Goal: Contribute content: Contribute content

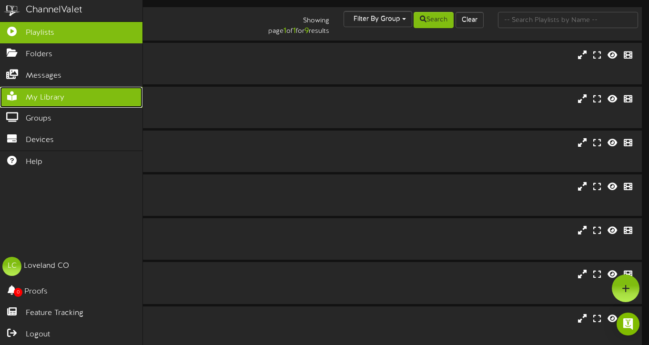
click at [43, 97] on span "My Library" at bounding box center [45, 97] width 39 height 11
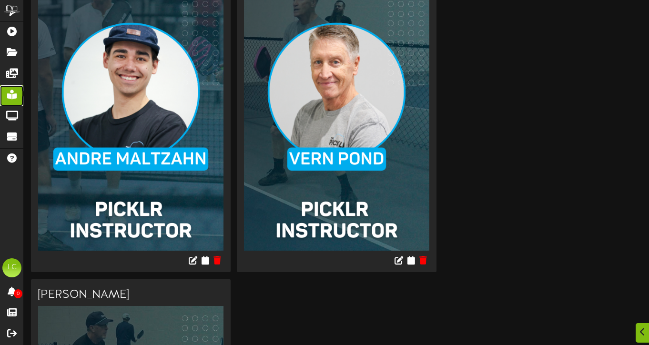
scroll to position [203, 0]
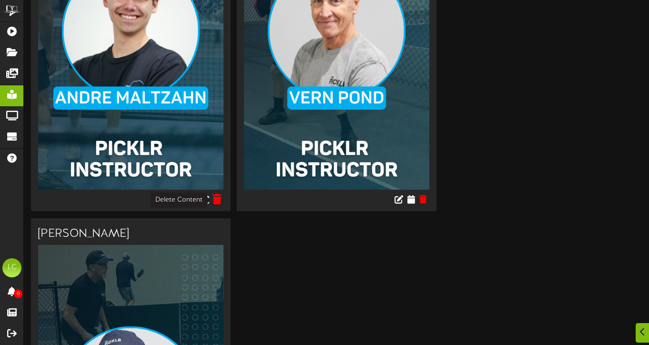
click at [218, 202] on icon at bounding box center [217, 198] width 9 height 10
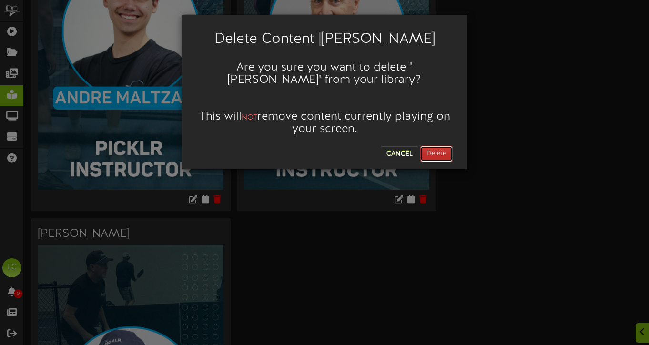
click at [443, 151] on button "Delete" at bounding box center [436, 154] width 32 height 16
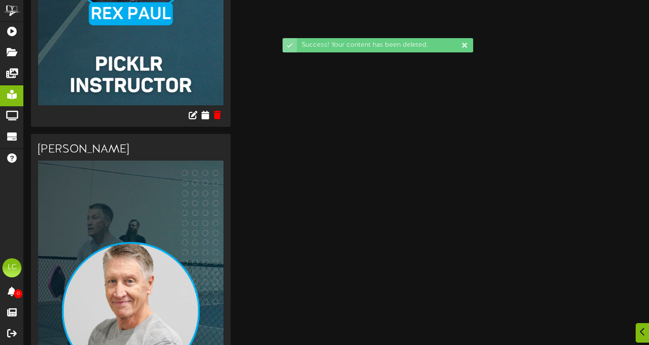
scroll to position [345, 0]
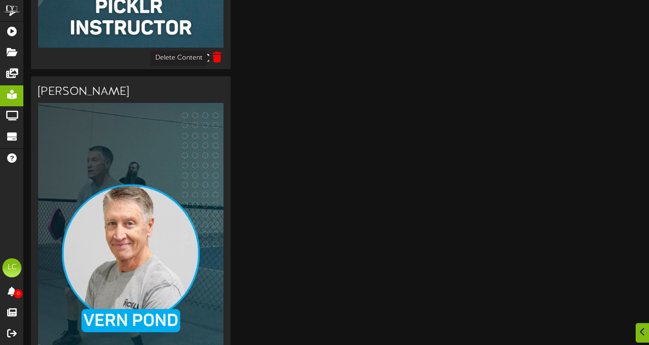
click at [219, 57] on icon at bounding box center [217, 56] width 9 height 10
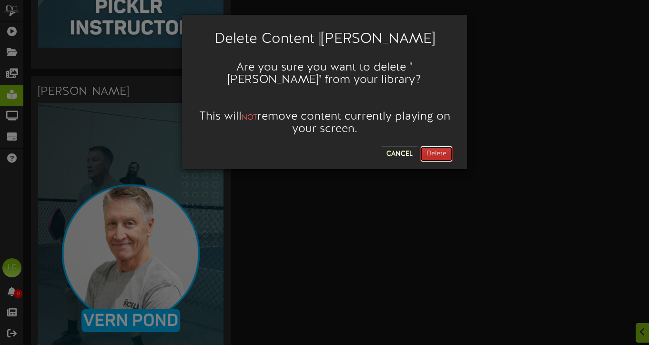
click at [436, 151] on button "Delete" at bounding box center [436, 154] width 32 height 16
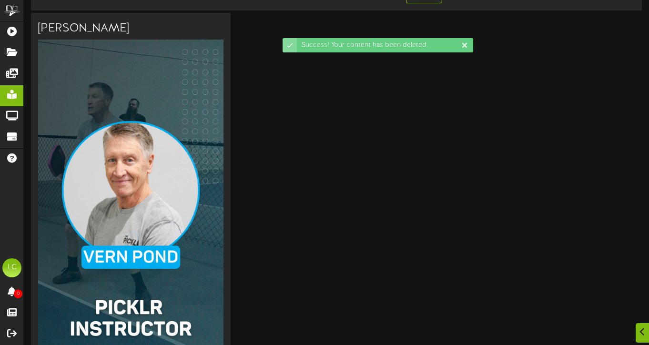
scroll to position [76, 0]
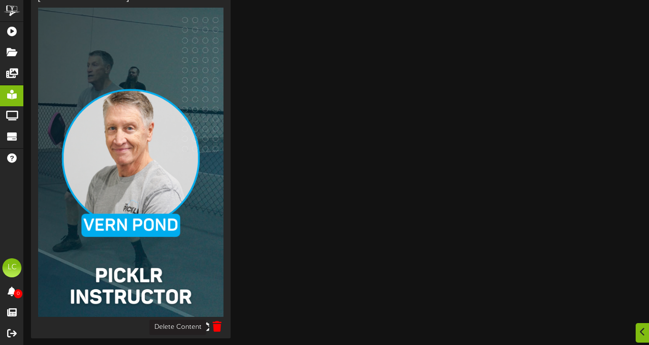
click at [218, 328] on icon at bounding box center [217, 326] width 9 height 10
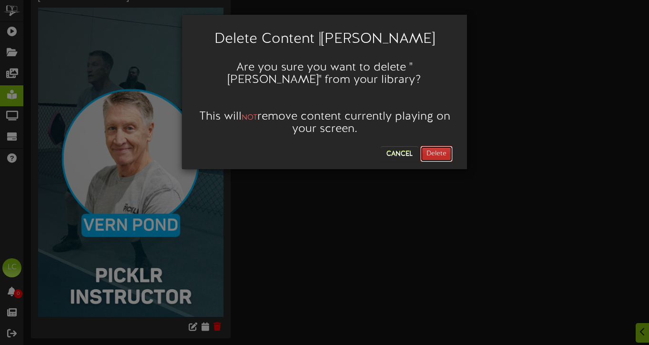
click at [424, 158] on button "Delete" at bounding box center [436, 154] width 32 height 16
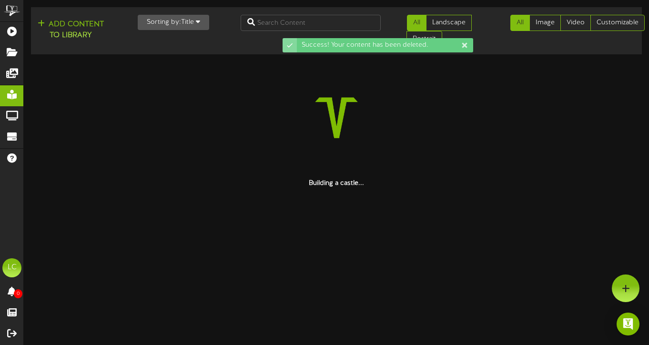
scroll to position [0, 0]
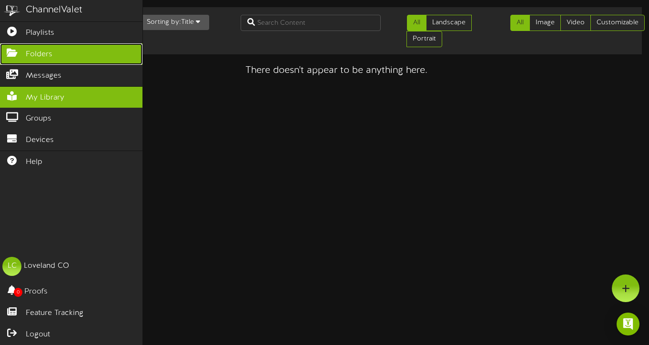
click at [40, 56] on span "Folders" at bounding box center [39, 54] width 27 height 11
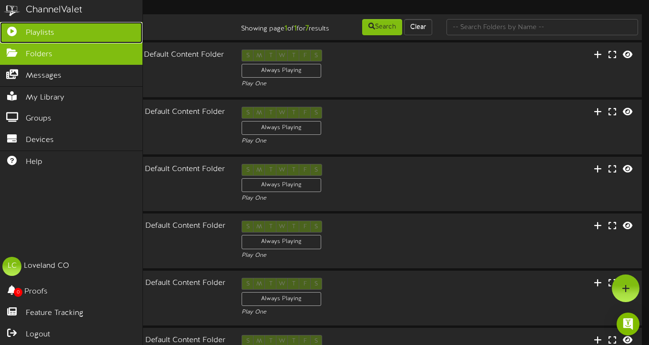
click at [45, 33] on span "Playlists" at bounding box center [40, 33] width 29 height 11
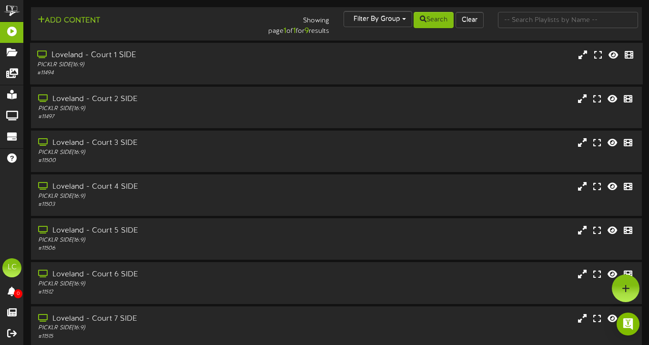
click at [130, 63] on div "PICKLR SIDE ( 16:9 )" at bounding box center [157, 65] width 241 height 8
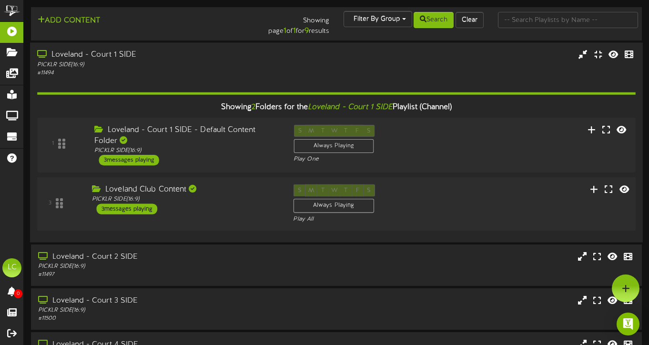
click at [175, 188] on div "Loveland Club Content" at bounding box center [185, 189] width 187 height 11
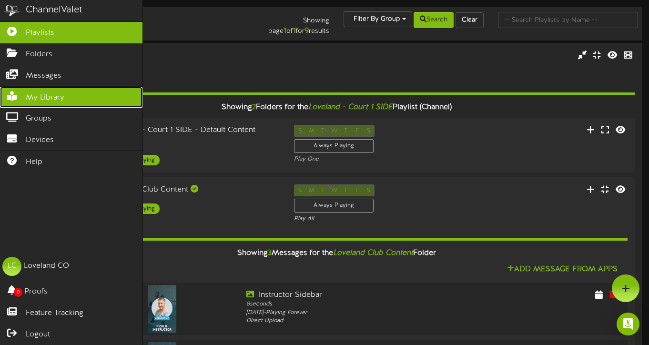
click at [36, 97] on span "My Library" at bounding box center [45, 97] width 39 height 11
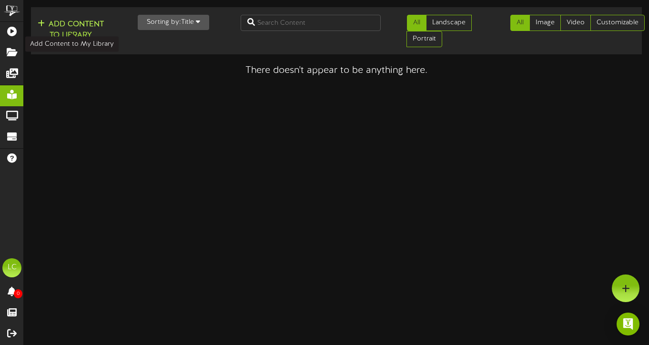
click at [61, 26] on button "Add Content to Library" at bounding box center [71, 30] width 72 height 23
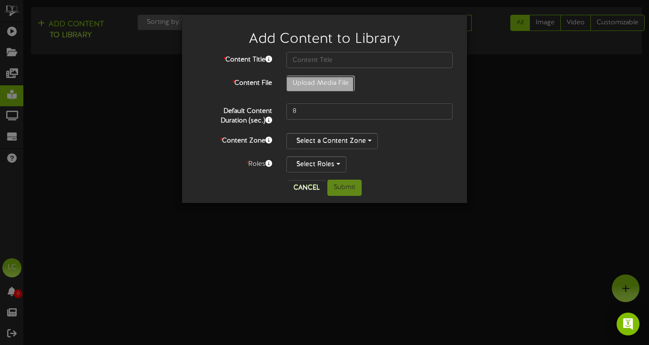
type input "**********"
type input "LovelandRevelTVInstructorTemplates"
type input "32"
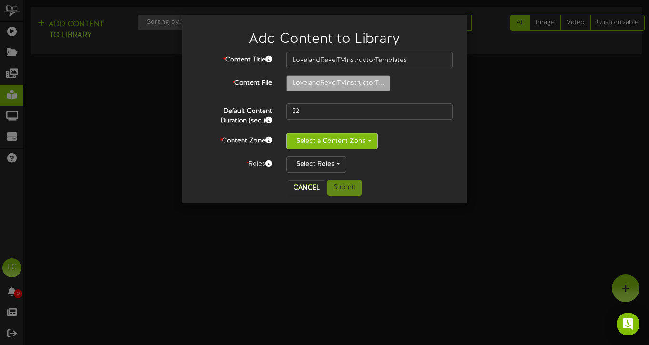
click at [342, 140] on button "Select a Content Zone" at bounding box center [331, 141] width 91 height 16
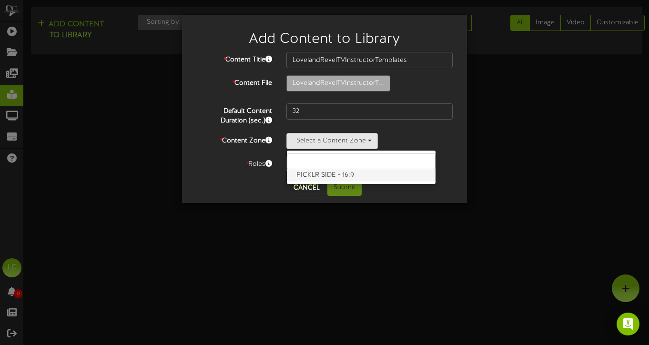
click at [330, 176] on label "PICKLR SIDE - 16:9" at bounding box center [361, 175] width 149 height 12
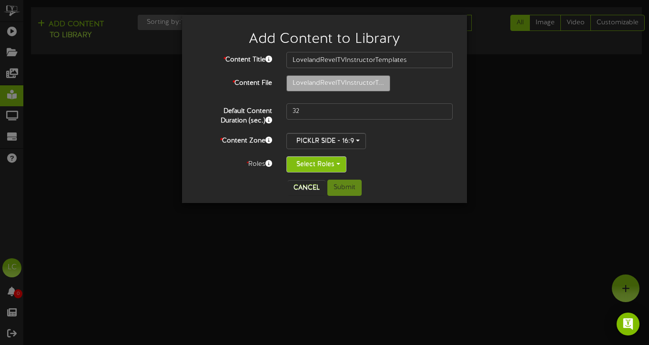
click at [325, 166] on button "Select Roles" at bounding box center [316, 164] width 60 height 16
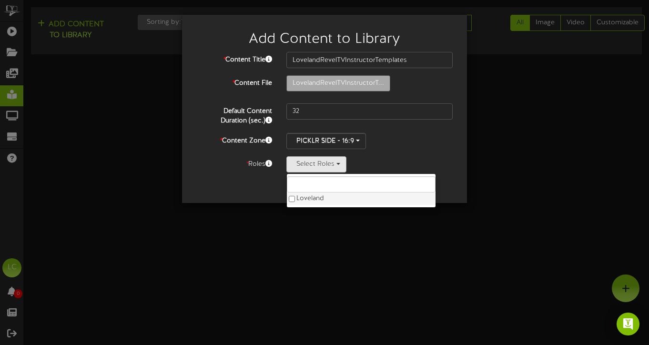
click at [313, 202] on label "Loveland" at bounding box center [361, 199] width 149 height 12
click at [334, 238] on div "Add Content to Library * Content Title LovelandRevelTVInstructorTemplates * Con…" at bounding box center [324, 172] width 649 height 345
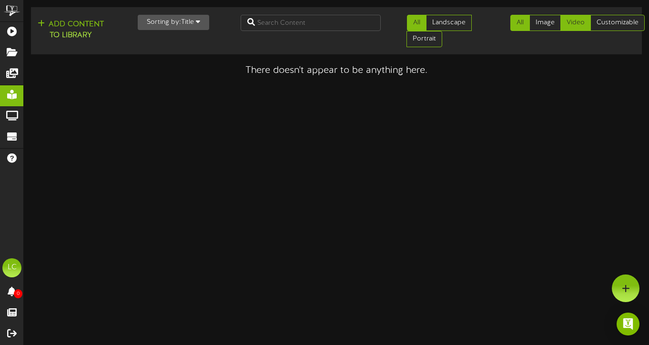
click at [575, 28] on link "Video" at bounding box center [575, 23] width 30 height 16
click at [543, 21] on link "Image" at bounding box center [544, 23] width 31 height 16
click at [517, 24] on link "All" at bounding box center [520, 23] width 20 height 16
click at [81, 27] on button "Add Content to Library" at bounding box center [71, 30] width 72 height 23
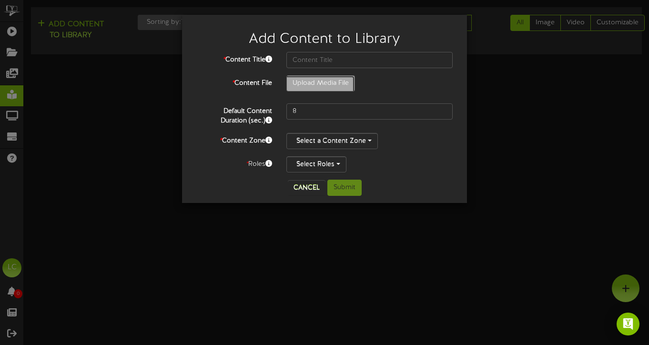
type input "**********"
type input "Martin"
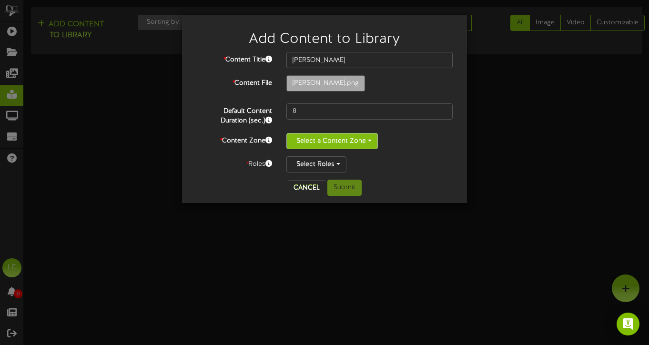
click at [312, 139] on button "Select a Content Zone" at bounding box center [331, 141] width 91 height 16
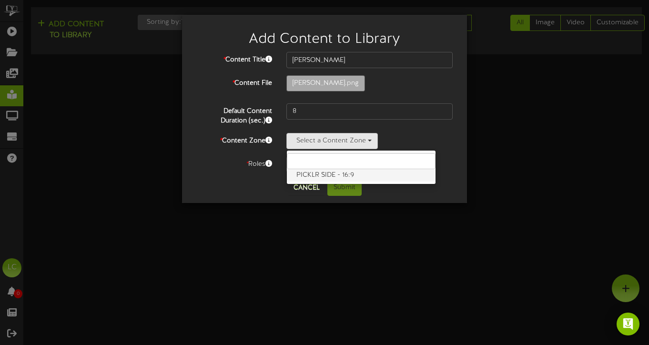
click at [319, 172] on label "PICKLR SIDE - 16:9" at bounding box center [361, 175] width 149 height 12
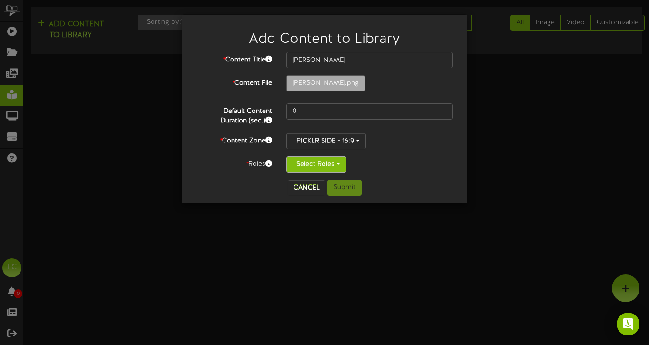
click at [315, 168] on button "Select Roles" at bounding box center [316, 164] width 60 height 16
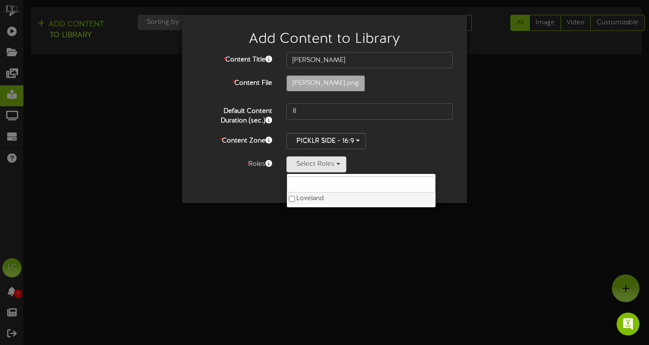
click at [311, 199] on label "Loveland" at bounding box center [361, 199] width 149 height 12
click at [286, 239] on div "Add Content to Library * Content Title Martin * Content File Martin.png 8 *" at bounding box center [324, 172] width 649 height 345
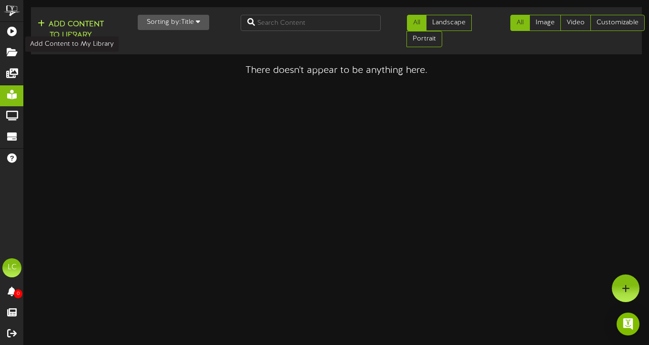
click at [77, 29] on button "Add Content to Library" at bounding box center [71, 30] width 72 height 23
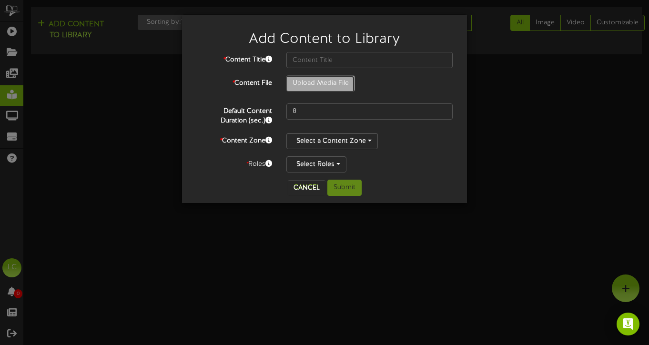
type input "**********"
type input "Martin"
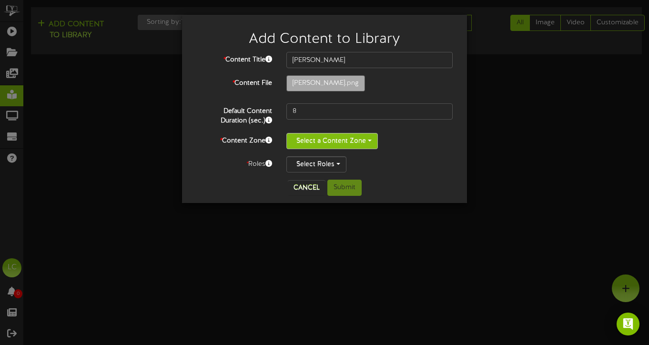
click at [321, 143] on button "Select a Content Zone" at bounding box center [331, 141] width 91 height 16
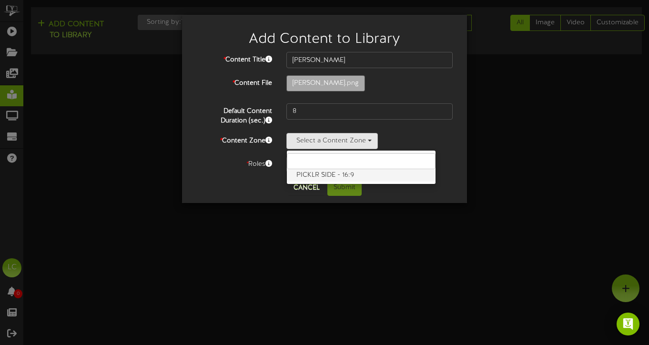
click at [314, 175] on label "PICKLR SIDE - 16:9" at bounding box center [361, 175] width 149 height 12
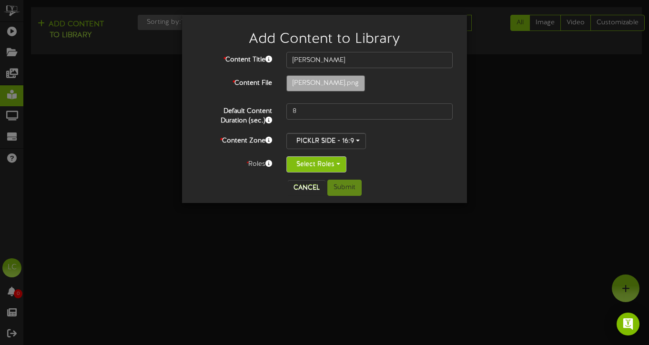
click at [310, 166] on button "Select Roles" at bounding box center [316, 164] width 60 height 16
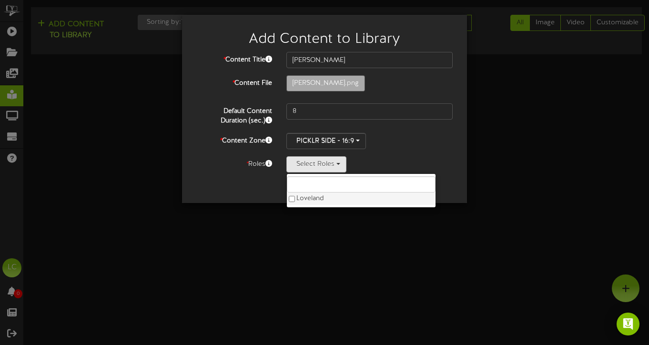
click at [304, 199] on label "Loveland" at bounding box center [361, 199] width 149 height 12
click at [222, 187] on div "Cancel Submit" at bounding box center [324, 188] width 271 height 16
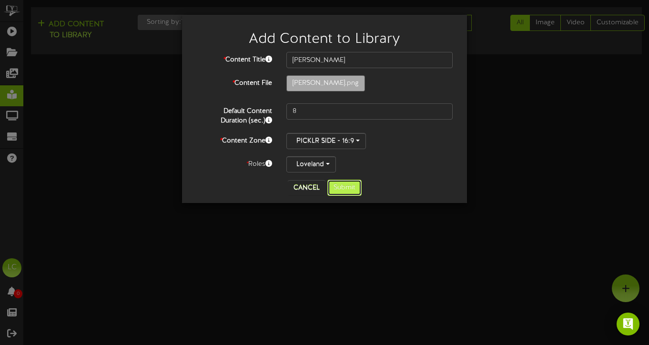
click at [344, 189] on button "Submit" at bounding box center [344, 188] width 34 height 16
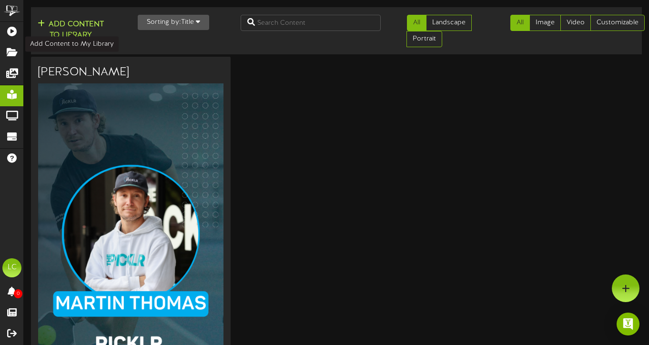
click at [85, 29] on button "Add Content to Library" at bounding box center [71, 30] width 72 height 23
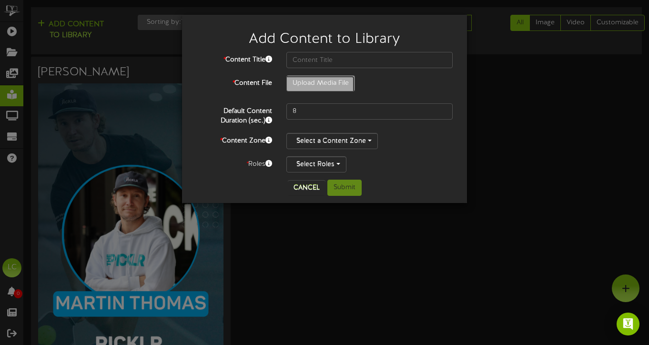
type input "**********"
type input "Martin2"
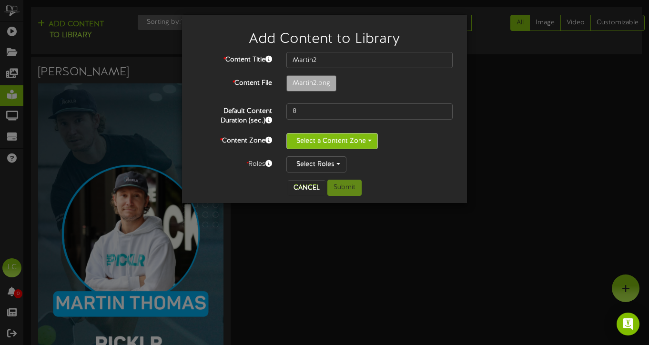
click at [356, 141] on button "Select a Content Zone" at bounding box center [331, 141] width 91 height 16
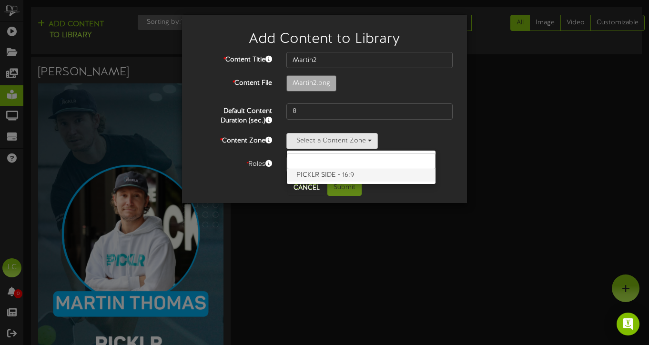
click at [337, 174] on label "PICKLR SIDE - 16:9" at bounding box center [361, 175] width 149 height 12
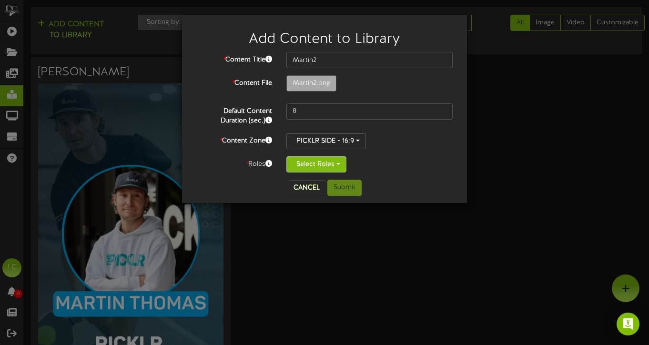
click at [331, 164] on button "Select Roles" at bounding box center [316, 164] width 60 height 16
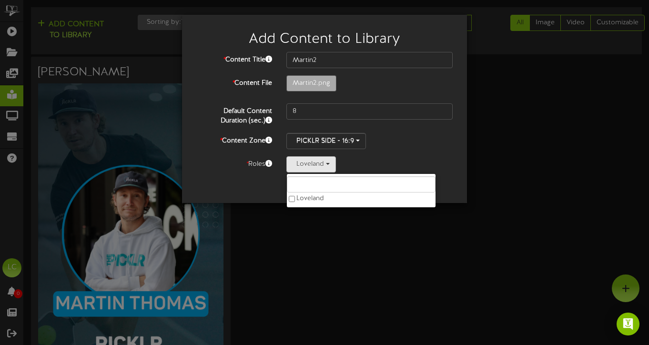
click at [232, 183] on div "Cancel Submit" at bounding box center [324, 188] width 271 height 16
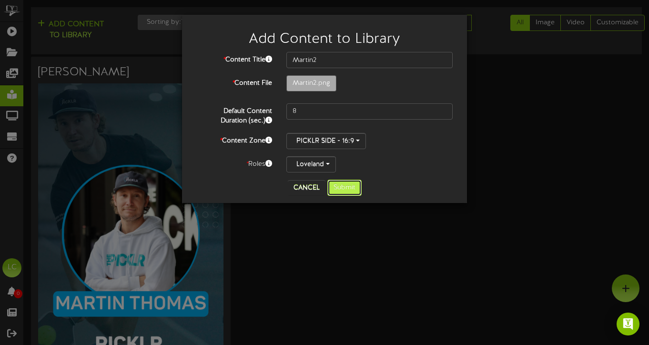
click at [352, 185] on button "Submit" at bounding box center [344, 188] width 34 height 16
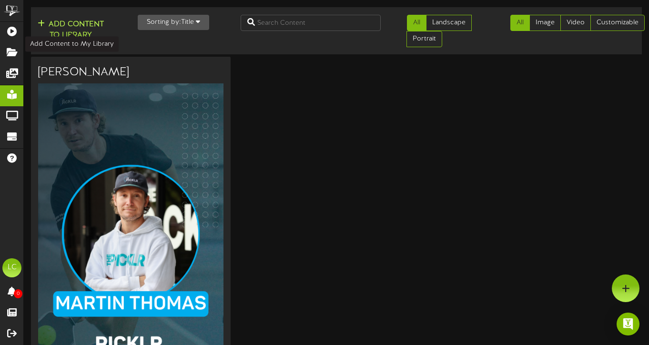
click at [76, 31] on button "Add Content to Library" at bounding box center [71, 30] width 72 height 23
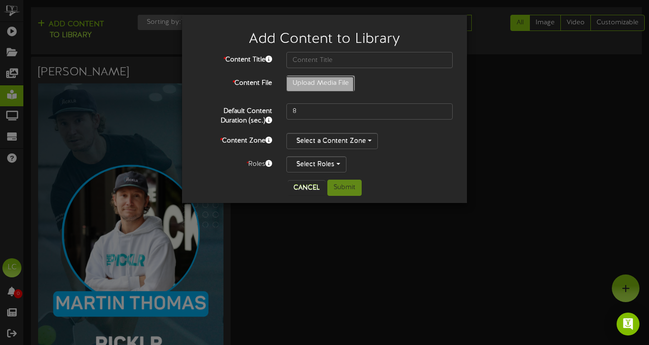
type input "**********"
type input "Martin3"
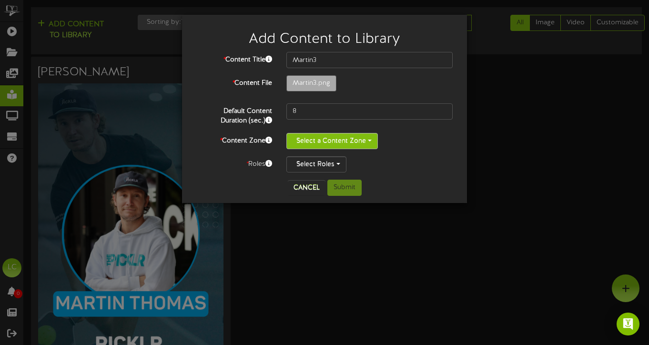
click at [356, 141] on button "Select a Content Zone" at bounding box center [331, 141] width 91 height 16
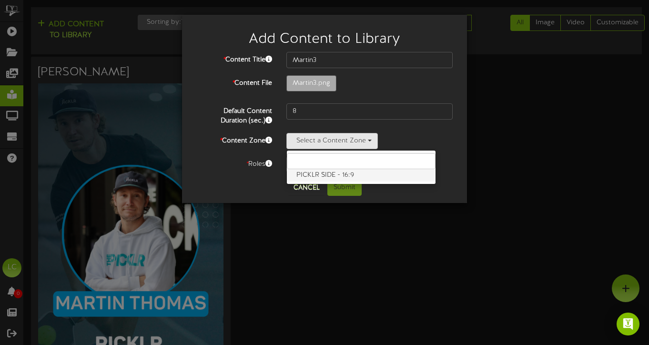
click at [325, 174] on label "PICKLR SIDE - 16:9" at bounding box center [361, 175] width 149 height 12
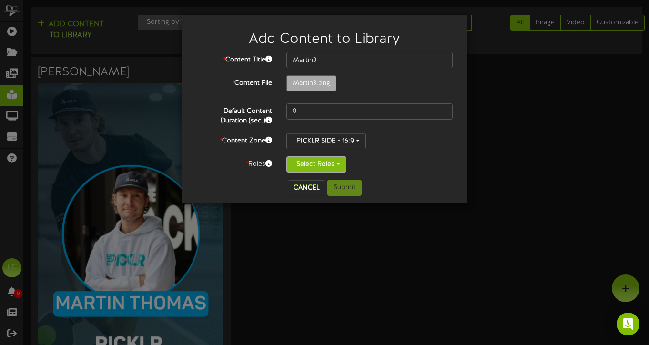
click at [294, 163] on button "Select Roles" at bounding box center [316, 164] width 60 height 16
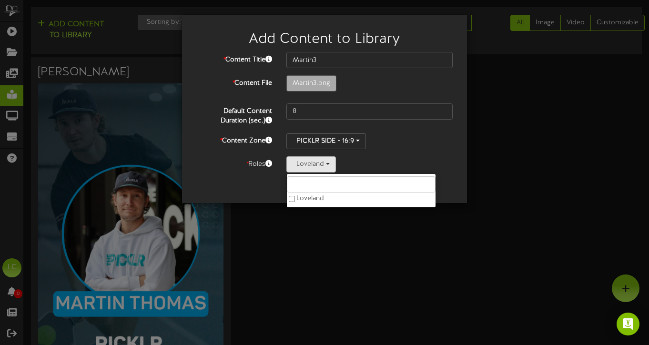
click at [239, 190] on div "Cancel Submit" at bounding box center [324, 188] width 271 height 16
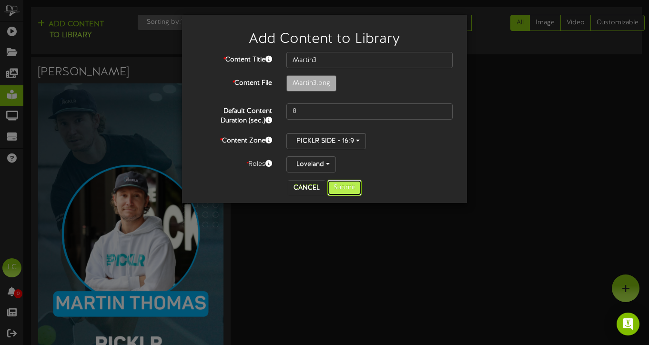
click at [350, 189] on button "Submit" at bounding box center [344, 188] width 34 height 16
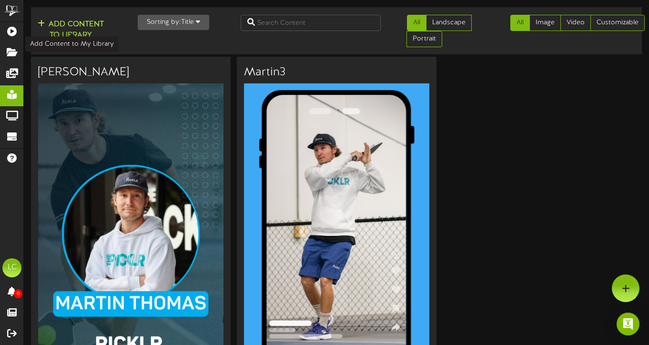
click at [80, 26] on button "Add Content to Library" at bounding box center [71, 30] width 72 height 23
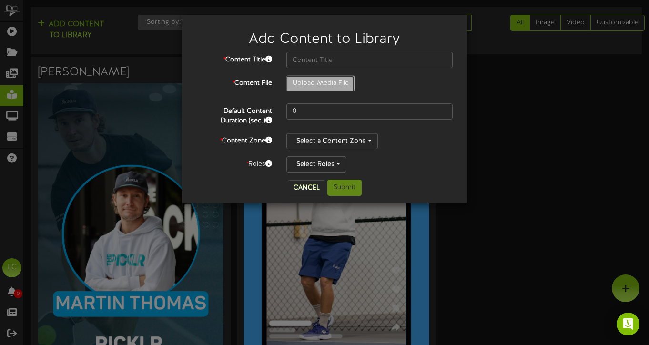
type input "**********"
type input "Martin4"
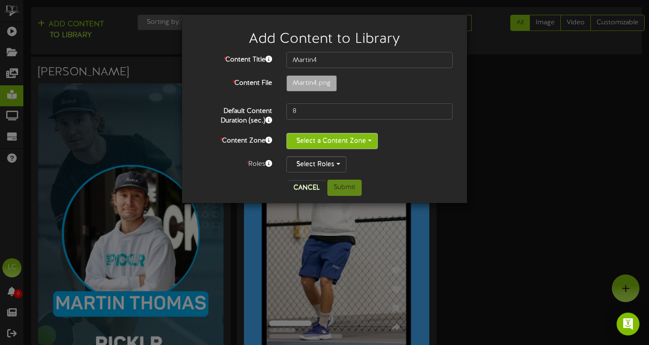
click at [363, 141] on button "Select a Content Zone" at bounding box center [331, 141] width 91 height 16
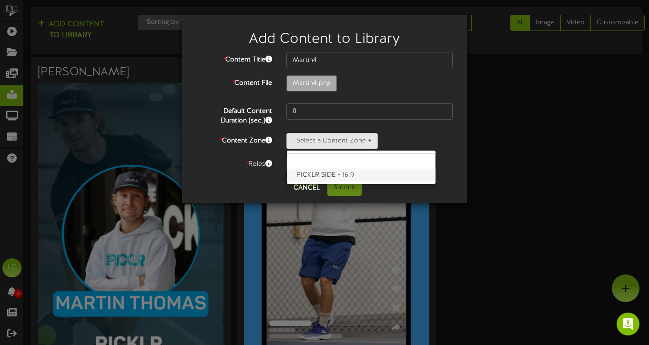
click at [318, 175] on label "PICKLR SIDE - 16:9" at bounding box center [361, 175] width 149 height 12
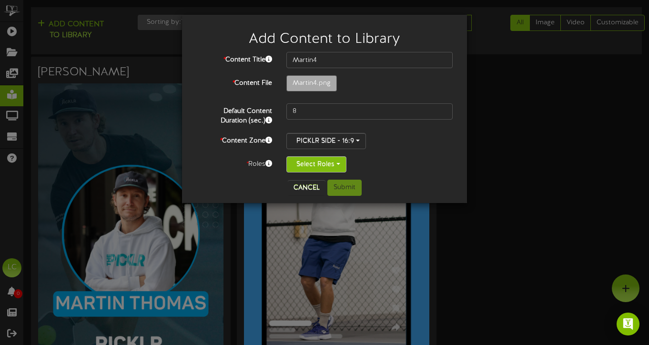
click at [296, 164] on button "Select Roles" at bounding box center [316, 164] width 60 height 16
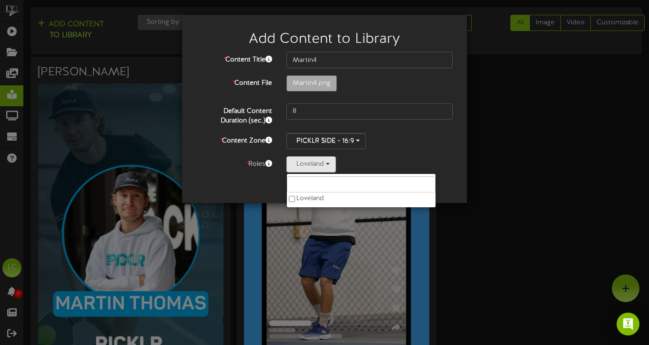
click at [238, 184] on div "Cancel Submit" at bounding box center [324, 188] width 271 height 16
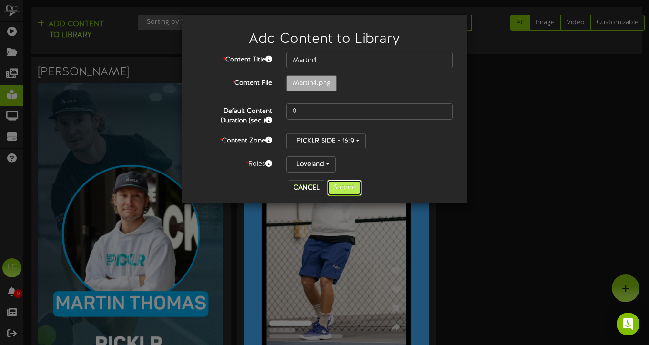
click at [353, 190] on button "Submit" at bounding box center [344, 188] width 34 height 16
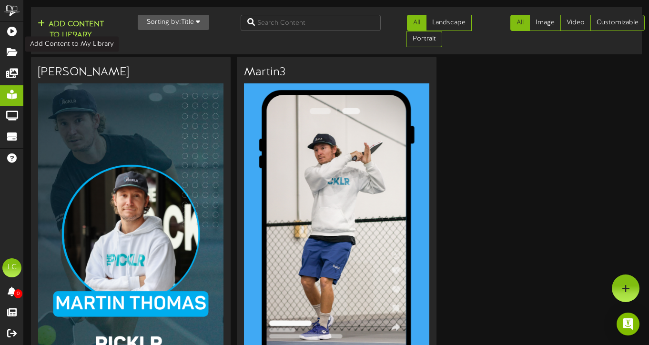
click at [71, 29] on button "Add Content to Library" at bounding box center [71, 30] width 72 height 23
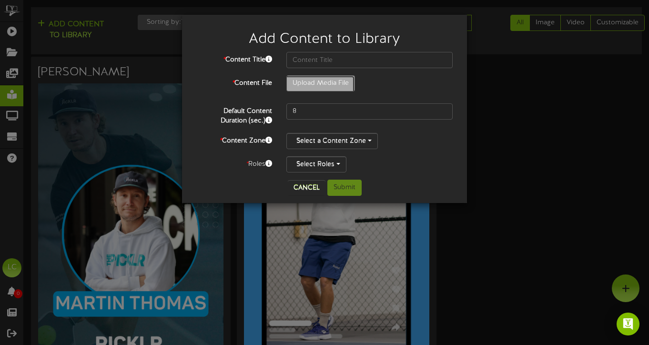
type input "**********"
type input "ANDRE"
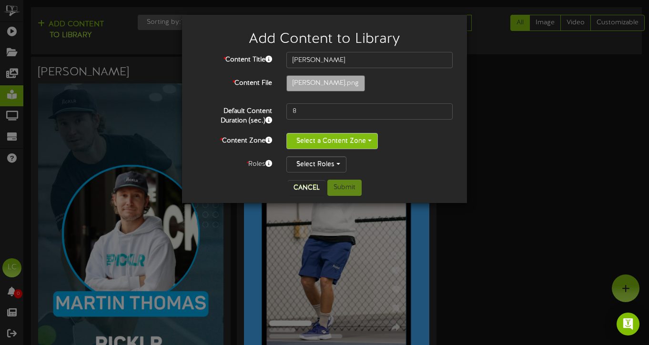
click at [366, 140] on button "Select a Content Zone" at bounding box center [331, 141] width 91 height 16
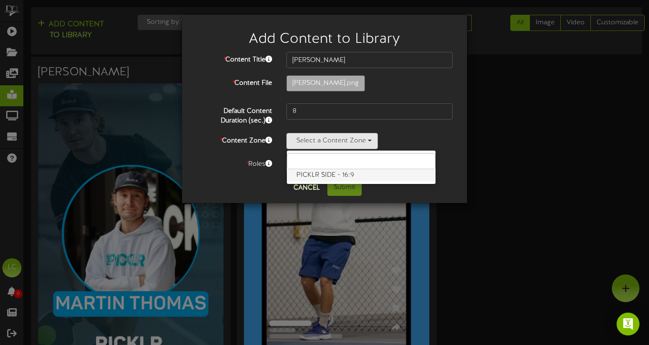
click at [330, 177] on label "PICKLR SIDE - 16:9" at bounding box center [361, 175] width 149 height 12
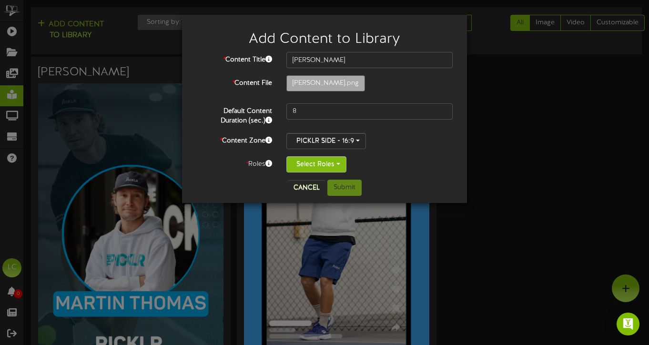
click at [295, 162] on button "Select Roles" at bounding box center [316, 164] width 60 height 16
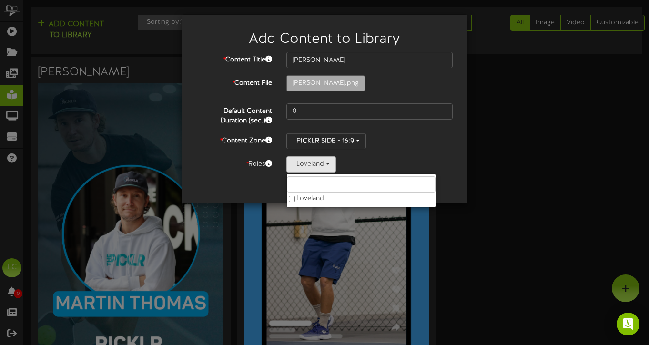
click at [249, 183] on div "Cancel Submit" at bounding box center [324, 188] width 271 height 16
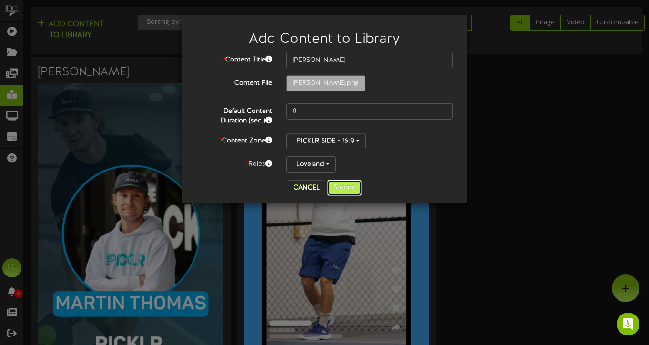
click at [356, 192] on button "Submit" at bounding box center [344, 188] width 34 height 16
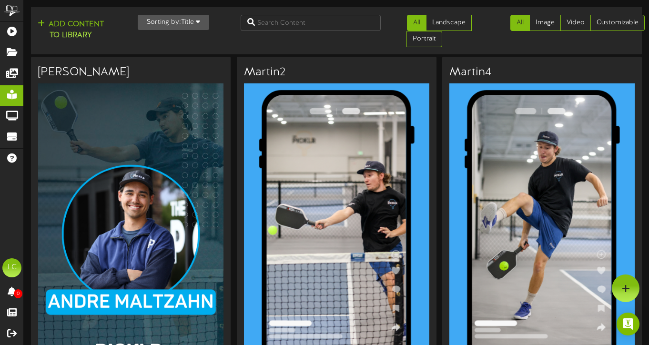
click at [199, 21] on icon "button" at bounding box center [198, 21] width 4 height 7
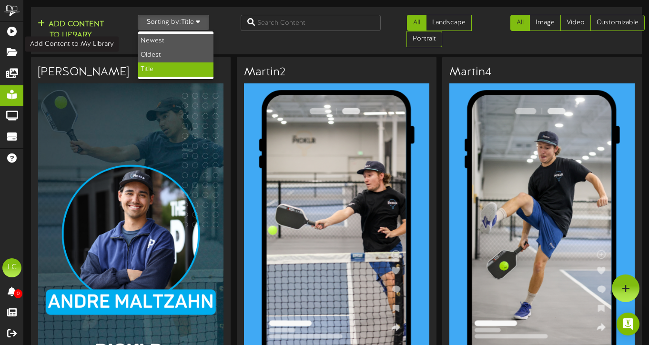
click at [85, 35] on button "Add Content to Library" at bounding box center [71, 30] width 72 height 23
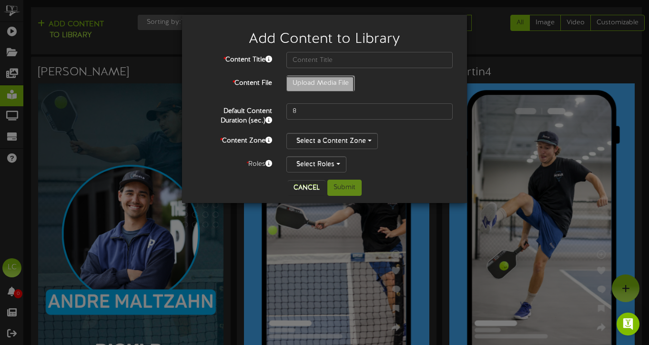
type input "**********"
type input "Andre1"
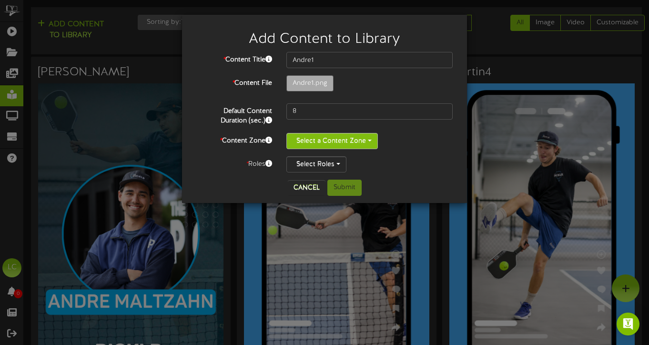
click at [355, 138] on button "Select a Content Zone" at bounding box center [331, 141] width 91 height 16
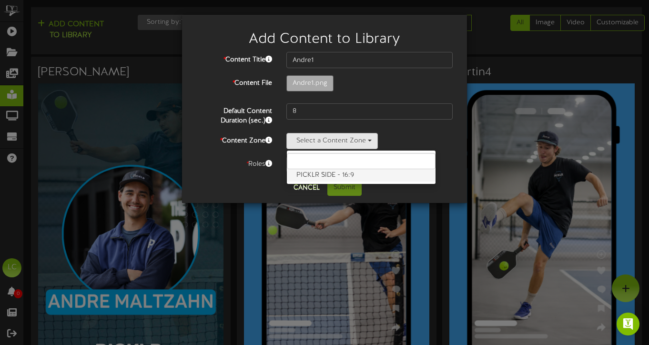
click at [304, 175] on label "PICKLR SIDE - 16:9" at bounding box center [361, 175] width 149 height 12
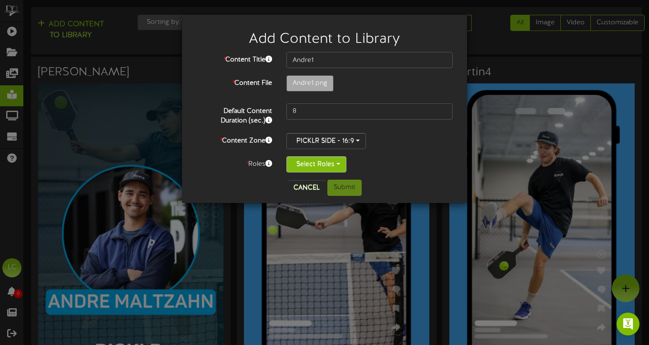
click at [302, 164] on button "Select Roles" at bounding box center [316, 164] width 60 height 16
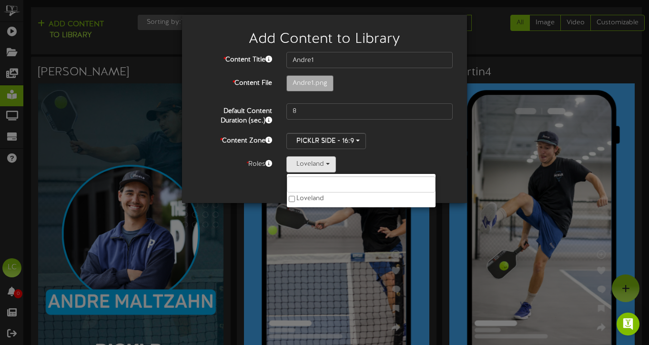
click at [255, 188] on div "Cancel Submit" at bounding box center [324, 188] width 271 height 16
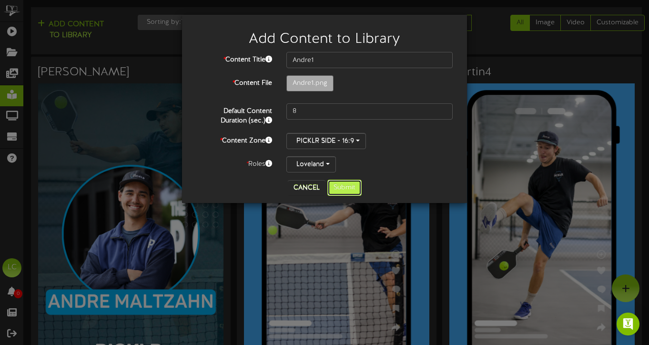
click at [355, 189] on button "Submit" at bounding box center [344, 188] width 34 height 16
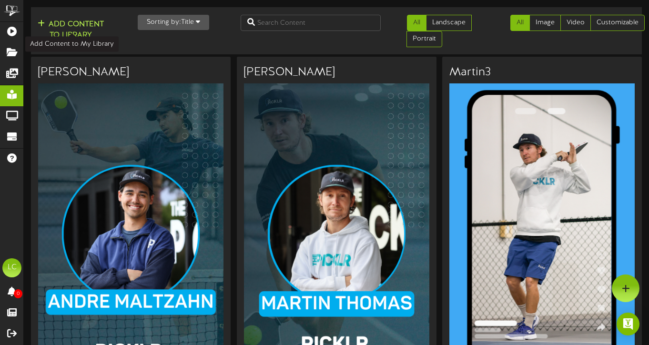
click at [86, 25] on button "Add Content to Library" at bounding box center [71, 30] width 72 height 23
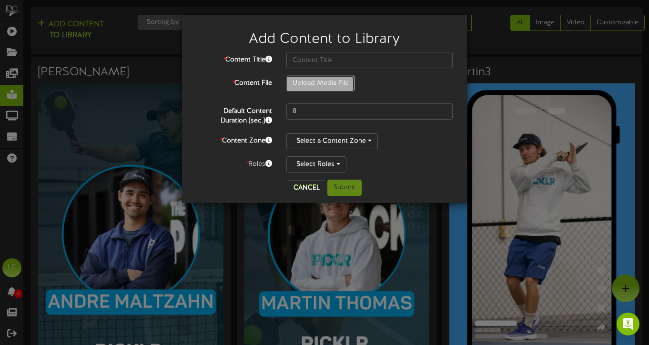
type input "**********"
type input "Andre2"
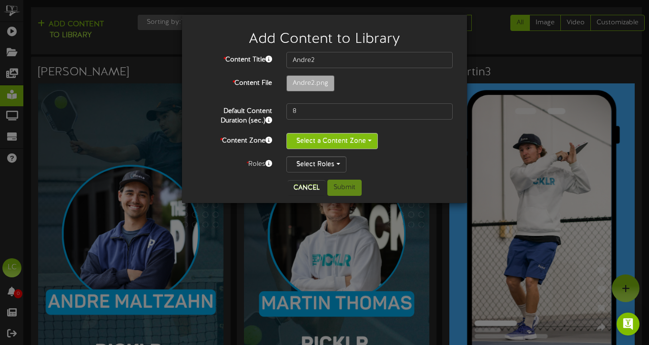
click at [355, 142] on button "Select a Content Zone" at bounding box center [331, 141] width 91 height 16
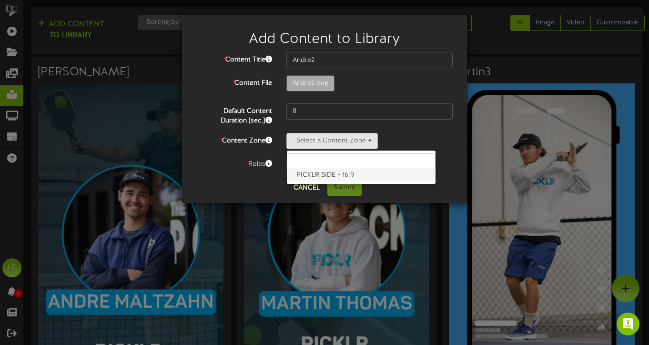
click at [314, 177] on label "PICKLR SIDE - 16:9" at bounding box center [361, 175] width 149 height 12
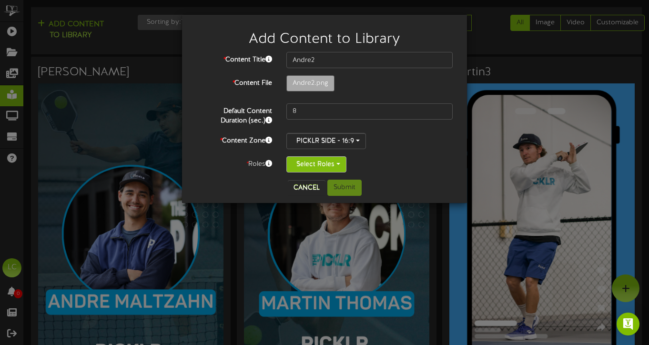
click at [310, 165] on button "Select Roles" at bounding box center [316, 164] width 60 height 16
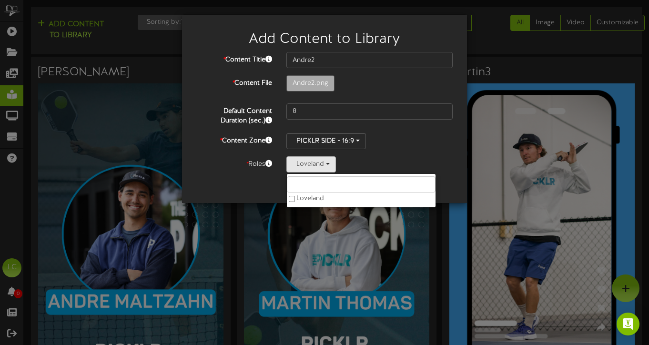
click at [248, 183] on div "Cancel Submit" at bounding box center [324, 188] width 271 height 16
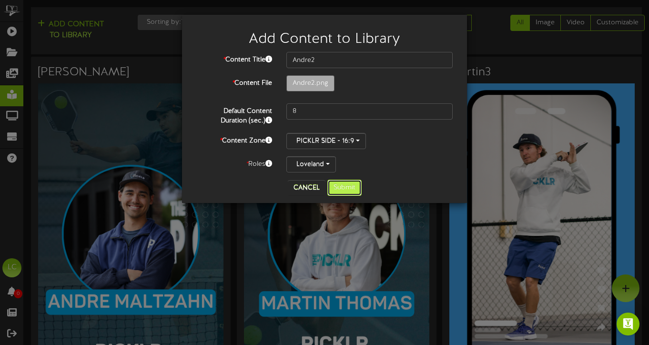
click at [351, 188] on button "Submit" at bounding box center [344, 188] width 34 height 16
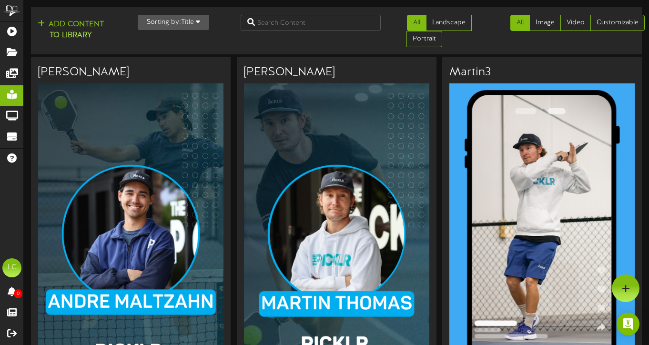
click at [200, 23] on icon "button" at bounding box center [198, 21] width 4 height 7
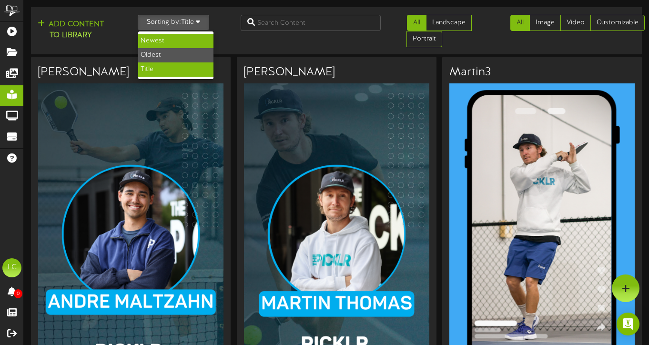
click at [186, 39] on div "Newest" at bounding box center [175, 41] width 75 height 14
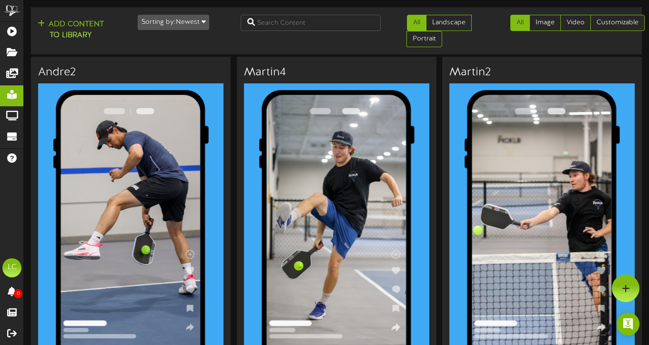
click at [203, 21] on icon "button" at bounding box center [204, 21] width 4 height 7
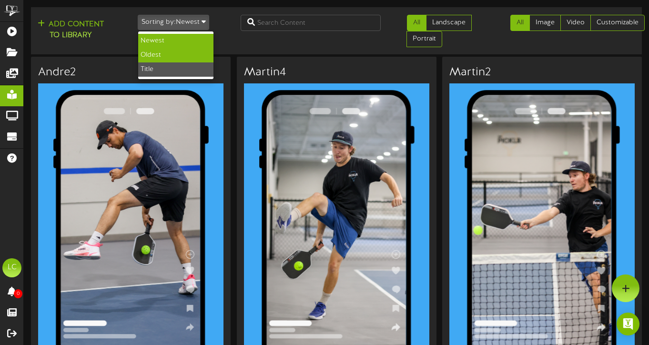
click at [175, 57] on div "Oldest" at bounding box center [175, 55] width 75 height 14
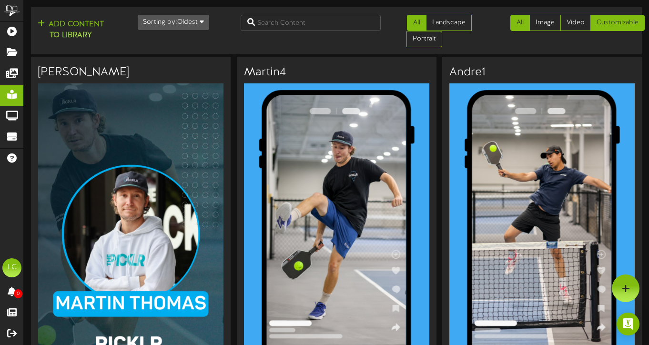
click at [609, 24] on link "Customizable" at bounding box center [617, 23] width 54 height 16
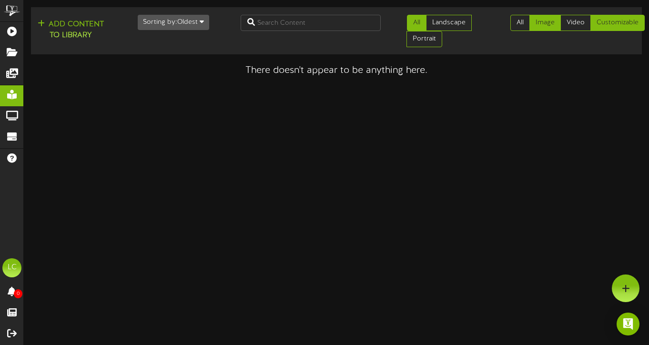
click at [548, 21] on link "Image" at bounding box center [544, 23] width 31 height 16
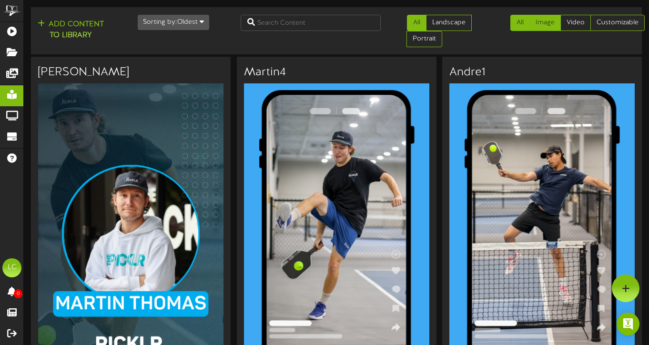
click at [515, 23] on link "All" at bounding box center [520, 23] width 20 height 16
click at [203, 23] on icon "button" at bounding box center [202, 21] width 4 height 7
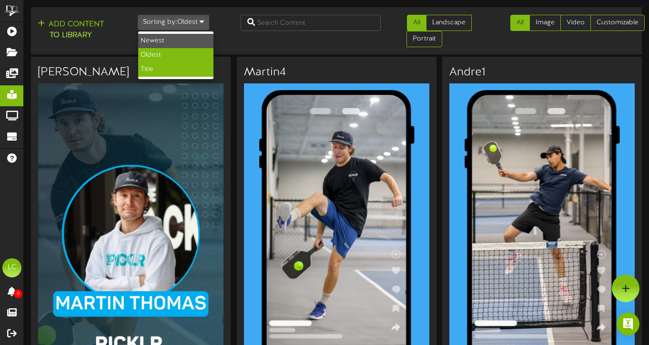
click at [173, 70] on div "Title" at bounding box center [175, 69] width 75 height 14
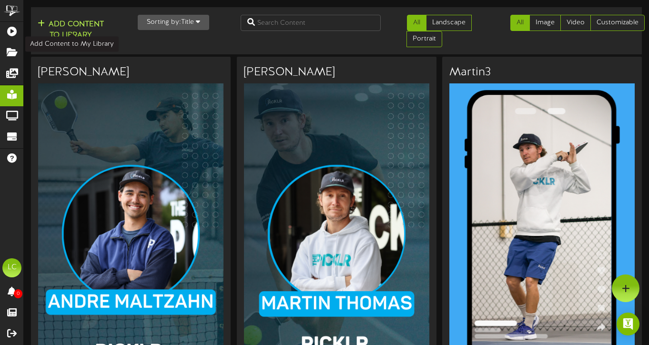
click at [77, 31] on button "Add Content to Library" at bounding box center [71, 30] width 72 height 23
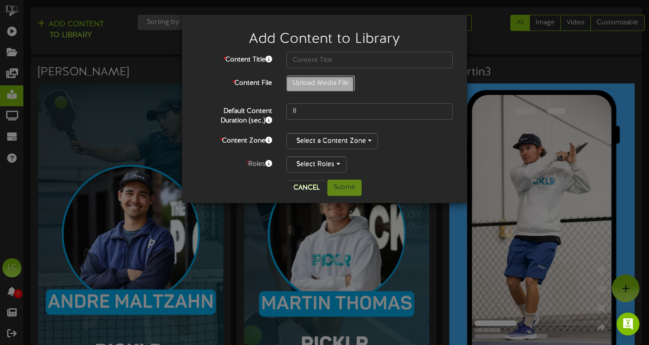
type input "**********"
type input "Nathan"
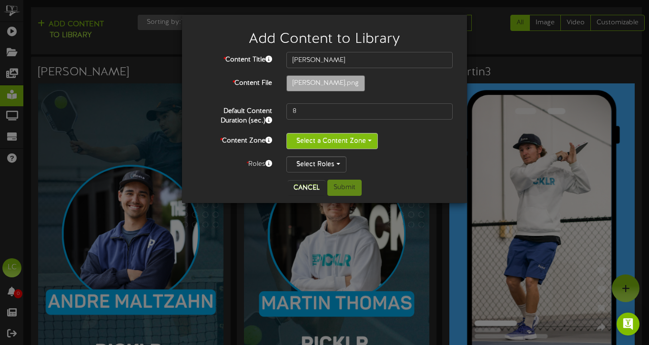
click at [319, 143] on button "Select a Content Zone" at bounding box center [331, 141] width 91 height 16
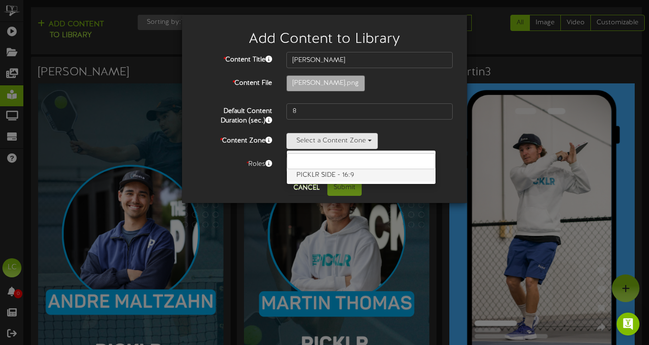
click at [312, 173] on label "PICKLR SIDE - 16:9" at bounding box center [361, 175] width 149 height 12
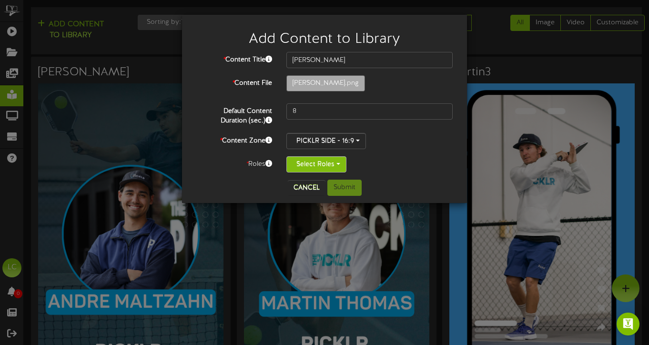
click at [306, 167] on button "Select Roles" at bounding box center [316, 164] width 60 height 16
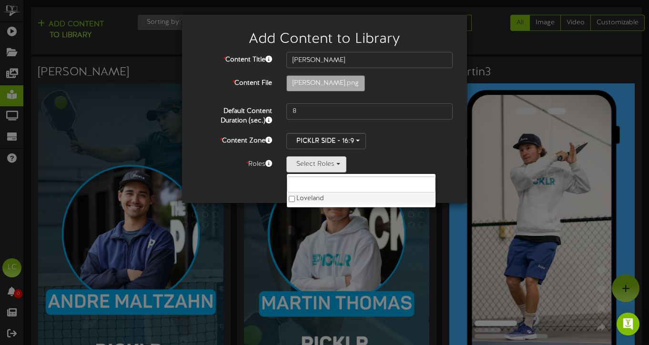
click at [301, 197] on label "Loveland" at bounding box center [361, 199] width 149 height 12
click at [251, 188] on div "Cancel Submit" at bounding box center [324, 188] width 271 height 16
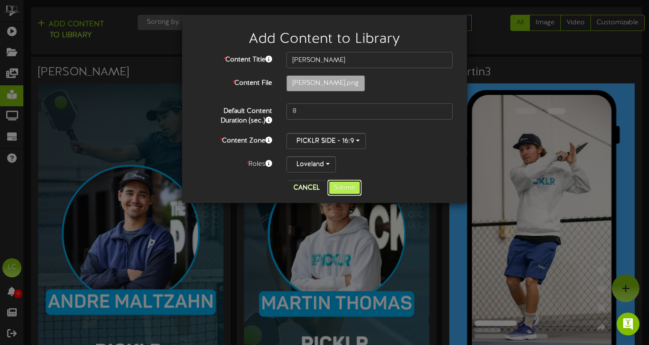
click at [345, 188] on button "Submit" at bounding box center [344, 188] width 34 height 16
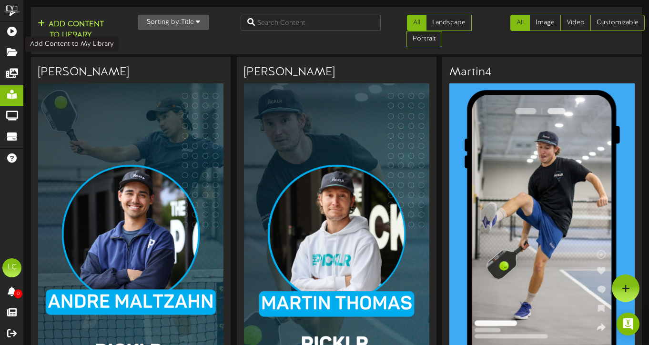
click at [91, 30] on button "Add Content to Library" at bounding box center [71, 30] width 72 height 23
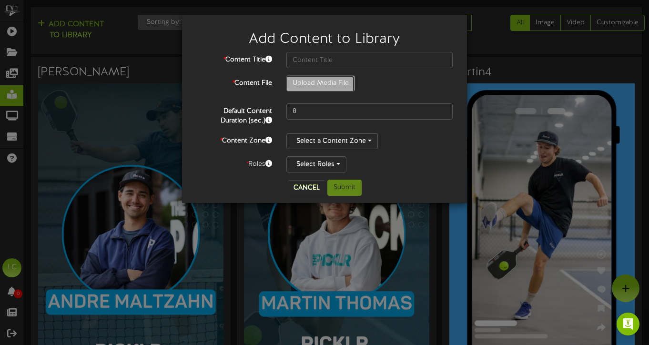
type input "**********"
type input "Nathan1"
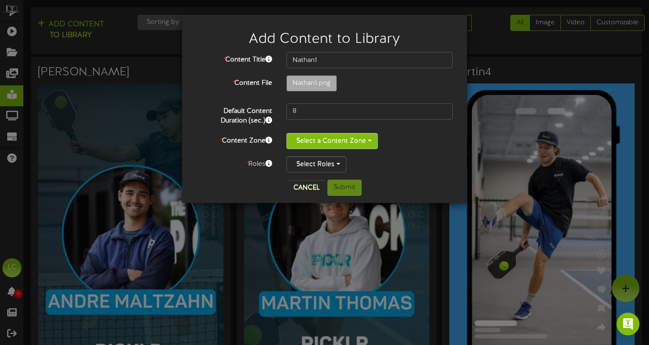
click at [326, 137] on button "Select a Content Zone" at bounding box center [331, 141] width 91 height 16
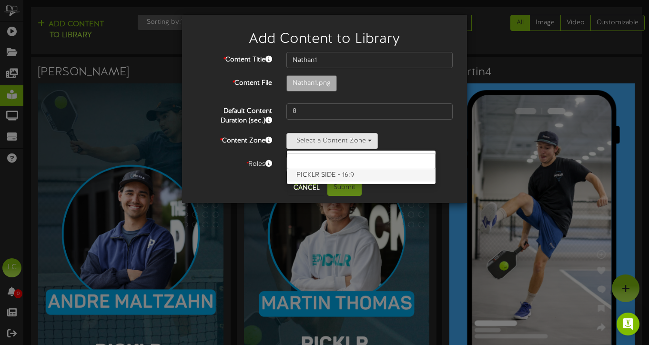
click at [316, 174] on label "PICKLR SIDE - 16:9" at bounding box center [361, 175] width 149 height 12
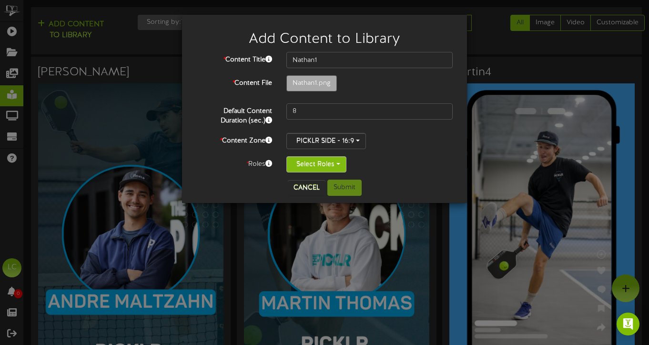
click at [308, 165] on button "Select Roles" at bounding box center [316, 164] width 60 height 16
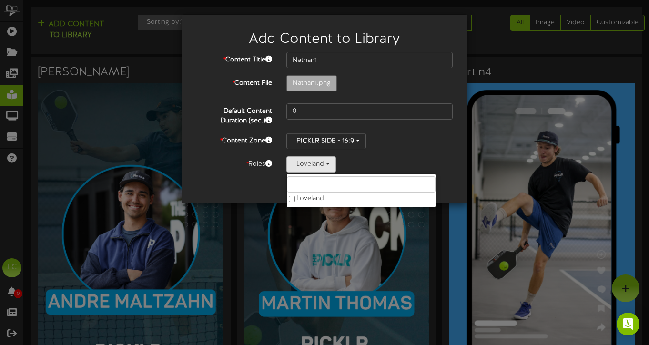
click at [243, 188] on div "Cancel Submit" at bounding box center [324, 188] width 271 height 16
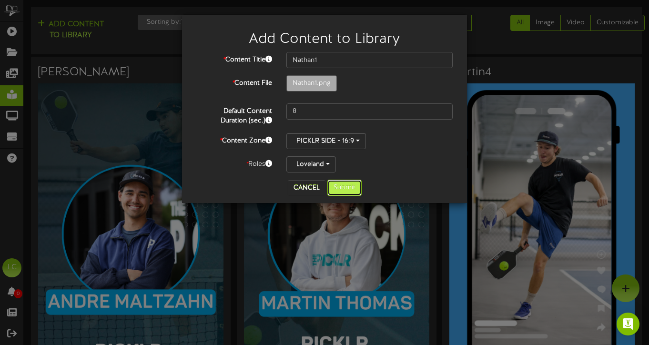
click at [355, 189] on button "Submit" at bounding box center [344, 188] width 34 height 16
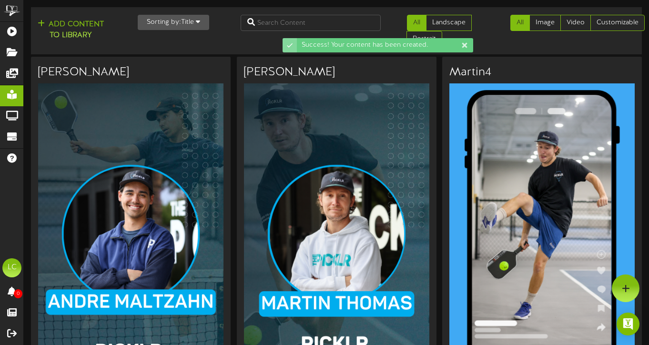
click at [201, 22] on button "Sorting by: Title" at bounding box center [173, 22] width 71 height 15
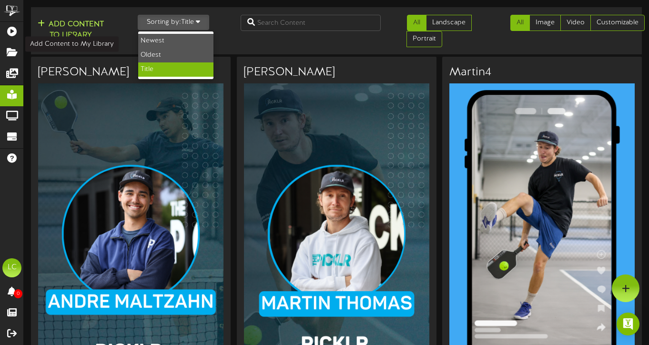
click at [83, 27] on button "Add Content to Library" at bounding box center [71, 30] width 72 height 23
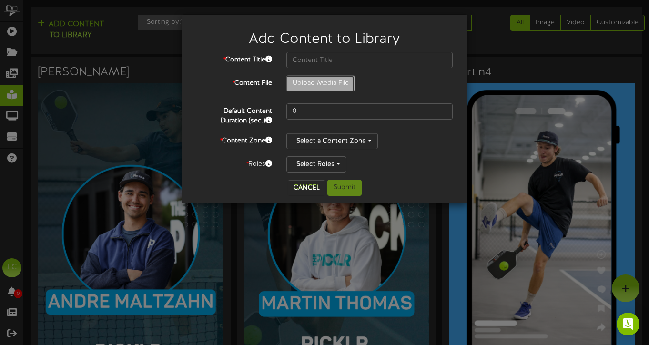
type input "**********"
type input "Nathan2"
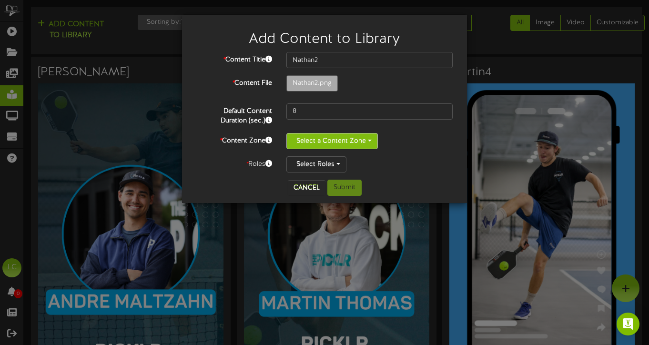
click at [358, 142] on button "Select a Content Zone" at bounding box center [331, 141] width 91 height 16
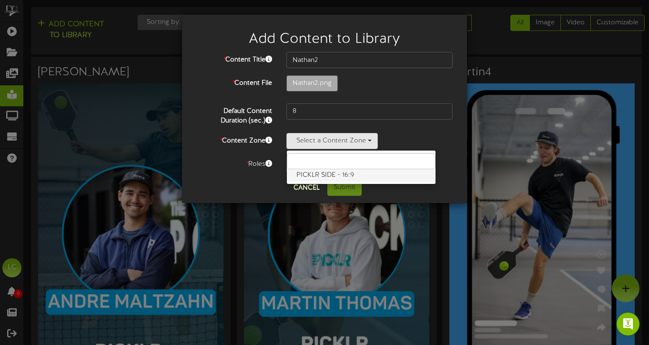
click at [362, 175] on label "PICKLR SIDE - 16:9" at bounding box center [361, 175] width 149 height 12
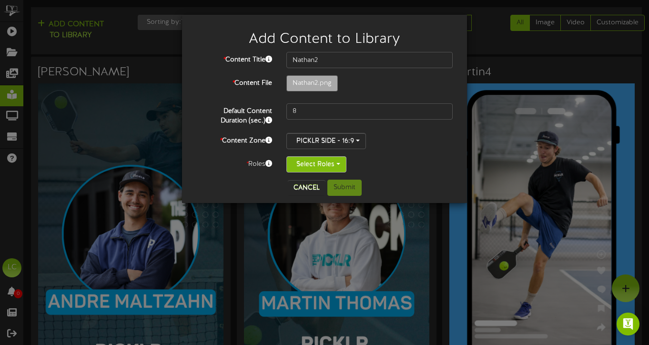
click at [336, 165] on span "button" at bounding box center [338, 164] width 4 height 2
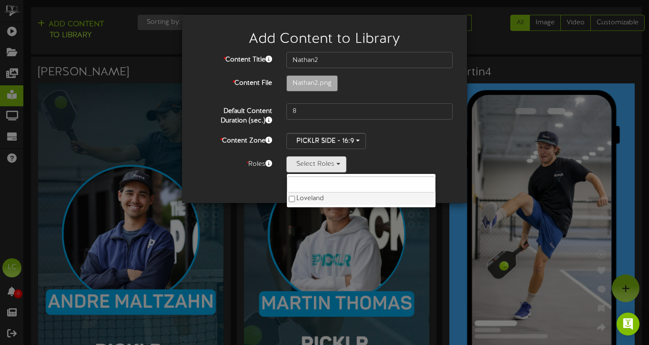
click at [297, 199] on label "Loveland" at bounding box center [361, 199] width 149 height 12
click at [245, 185] on div "Cancel Submit" at bounding box center [324, 188] width 271 height 16
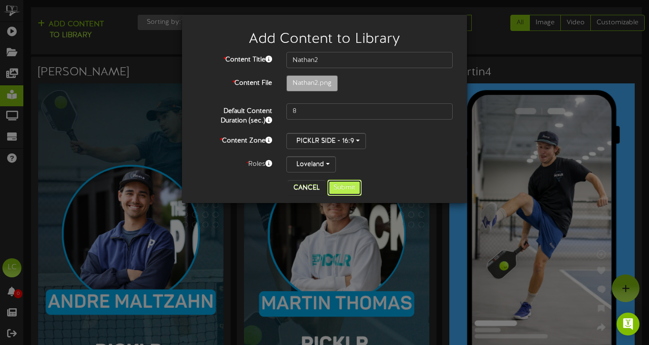
click at [347, 191] on button "Submit" at bounding box center [344, 188] width 34 height 16
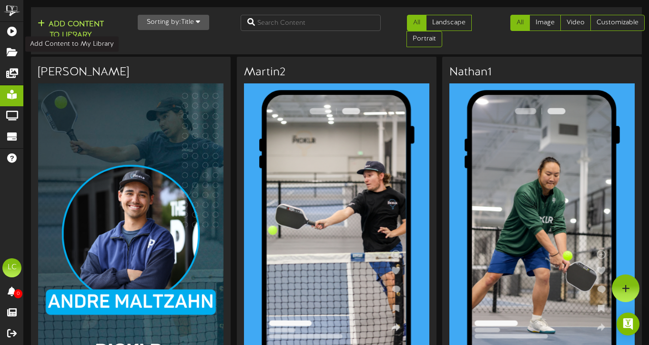
click at [77, 31] on button "Add Content to Library" at bounding box center [71, 30] width 72 height 23
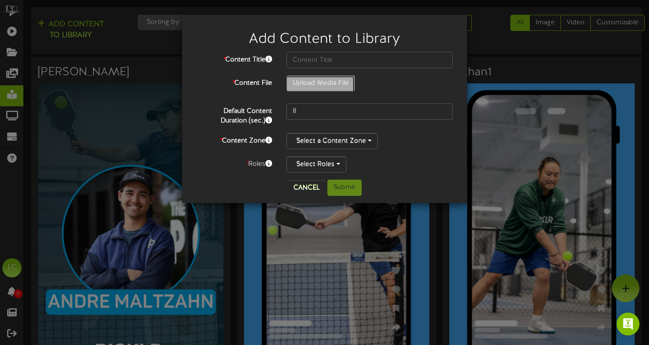
type input "**********"
type input "Paula"
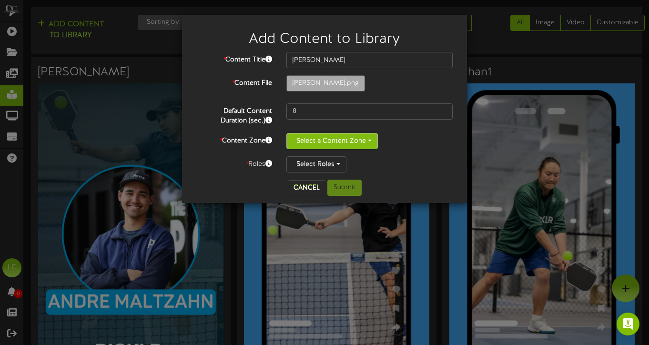
click at [343, 138] on button "Select a Content Zone" at bounding box center [331, 141] width 91 height 16
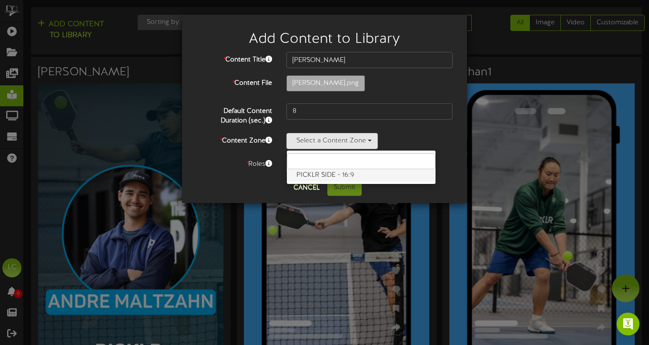
click at [314, 177] on label "PICKLR SIDE - 16:9" at bounding box center [361, 175] width 149 height 12
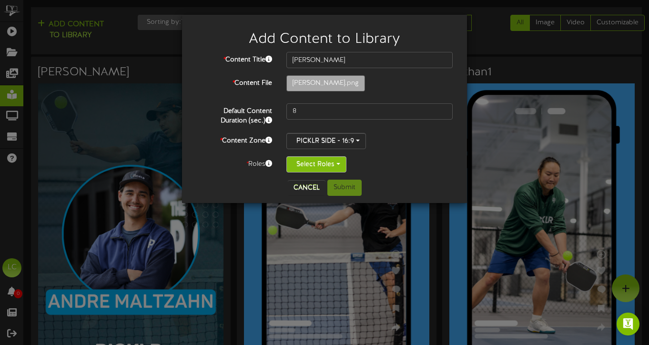
click at [305, 166] on button "Select Roles" at bounding box center [316, 164] width 60 height 16
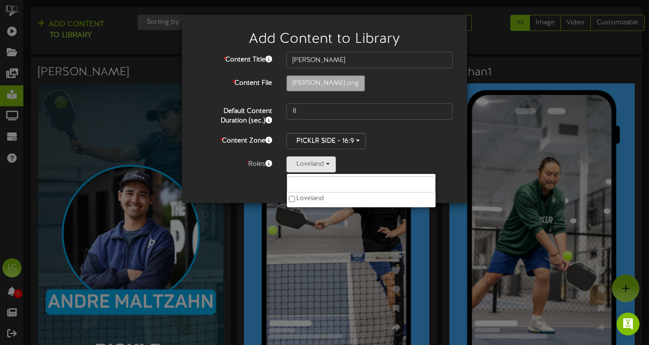
click at [252, 183] on div "Cancel Submit" at bounding box center [324, 188] width 271 height 16
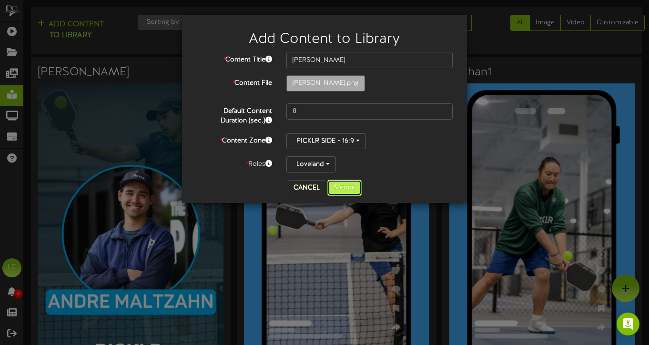
click at [347, 188] on button "Submit" at bounding box center [344, 188] width 34 height 16
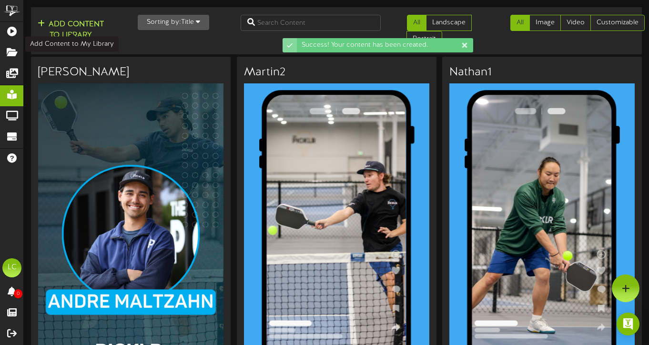
click at [81, 27] on button "Add Content to Library" at bounding box center [71, 30] width 72 height 23
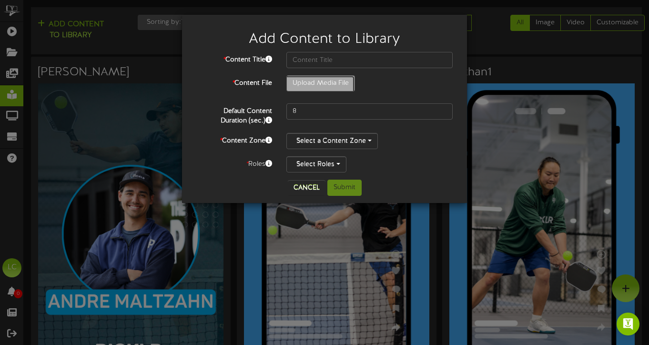
type input "**********"
type input "Peter"
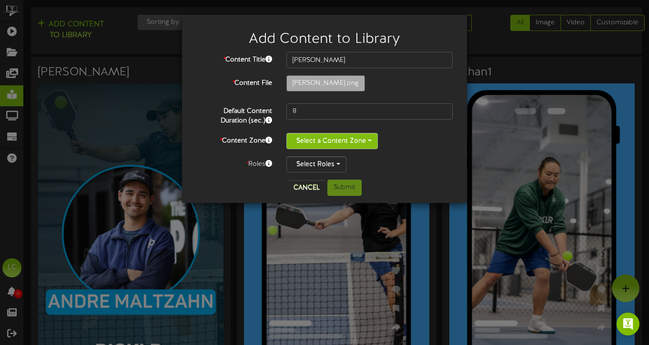
click at [336, 139] on button "Select a Content Zone" at bounding box center [331, 141] width 91 height 16
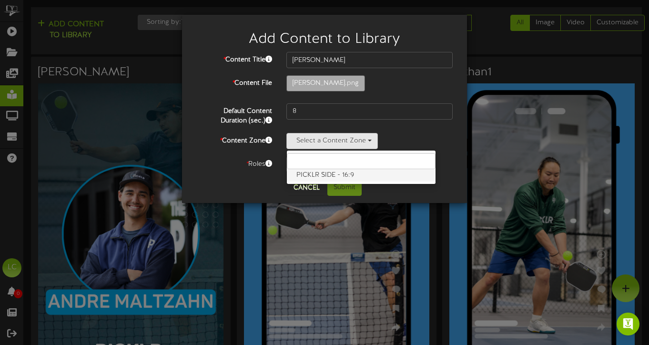
click at [318, 174] on label "PICKLR SIDE - 16:9" at bounding box center [361, 175] width 149 height 12
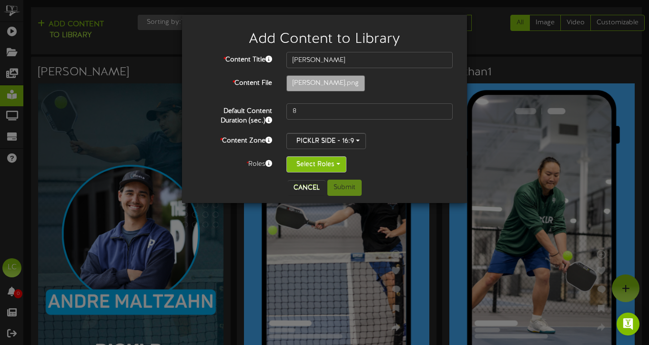
click at [304, 157] on button "Select Roles" at bounding box center [316, 164] width 60 height 16
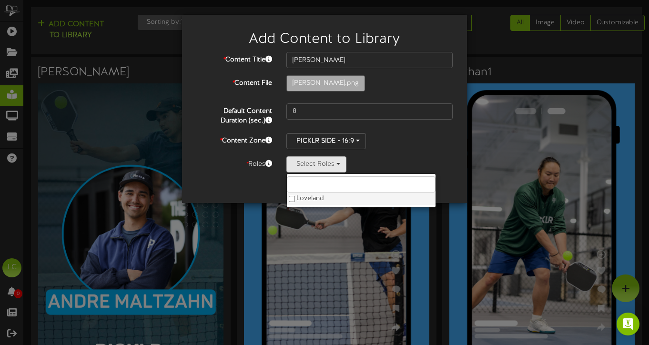
click at [299, 198] on label "Loveland" at bounding box center [361, 199] width 149 height 12
click at [246, 191] on div "Cancel Submit" at bounding box center [324, 188] width 271 height 16
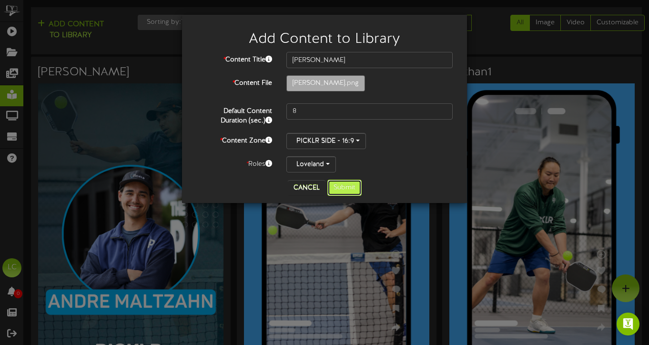
click at [347, 188] on button "Submit" at bounding box center [344, 188] width 34 height 16
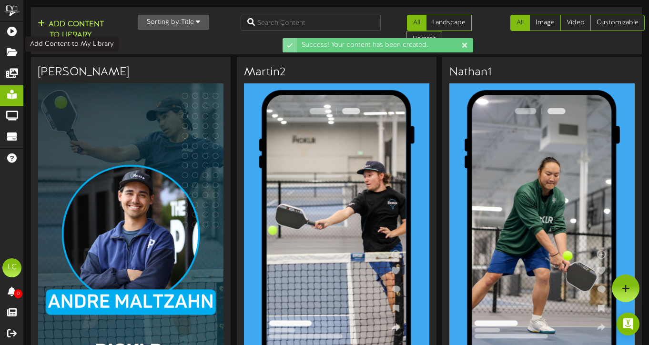
click at [80, 25] on button "Add Content to Library" at bounding box center [71, 30] width 72 height 23
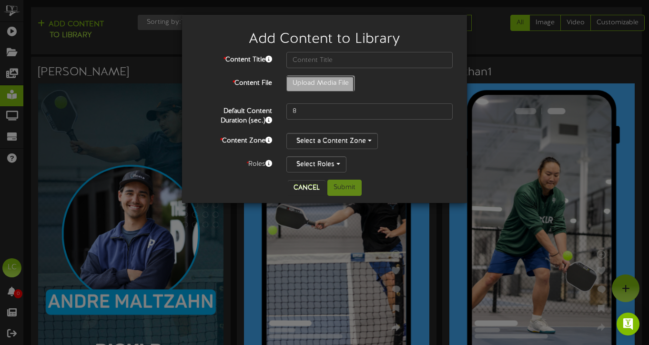
type input "**********"
type input "VernAndre"
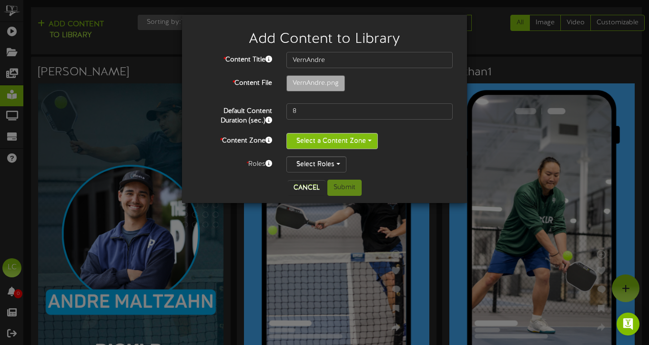
click at [355, 141] on button "Select a Content Zone" at bounding box center [331, 141] width 91 height 16
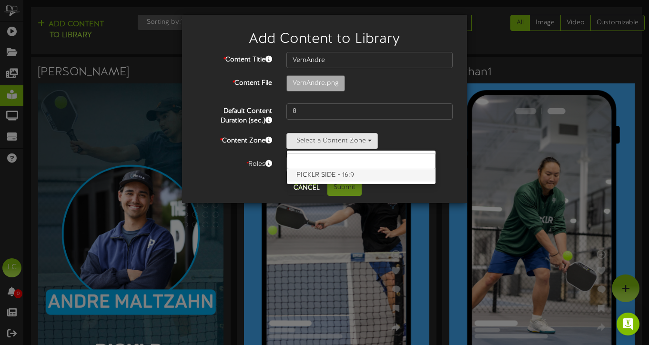
click at [337, 174] on label "PICKLR SIDE - 16:9" at bounding box center [361, 175] width 149 height 12
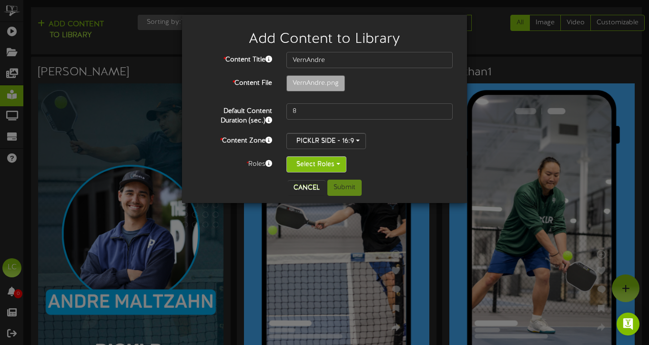
click at [308, 164] on button "Select Roles" at bounding box center [316, 164] width 60 height 16
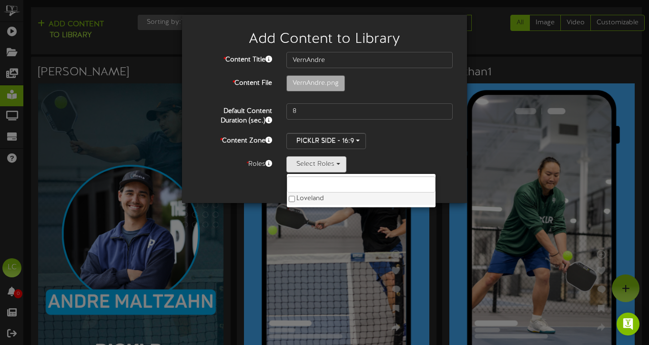
click at [305, 197] on label "Loveland" at bounding box center [361, 199] width 149 height 12
click at [241, 180] on div "Cancel Submit" at bounding box center [324, 188] width 271 height 16
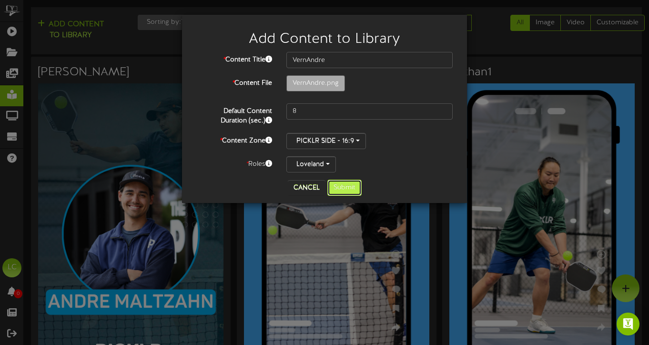
click at [345, 192] on button "Submit" at bounding box center [344, 188] width 34 height 16
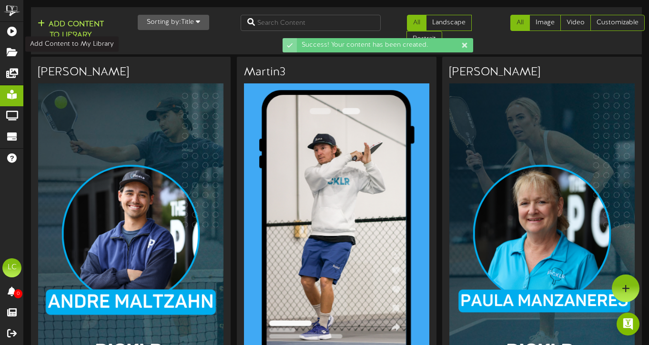
click at [82, 28] on button "Add Content to Library" at bounding box center [71, 30] width 72 height 23
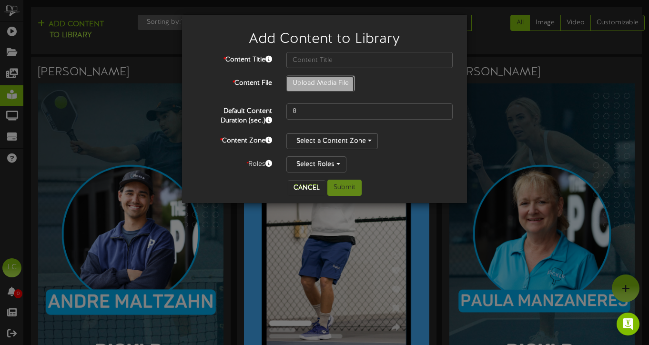
type input "**********"
type input "Vern2"
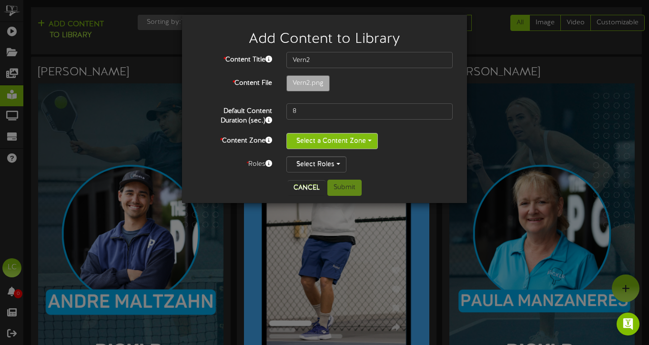
click at [340, 138] on button "Select a Content Zone" at bounding box center [331, 141] width 91 height 16
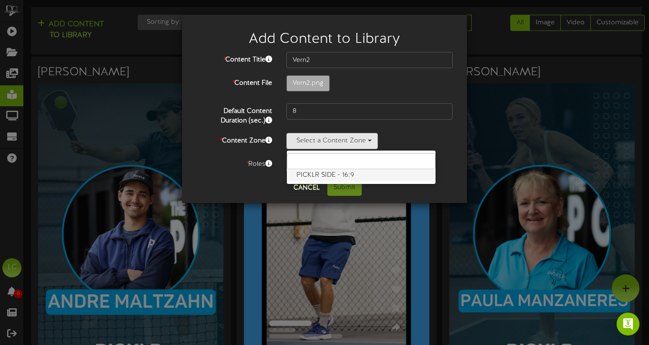
click at [323, 176] on label "PICKLR SIDE - 16:9" at bounding box center [361, 175] width 149 height 12
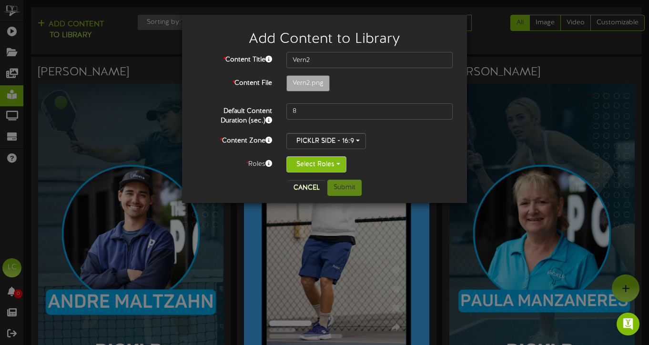
click at [319, 165] on button "Select Roles" at bounding box center [316, 164] width 60 height 16
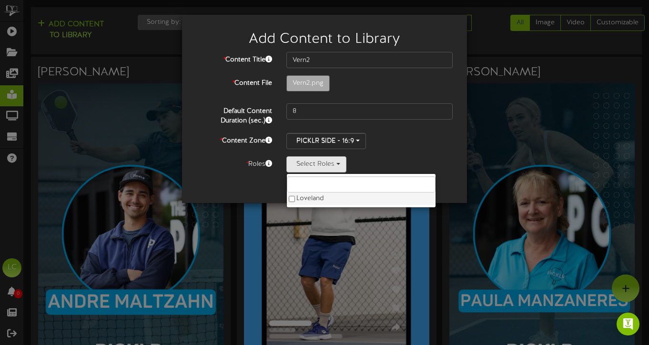
click at [313, 196] on label "Loveland" at bounding box center [361, 199] width 149 height 12
click at [410, 156] on div "Loveland Loveland" at bounding box center [369, 164] width 166 height 16
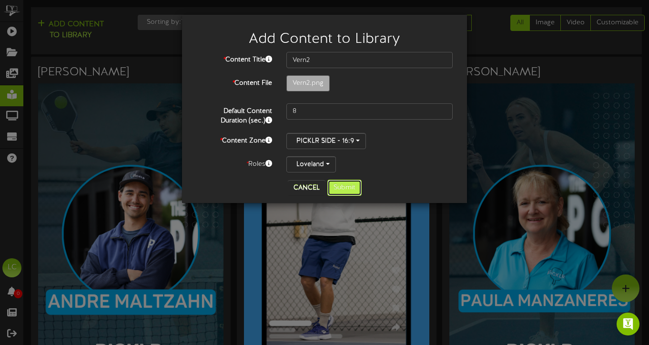
click at [352, 189] on button "Submit" at bounding box center [344, 188] width 34 height 16
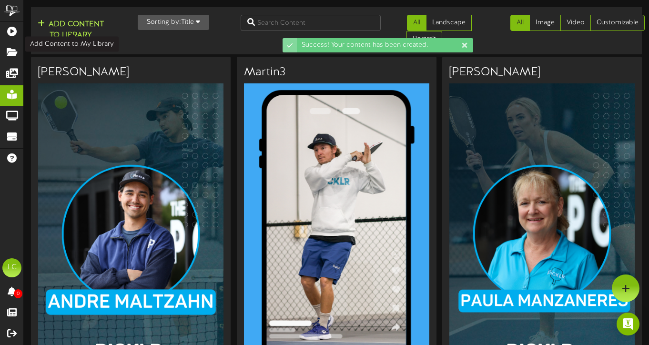
click at [64, 28] on button "Add Content to Library" at bounding box center [71, 30] width 72 height 23
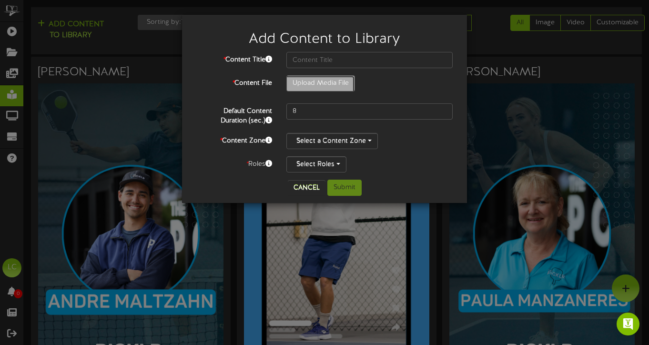
type input "**********"
type input "Vern1"
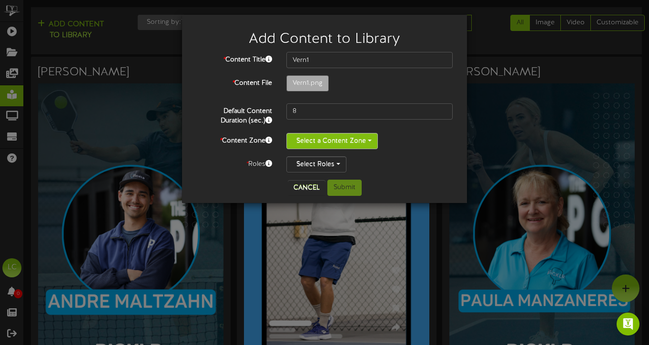
click at [348, 138] on button "Select a Content Zone" at bounding box center [331, 141] width 91 height 16
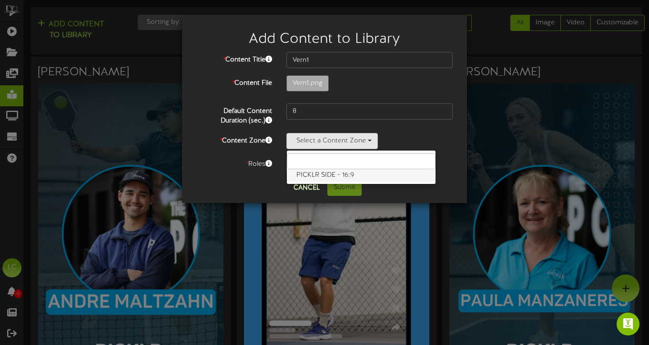
click at [312, 172] on label "PICKLR SIDE - 16:9" at bounding box center [361, 175] width 149 height 12
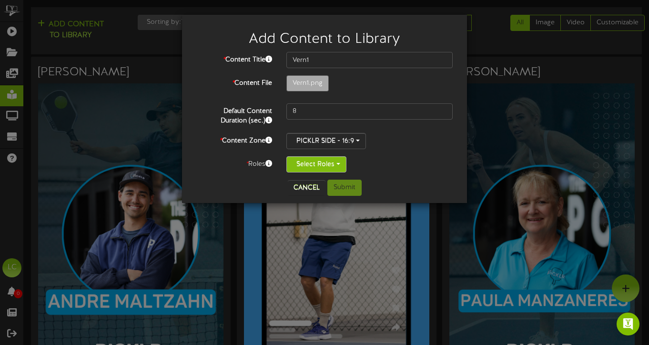
click at [309, 167] on button "Select Roles" at bounding box center [316, 164] width 60 height 16
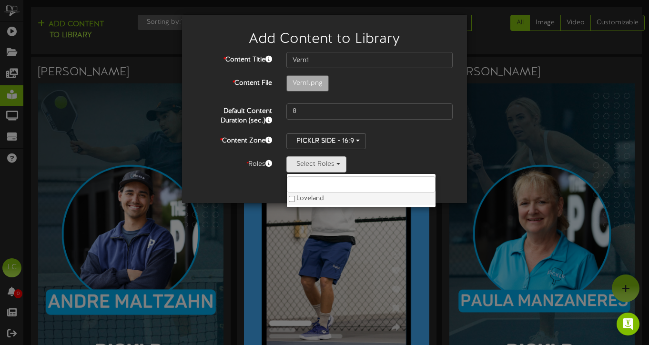
click at [300, 197] on label "Loveland" at bounding box center [361, 199] width 149 height 12
click at [248, 180] on div "Cancel Submit" at bounding box center [324, 188] width 271 height 16
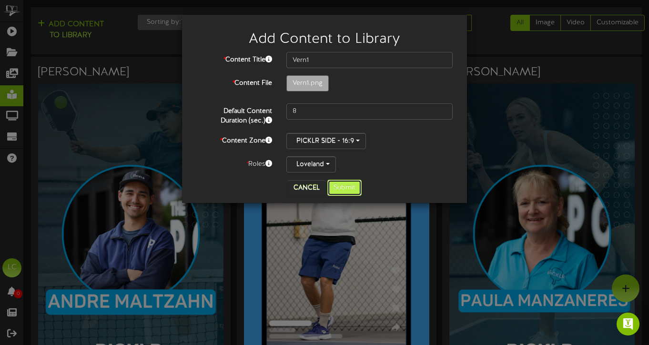
click at [357, 187] on button "Submit" at bounding box center [344, 188] width 34 height 16
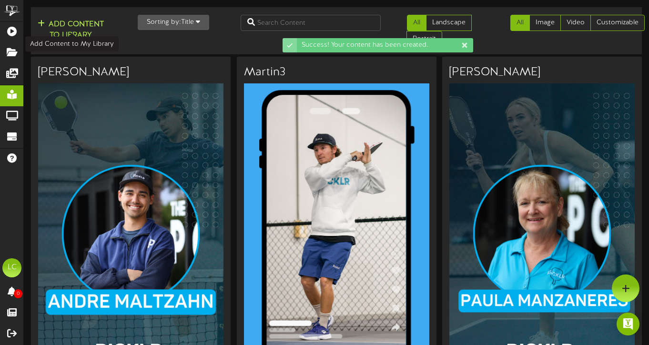
click at [76, 27] on button "Add Content to Library" at bounding box center [71, 30] width 72 height 23
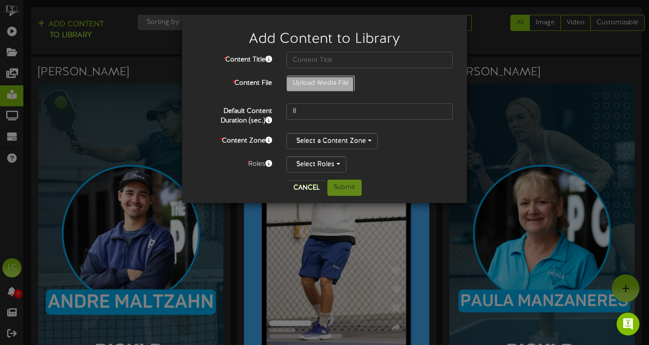
type input "**********"
type input "Vern"
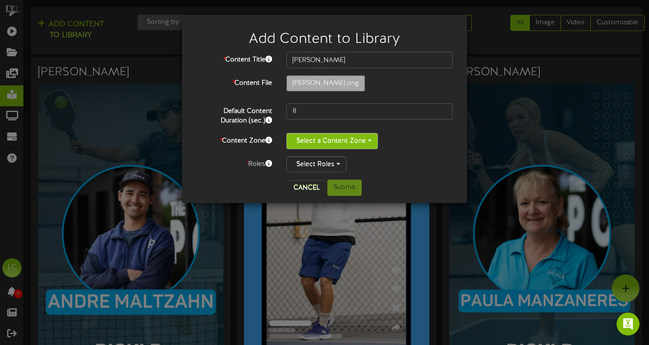
click at [357, 140] on button "Select a Content Zone" at bounding box center [331, 141] width 91 height 16
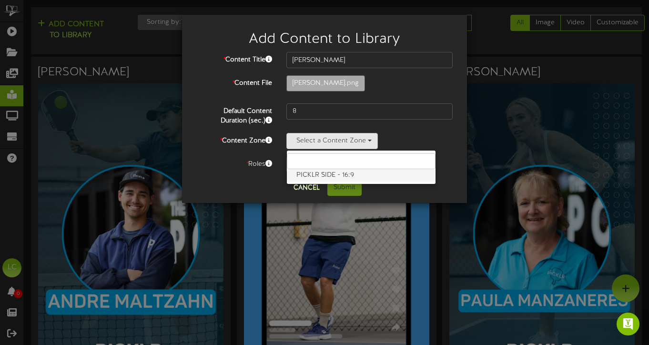
click at [336, 174] on label "PICKLR SIDE - 16:9" at bounding box center [361, 175] width 149 height 12
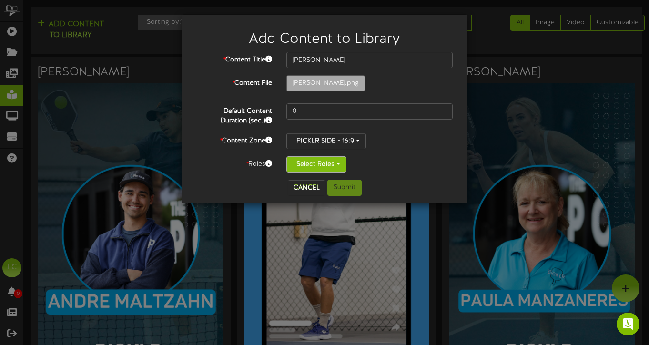
click at [327, 165] on button "Select Roles" at bounding box center [316, 164] width 60 height 16
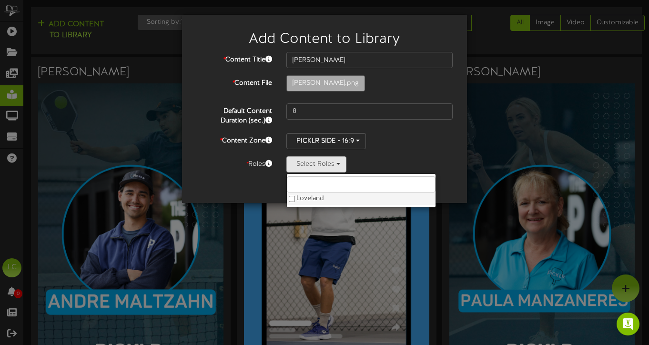
click at [304, 198] on label "Loveland" at bounding box center [361, 199] width 149 height 12
click at [236, 185] on div "Cancel Submit" at bounding box center [324, 188] width 271 height 16
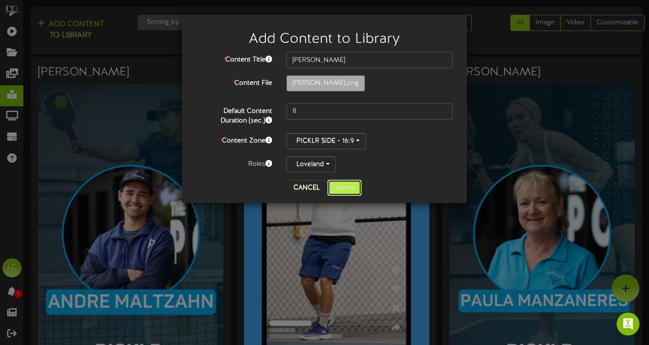
click at [349, 187] on button "Submit" at bounding box center [344, 188] width 34 height 16
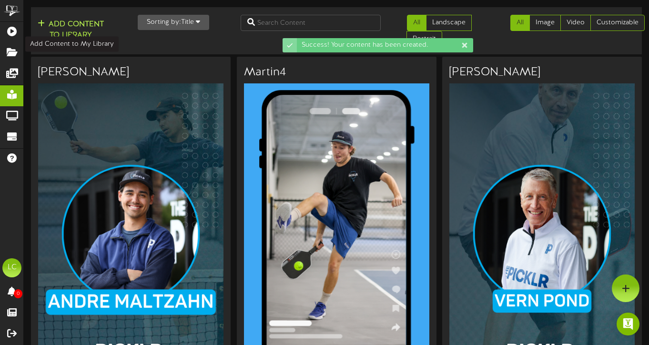
click at [69, 27] on button "Add Content to Library" at bounding box center [71, 30] width 72 height 23
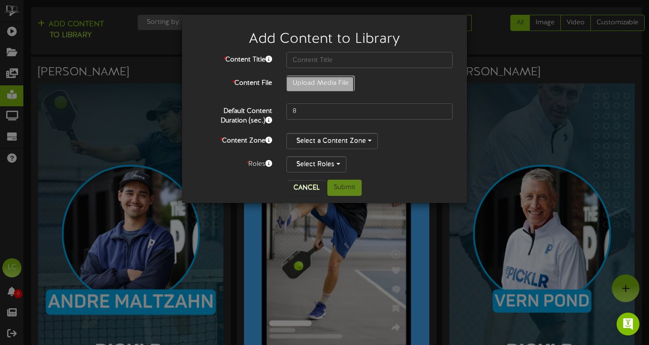
type input "**********"
type input "Jesse2"
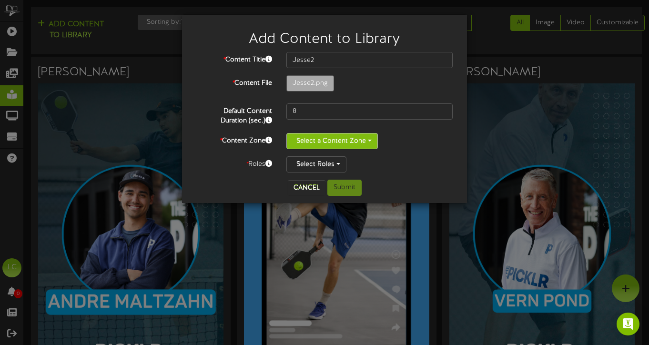
click at [369, 140] on span "button" at bounding box center [370, 141] width 4 height 2
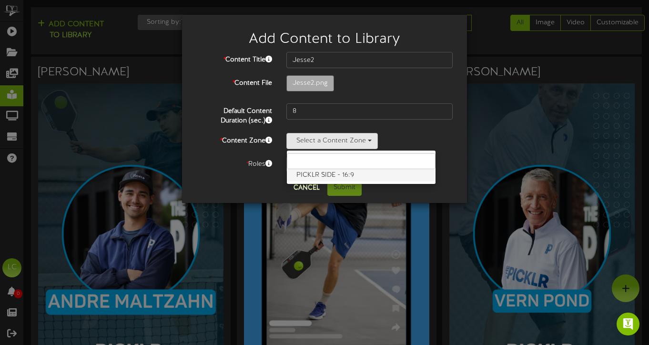
click at [361, 173] on label "PICKLR SIDE - 16:9" at bounding box center [361, 175] width 149 height 12
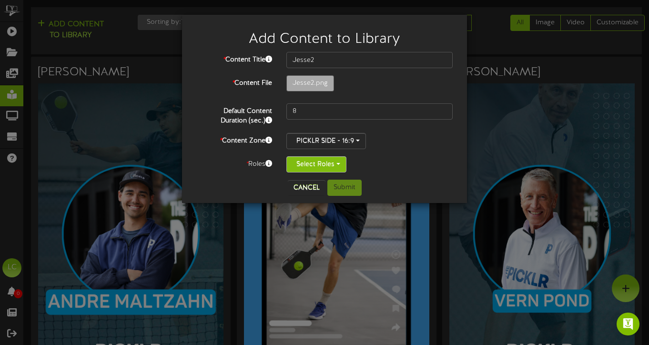
click at [336, 164] on span "button" at bounding box center [338, 164] width 4 height 2
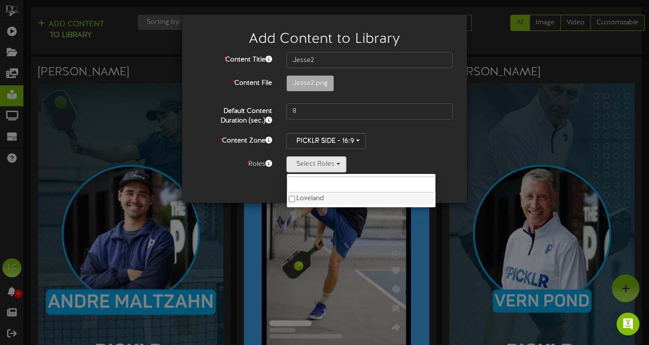
click at [302, 202] on label "Loveland" at bounding box center [361, 199] width 149 height 12
click at [238, 184] on div "Cancel Submit" at bounding box center [324, 188] width 271 height 16
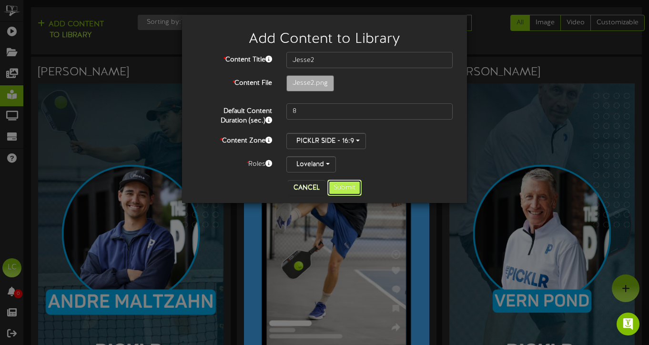
click at [345, 186] on button "Submit" at bounding box center [344, 188] width 34 height 16
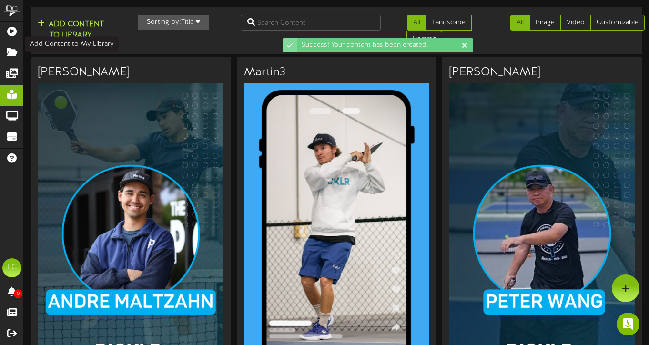
click at [71, 27] on button "Add Content to Library" at bounding box center [71, 30] width 72 height 23
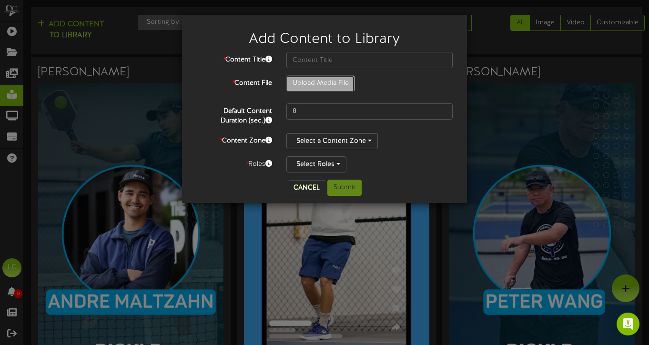
type input "**********"
type input "Jesse1"
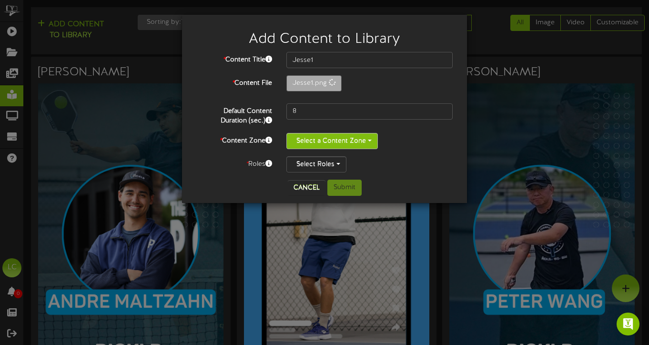
click at [350, 140] on button "Select a Content Zone" at bounding box center [331, 141] width 91 height 16
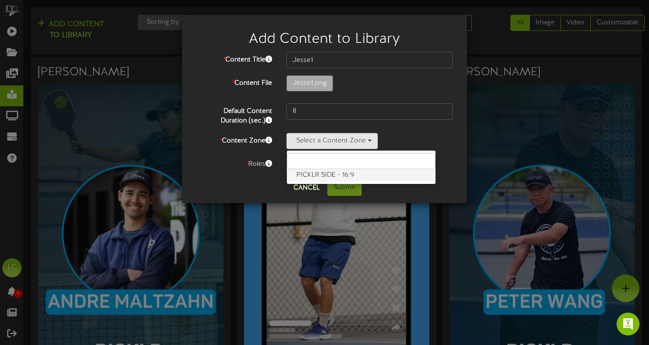
click at [325, 172] on label "PICKLR SIDE - 16:9" at bounding box center [361, 175] width 149 height 12
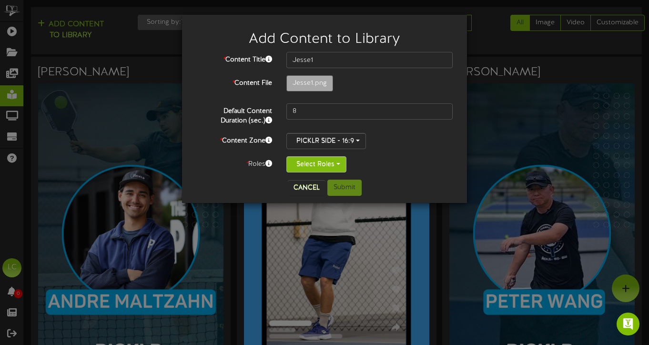
click at [323, 167] on button "Select Roles" at bounding box center [316, 164] width 60 height 16
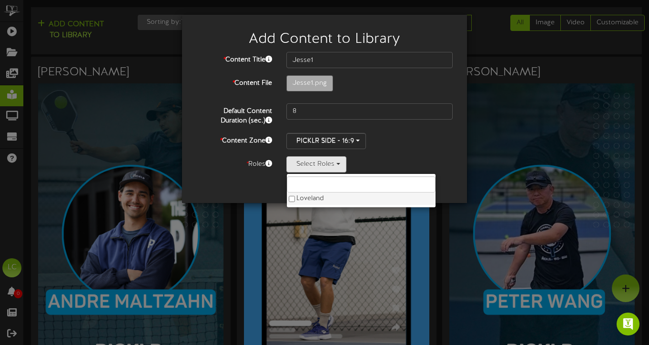
click at [310, 199] on label "Loveland" at bounding box center [361, 199] width 149 height 12
click at [227, 176] on div "* Content Title Jesse1 * Content File Jesse1.png 8 *" at bounding box center [324, 116] width 271 height 128
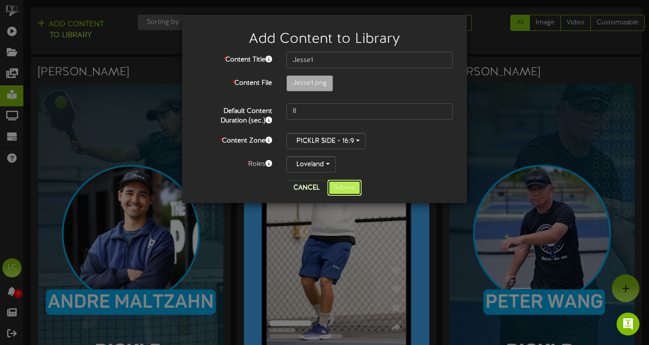
click at [348, 190] on button "Submit" at bounding box center [344, 188] width 34 height 16
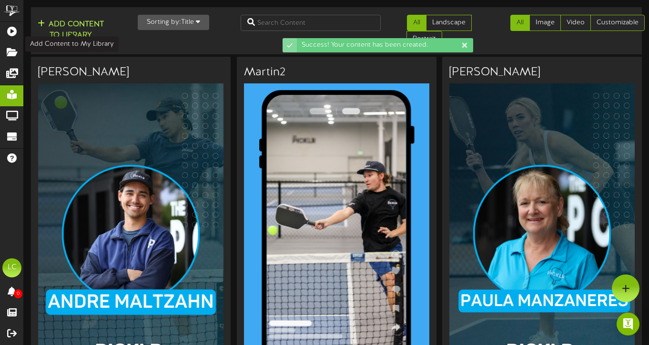
click at [65, 31] on button "Add Content to Library" at bounding box center [71, 30] width 72 height 23
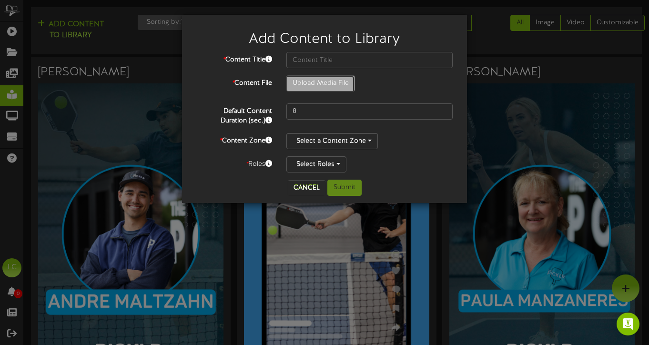
type input "**********"
type input "[PERSON_NAME]"
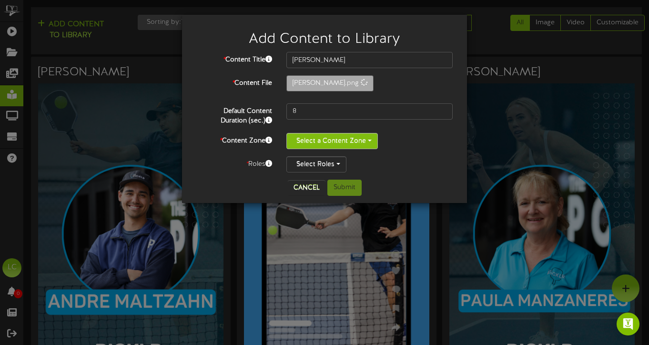
click at [359, 142] on button "Select a Content Zone" at bounding box center [331, 141] width 91 height 16
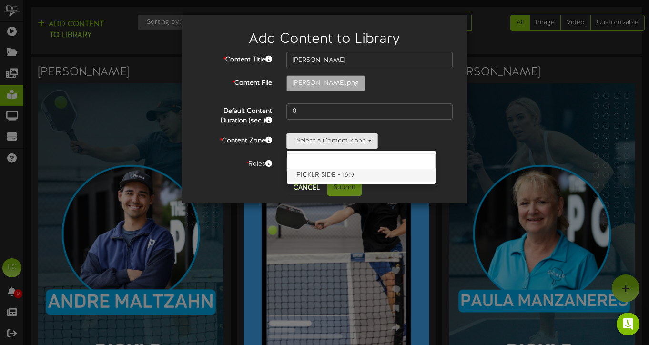
click at [351, 179] on label "PICKLR SIDE - 16:9" at bounding box center [361, 175] width 149 height 12
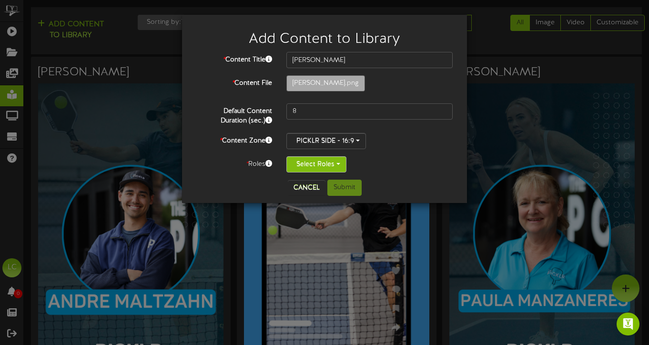
click at [326, 162] on button "Select Roles" at bounding box center [316, 164] width 60 height 16
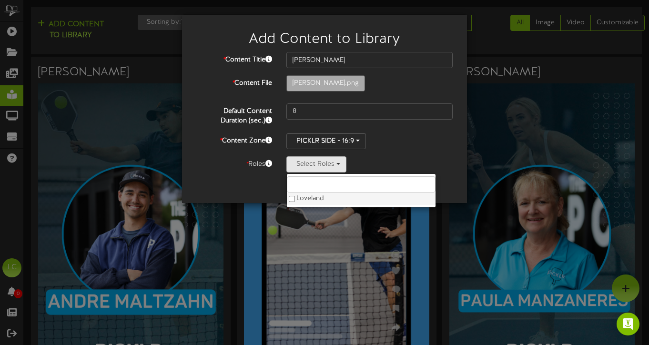
click at [311, 197] on label "Loveland" at bounding box center [361, 199] width 149 height 12
click at [243, 183] on div "Cancel Submit" at bounding box center [324, 188] width 271 height 16
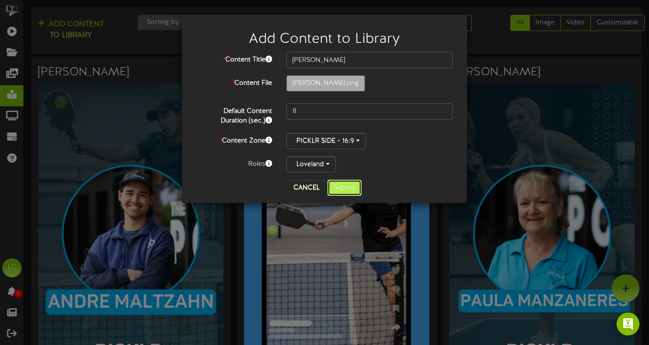
click at [345, 185] on button "Submit" at bounding box center [344, 188] width 34 height 16
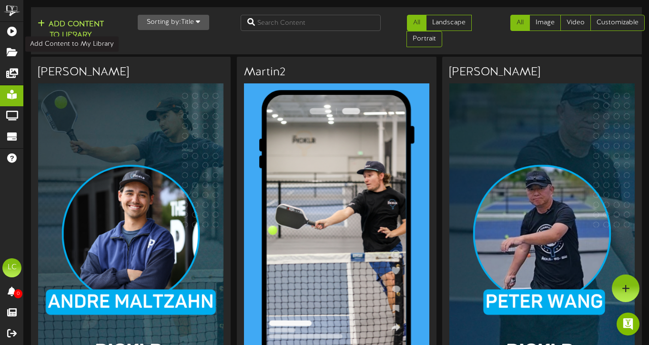
click at [71, 28] on button "Add Content to Library" at bounding box center [71, 30] width 72 height 23
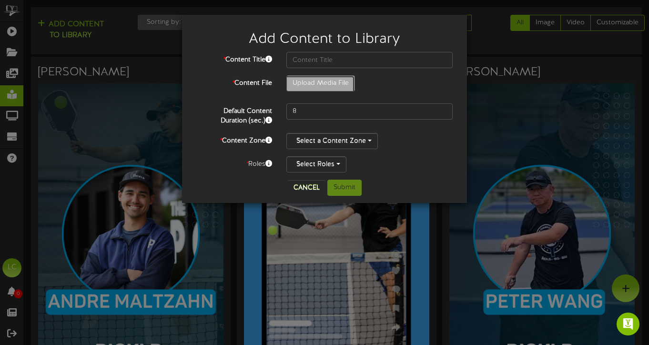
type input "**********"
type input "Rex2"
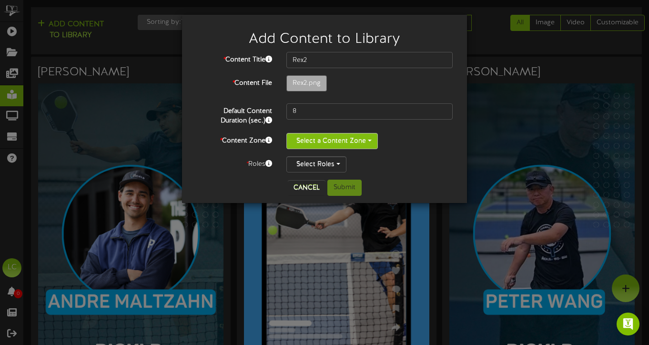
click at [352, 141] on button "Select a Content Zone" at bounding box center [331, 141] width 91 height 16
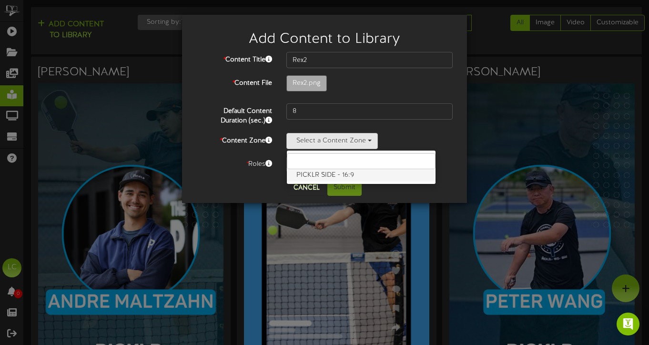
click at [331, 176] on label "PICKLR SIDE - 16:9" at bounding box center [361, 175] width 149 height 12
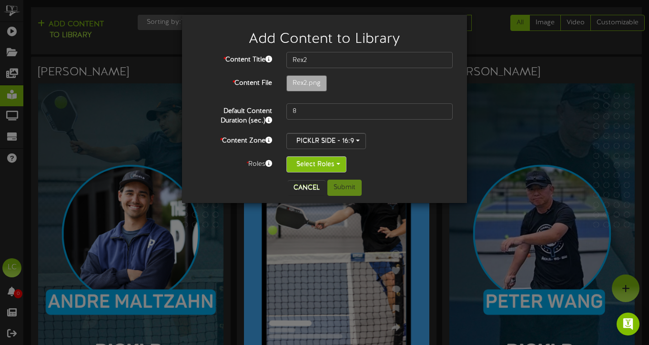
click at [316, 163] on button "Select Roles" at bounding box center [316, 164] width 60 height 16
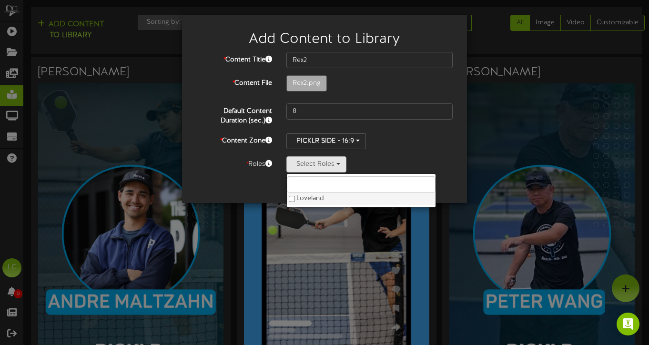
click at [306, 197] on label "Loveland" at bounding box center [361, 199] width 149 height 12
click at [253, 183] on div "Cancel Submit" at bounding box center [324, 188] width 271 height 16
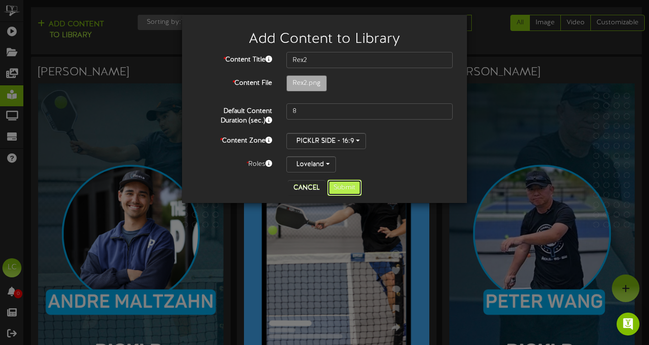
click at [343, 188] on button "Submit" at bounding box center [344, 188] width 34 height 16
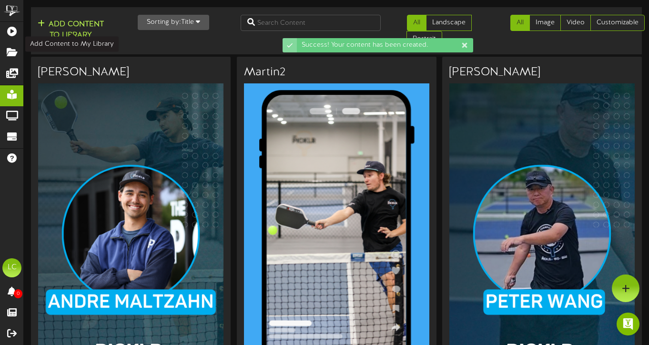
click at [73, 39] on button "Add Content to Library" at bounding box center [71, 30] width 72 height 23
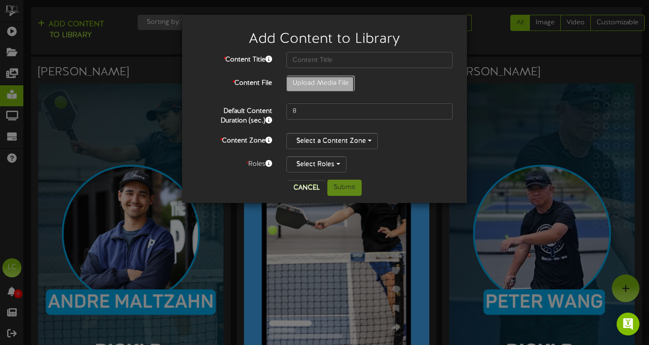
type input "**********"
type input "Rex1"
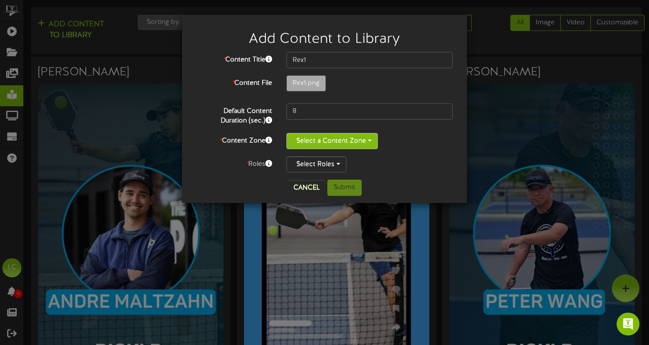
click at [360, 134] on button "Select a Content Zone" at bounding box center [331, 141] width 91 height 16
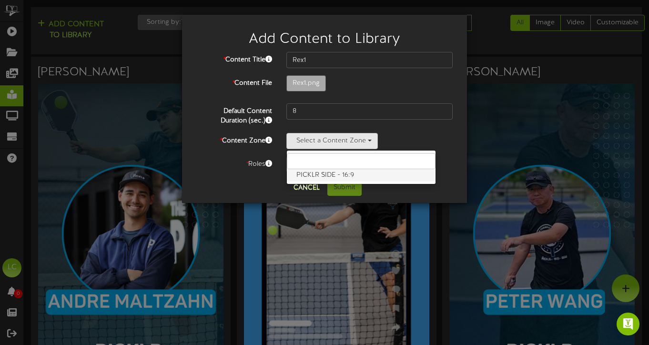
click at [339, 174] on label "PICKLR SIDE - 16:9" at bounding box center [361, 175] width 149 height 12
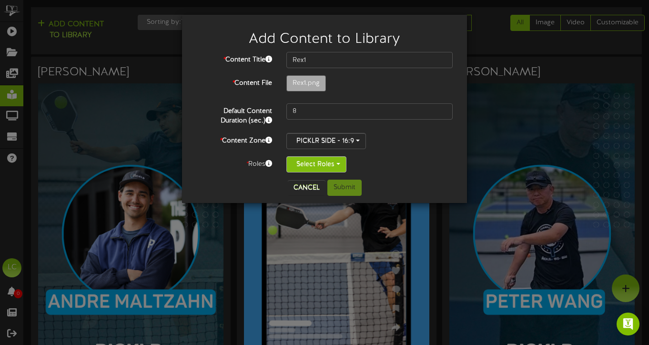
click at [321, 162] on button "Select Roles" at bounding box center [316, 164] width 60 height 16
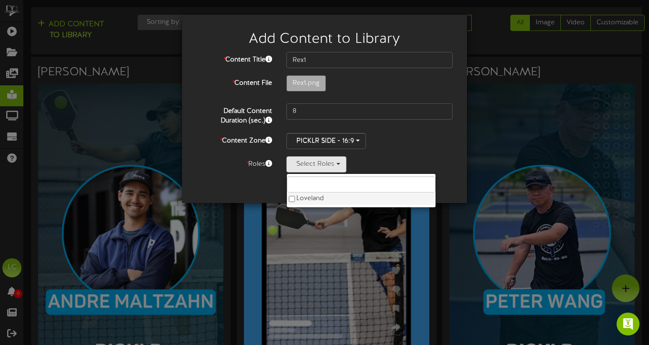
click at [295, 200] on label "Loveland" at bounding box center [361, 199] width 149 height 12
click at [248, 186] on div "Cancel Submit" at bounding box center [324, 188] width 271 height 16
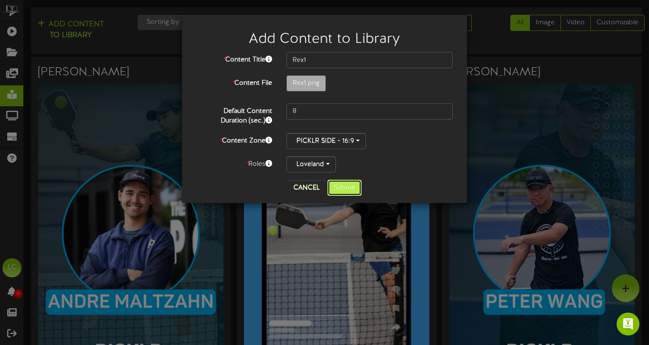
click at [345, 191] on button "Submit" at bounding box center [344, 188] width 34 height 16
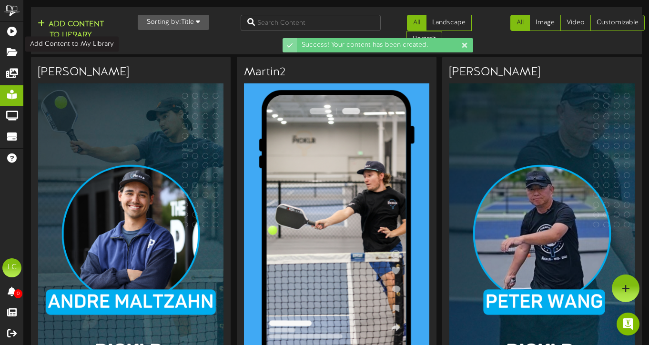
click at [81, 29] on button "Add Content to Library" at bounding box center [71, 30] width 72 height 23
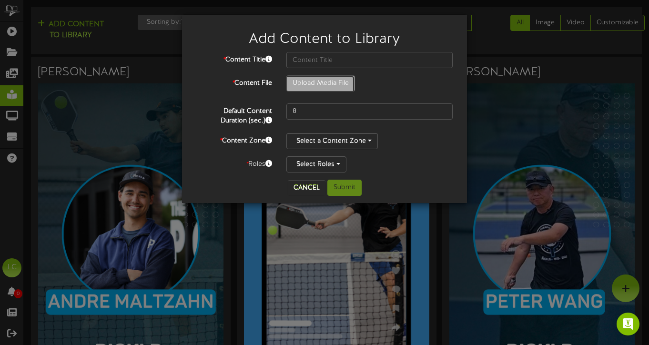
type input "**********"
type input "Rex"
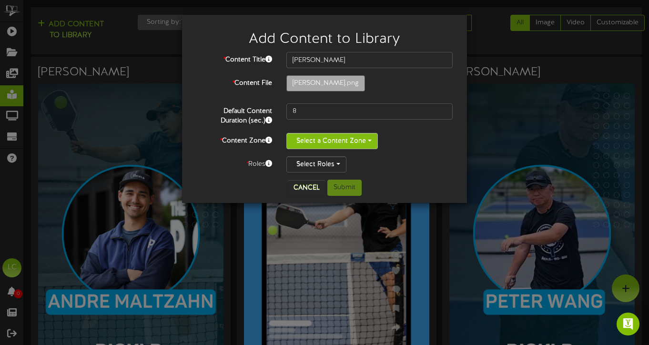
click at [362, 138] on button "Select a Content Zone" at bounding box center [331, 141] width 91 height 16
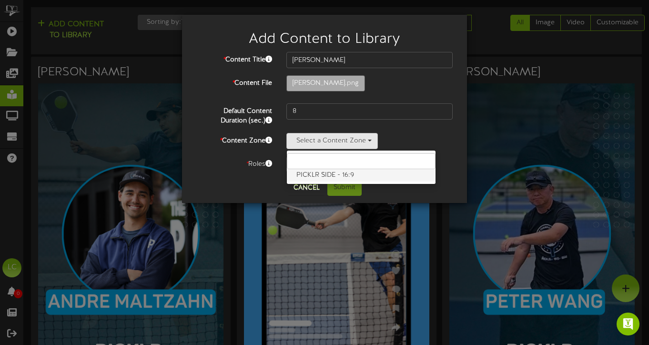
click at [342, 177] on label "PICKLR SIDE - 16:9" at bounding box center [361, 175] width 149 height 12
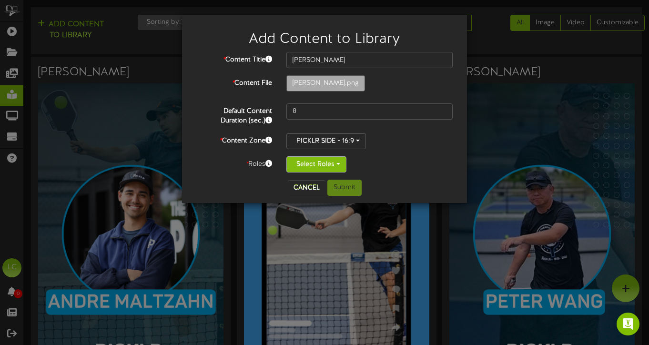
click at [322, 167] on button "Select Roles" at bounding box center [316, 164] width 60 height 16
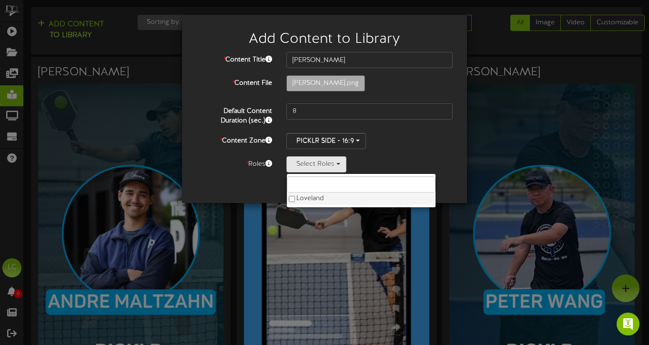
click at [308, 200] on label "Loveland" at bounding box center [361, 199] width 149 height 12
click at [245, 184] on div "Cancel Submit" at bounding box center [324, 188] width 271 height 16
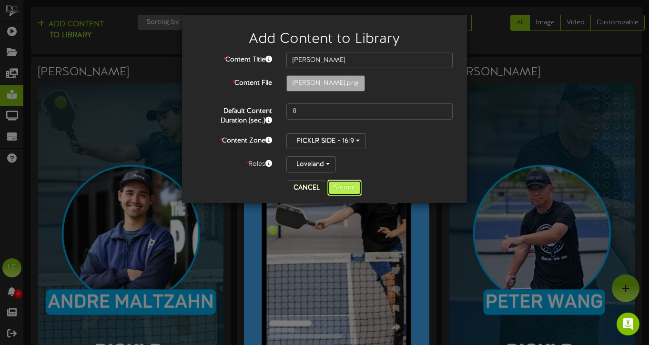
click at [345, 185] on button "Submit" at bounding box center [344, 188] width 34 height 16
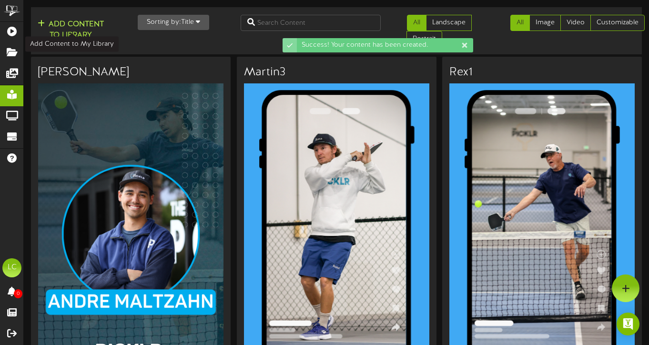
click at [71, 32] on button "Add Content to Library" at bounding box center [71, 30] width 72 height 23
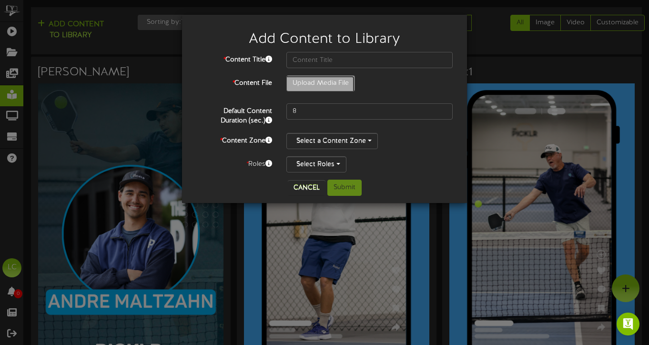
type input "**********"
type input "Chris2"
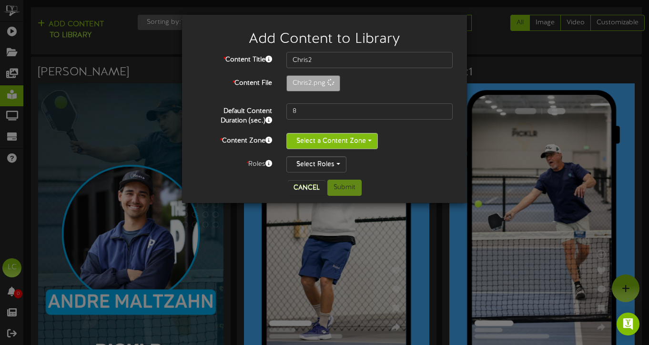
click at [371, 141] on span "button" at bounding box center [370, 141] width 4 height 2
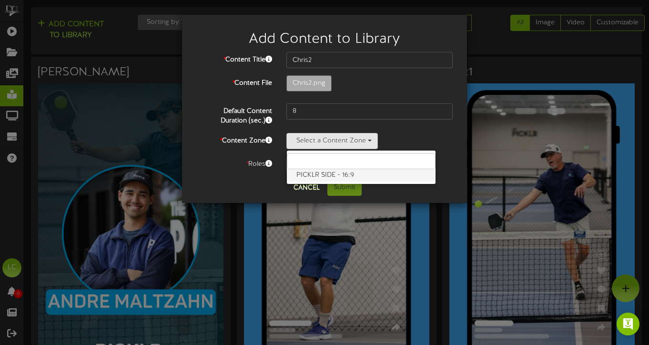
click at [362, 174] on label "PICKLR SIDE - 16:9" at bounding box center [361, 175] width 149 height 12
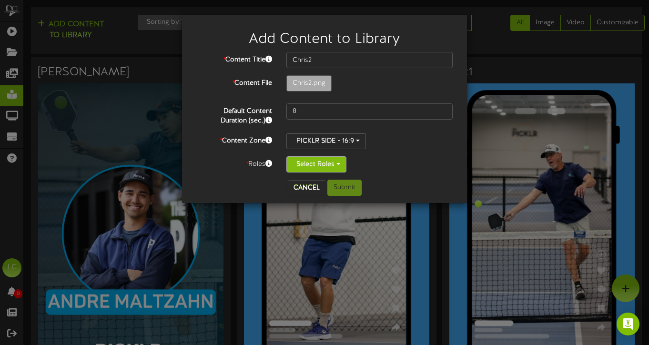
click at [334, 165] on button "Select Roles" at bounding box center [316, 164] width 60 height 16
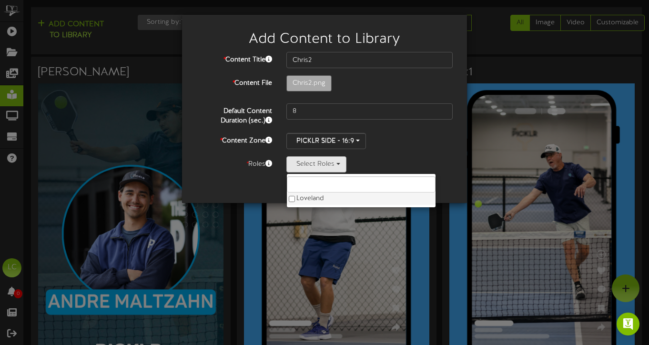
click at [371, 199] on label "Loveland" at bounding box center [361, 199] width 149 height 12
click at [411, 178] on div "* Content Title Chris2 * Content File Chris2.png 8 *" at bounding box center [324, 116] width 271 height 128
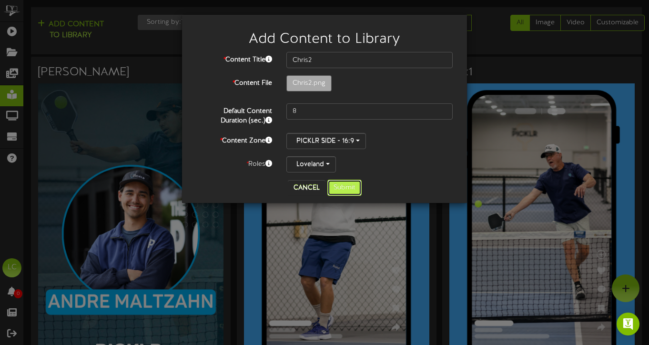
click at [354, 187] on button "Submit" at bounding box center [344, 188] width 34 height 16
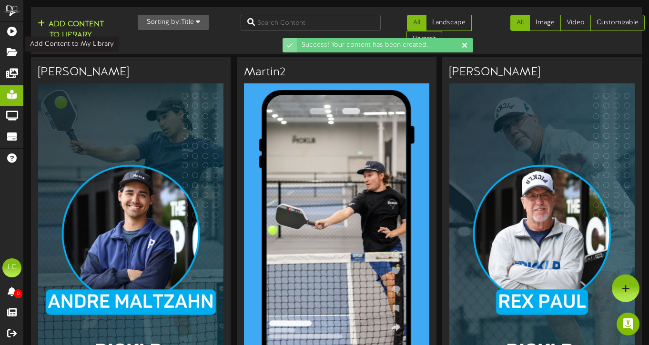
click at [81, 30] on button "Add Content to Library" at bounding box center [71, 30] width 72 height 23
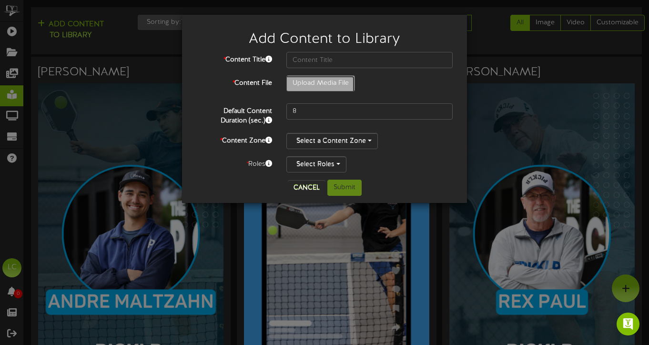
type input "**********"
type input "Chris1"
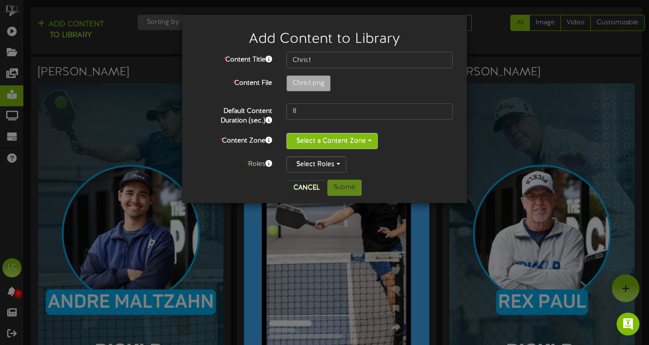
click at [352, 144] on button "Select a Content Zone" at bounding box center [331, 141] width 91 height 16
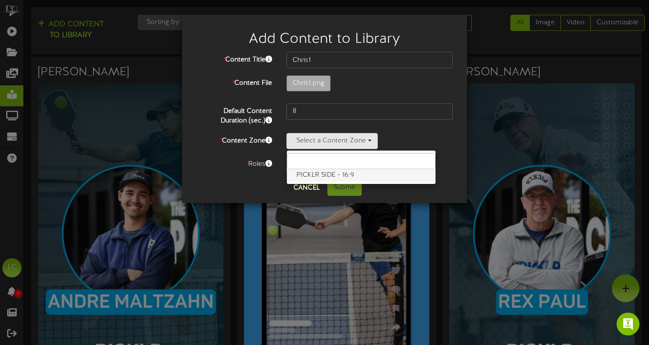
click at [339, 174] on label "PICKLR SIDE - 16:9" at bounding box center [361, 175] width 149 height 12
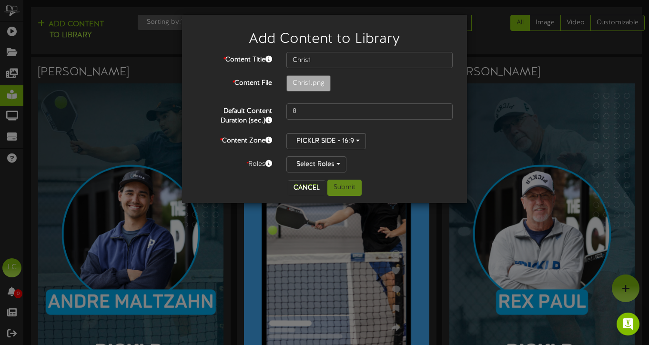
click at [413, 157] on div "Select Roles" at bounding box center [369, 164] width 166 height 16
click at [330, 163] on button "Select Roles" at bounding box center [316, 164] width 60 height 16
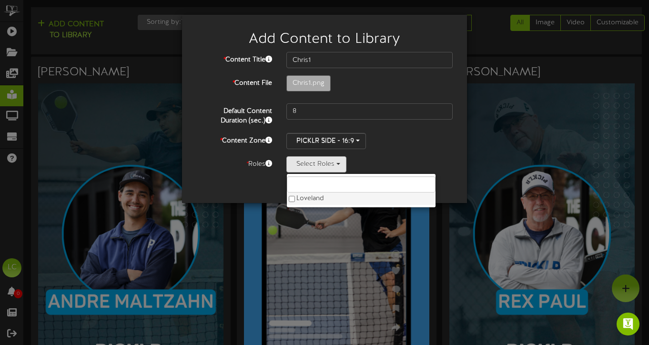
click at [365, 196] on label "Loveland" at bounding box center [361, 199] width 149 height 12
click at [422, 162] on div "Loveland Loveland" at bounding box center [369, 164] width 166 height 16
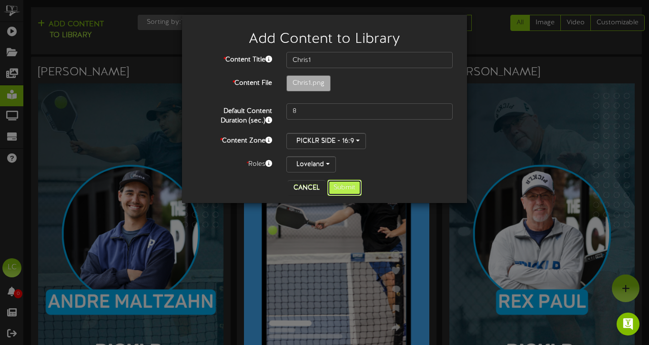
click at [350, 190] on button "Submit" at bounding box center [344, 188] width 34 height 16
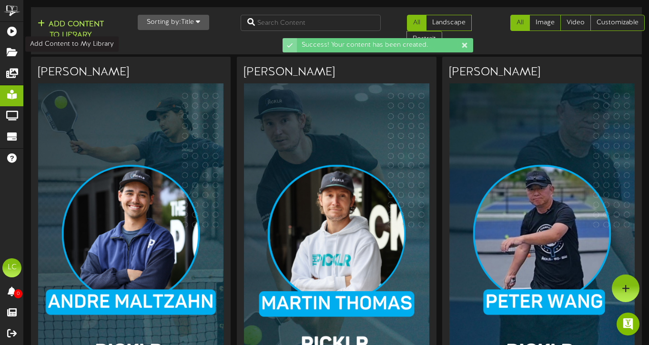
click at [74, 30] on button "Add Content to Library" at bounding box center [71, 30] width 72 height 23
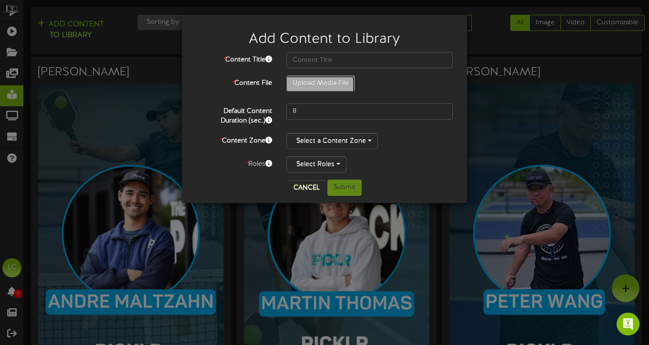
type input "**********"
type input "Chris"
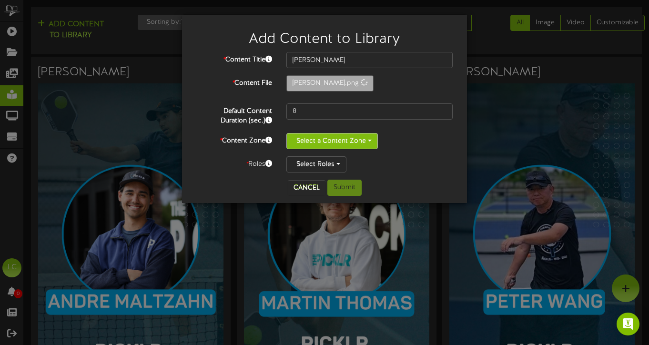
click at [368, 140] on span "button" at bounding box center [370, 141] width 4 height 2
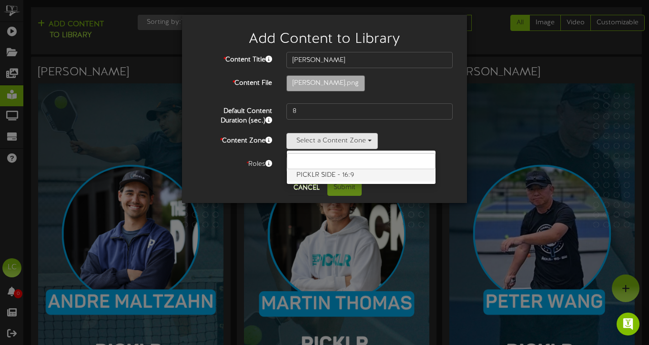
click at [355, 172] on label "PICKLR SIDE - 16:9" at bounding box center [361, 175] width 149 height 12
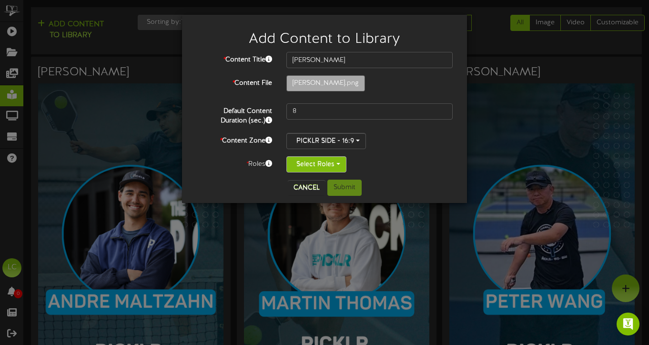
click at [335, 163] on button "Select Roles" at bounding box center [316, 164] width 60 height 16
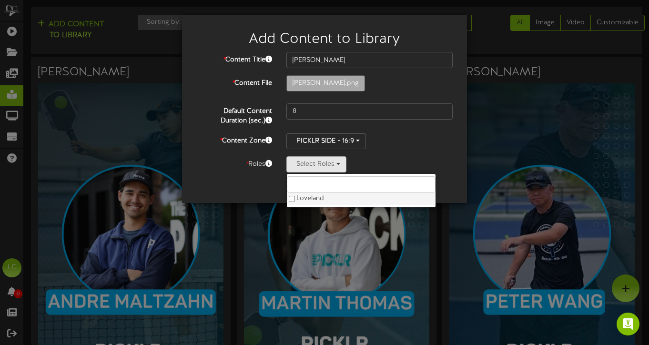
click at [335, 202] on label "Loveland" at bounding box center [361, 199] width 149 height 12
click at [242, 182] on div "Cancel Submit" at bounding box center [324, 188] width 271 height 16
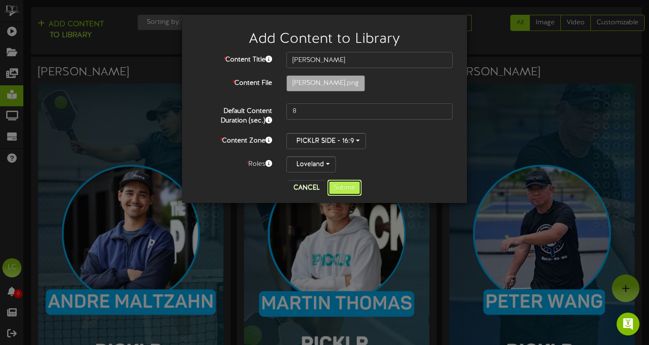
click at [346, 187] on button "Submit" at bounding box center [344, 188] width 34 height 16
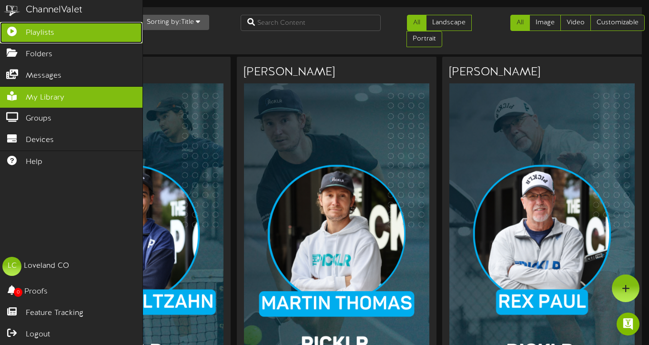
click at [59, 33] on link "Playlists" at bounding box center [71, 32] width 142 height 21
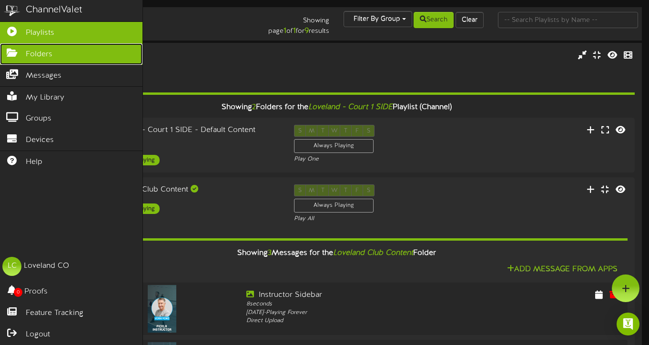
click at [40, 60] on link "Folders" at bounding box center [71, 53] width 142 height 21
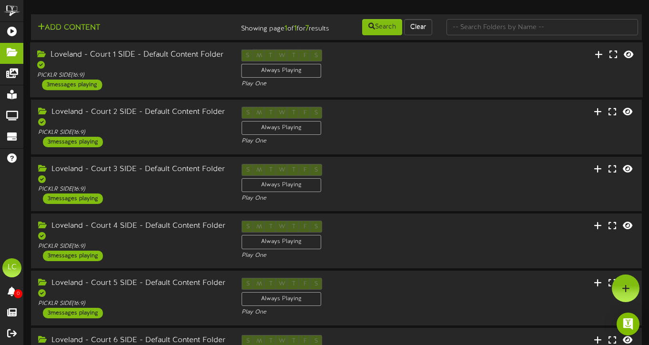
click at [88, 90] on div "3 messages playing" at bounding box center [72, 85] width 60 height 10
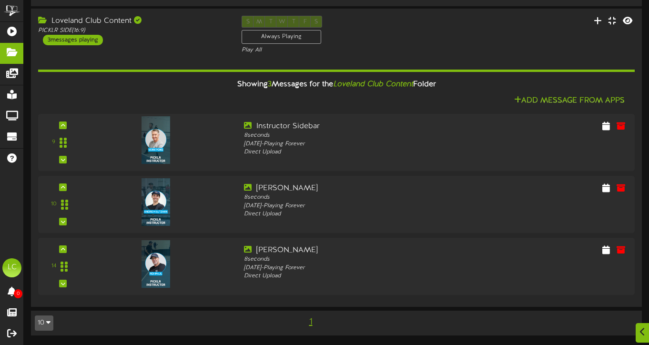
scroll to position [629, 0]
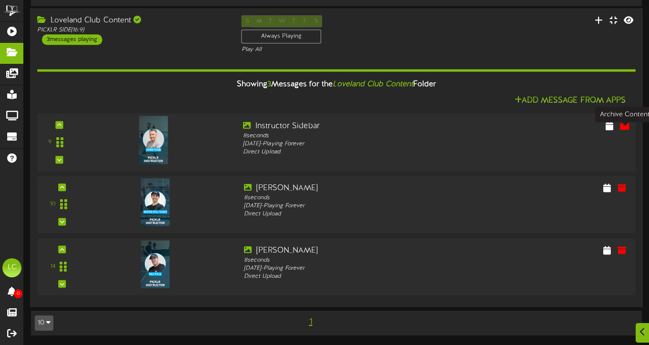
click at [623, 127] on icon at bounding box center [625, 125] width 10 height 10
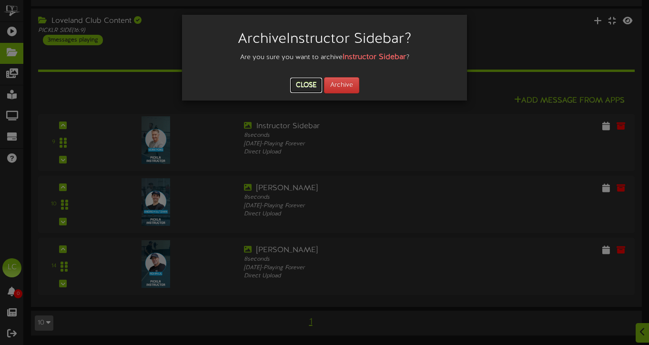
click at [307, 87] on button "Close" at bounding box center [306, 85] width 32 height 15
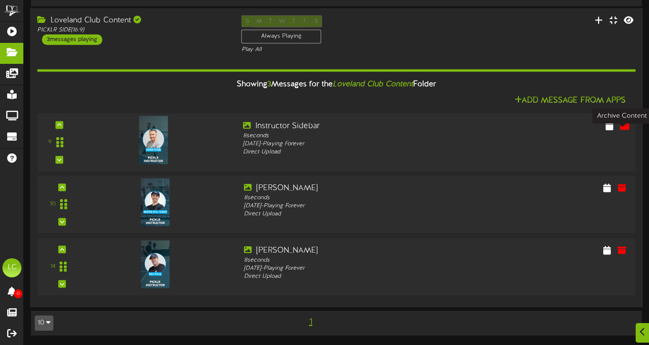
click at [621, 126] on icon at bounding box center [625, 125] width 10 height 10
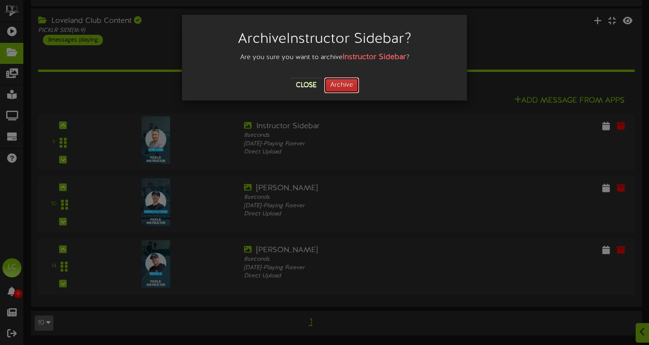
click at [346, 85] on button "Archive" at bounding box center [341, 85] width 35 height 16
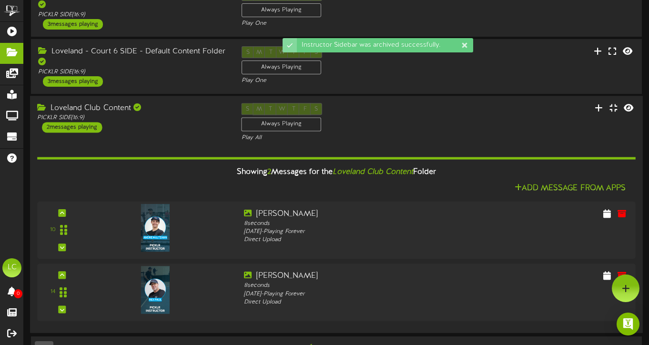
scroll to position [567, 0]
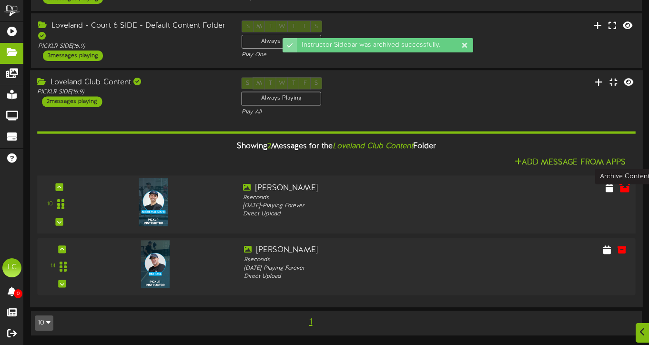
click at [626, 187] on icon at bounding box center [625, 187] width 10 height 10
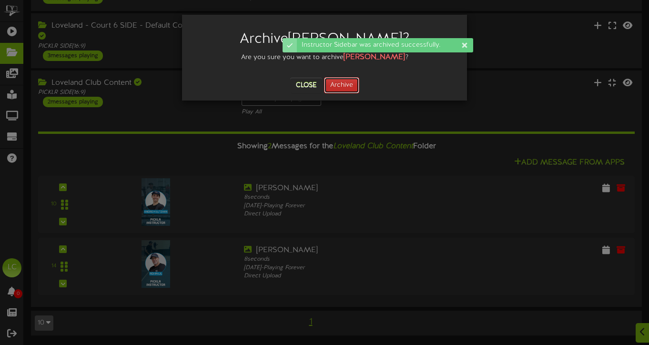
click at [344, 86] on button "Archive" at bounding box center [341, 85] width 35 height 16
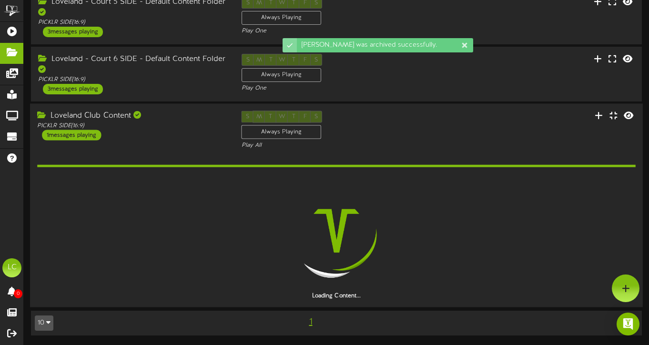
scroll to position [505, 0]
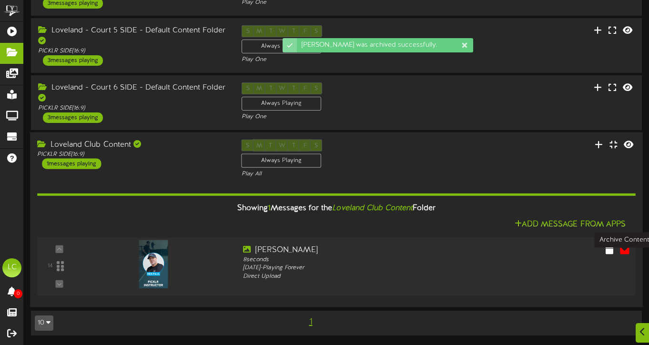
click at [624, 253] on icon at bounding box center [625, 249] width 10 height 10
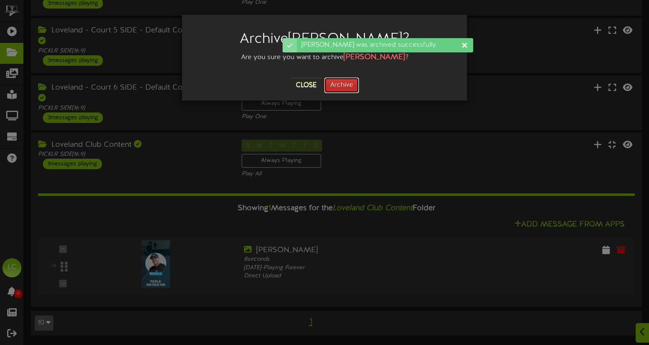
click at [344, 87] on button "Archive" at bounding box center [341, 85] width 35 height 16
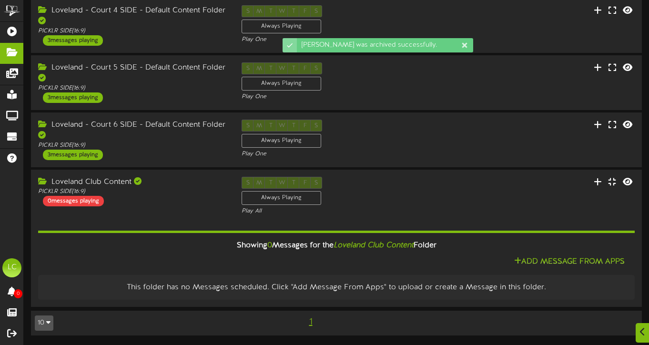
scroll to position [468, 0]
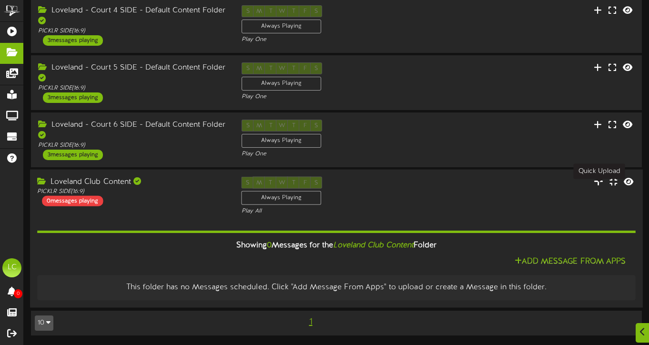
click at [599, 181] on icon at bounding box center [599, 181] width 10 height 10
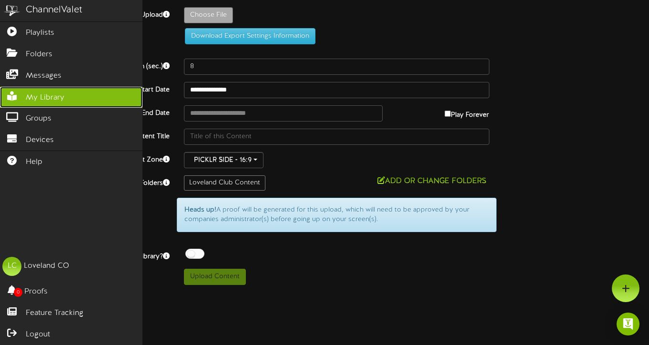
click at [48, 102] on span "My Library" at bounding box center [45, 97] width 39 height 11
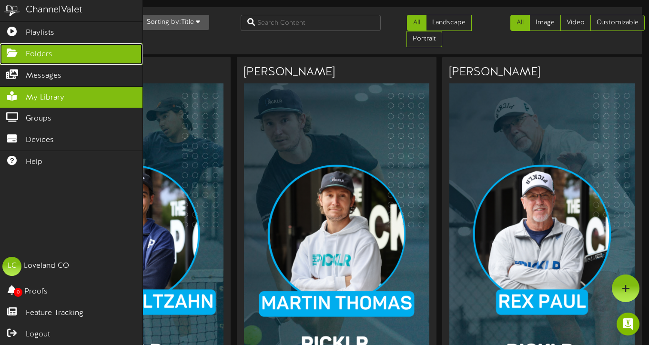
click at [46, 54] on span "Folders" at bounding box center [39, 54] width 27 height 11
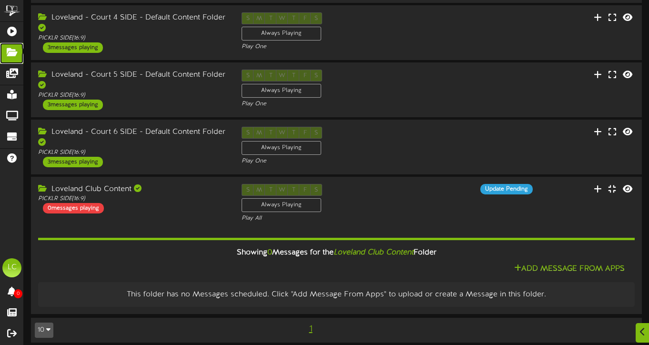
scroll to position [468, 0]
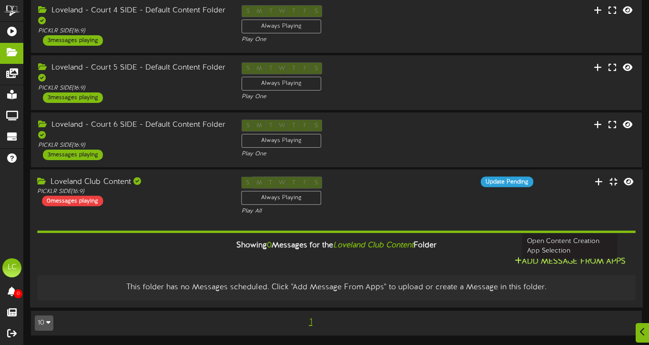
click at [576, 260] on button "Add Message From Apps" at bounding box center [570, 262] width 117 height 12
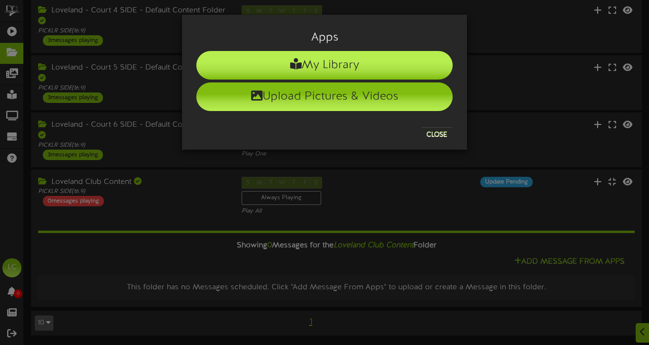
click at [325, 63] on li "My Library" at bounding box center [324, 65] width 256 height 29
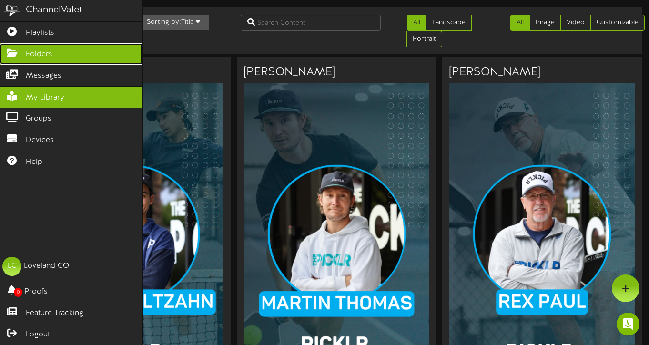
click at [44, 51] on span "Folders" at bounding box center [39, 54] width 27 height 11
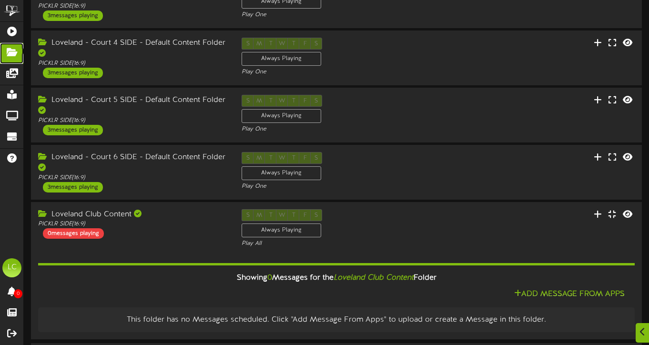
scroll to position [468, 0]
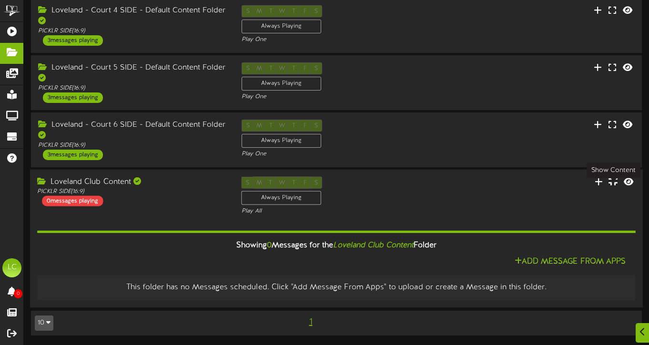
click at [613, 181] on icon at bounding box center [613, 181] width 9 height 10
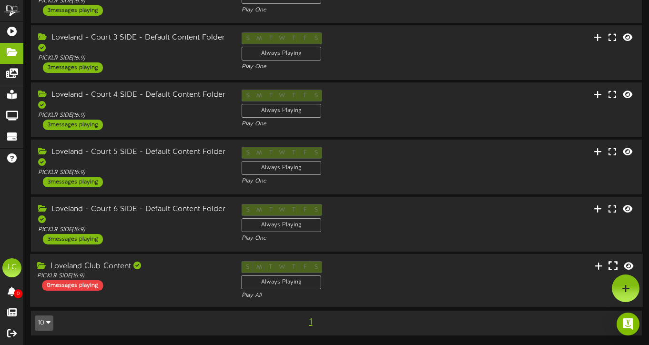
scroll to position [384, 0]
click at [608, 261] on button at bounding box center [613, 267] width 15 height 15
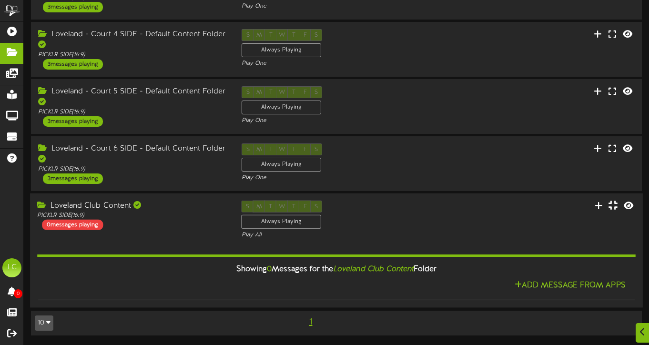
scroll to position [468, 0]
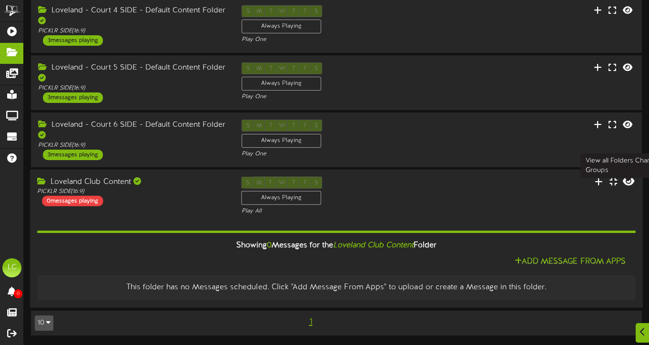
click at [628, 181] on icon at bounding box center [628, 181] width 11 height 10
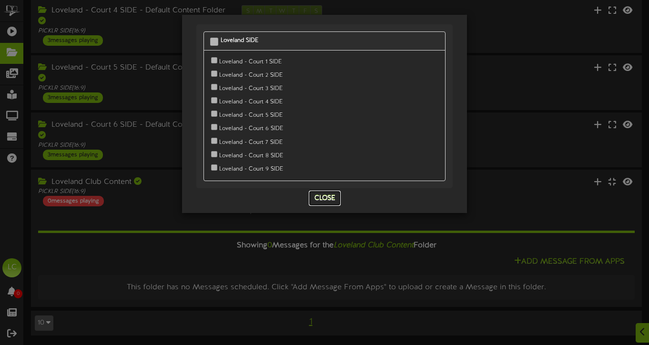
click at [328, 195] on button "Close" at bounding box center [325, 198] width 32 height 15
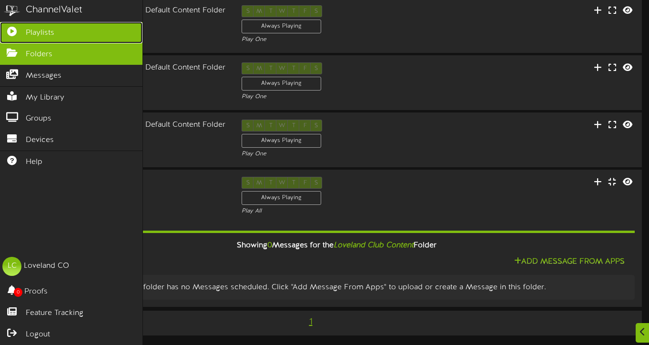
click at [39, 32] on span "Playlists" at bounding box center [40, 33] width 29 height 11
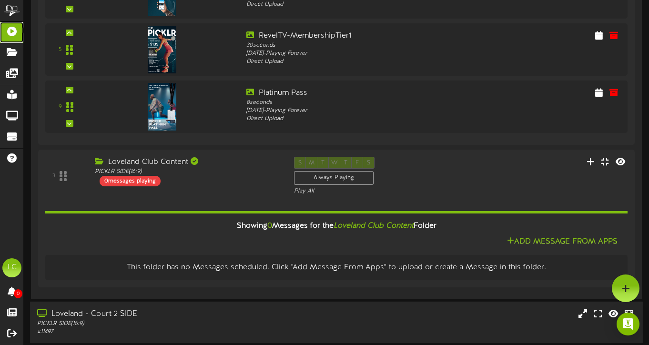
scroll to position [251, 0]
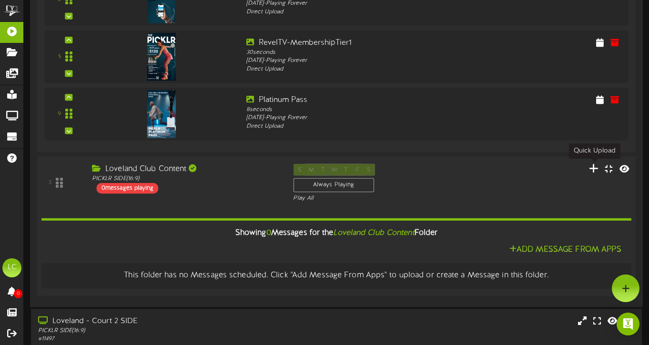
click at [595, 168] on icon at bounding box center [594, 168] width 10 height 10
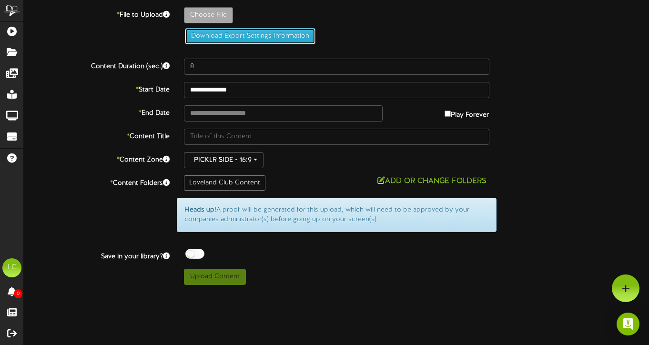
click at [229, 39] on button "Download Export Settings Information" at bounding box center [250, 36] width 131 height 16
click at [378, 179] on icon at bounding box center [381, 180] width 8 height 8
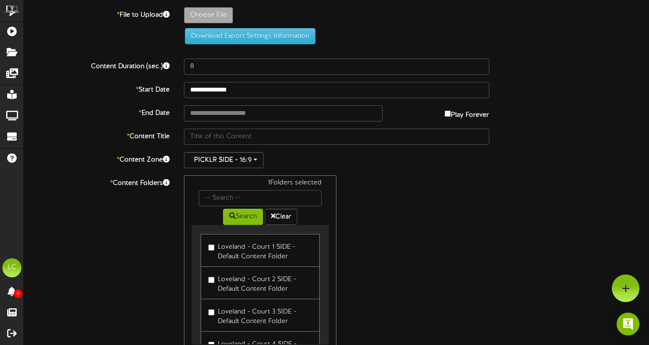
click at [414, 204] on div "1 Folders selected Search Clear Loveland - Court 1 SIDE - Default Content Folde…" at bounding box center [337, 265] width 320 height 181
click at [416, 164] on div "PICKLR SIDE - 16:9" at bounding box center [336, 160] width 305 height 16
click at [399, 218] on div "1 Folders selected Search Clear Loveland - Court 1 SIDE - Default Content Folde…" at bounding box center [337, 265] width 320 height 181
click at [55, 105] on label "* End Date" at bounding box center [97, 111] width 160 height 13
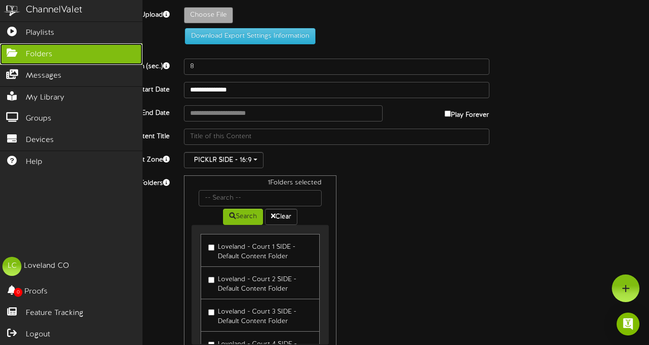
click at [33, 55] on span "Folders" at bounding box center [39, 54] width 27 height 11
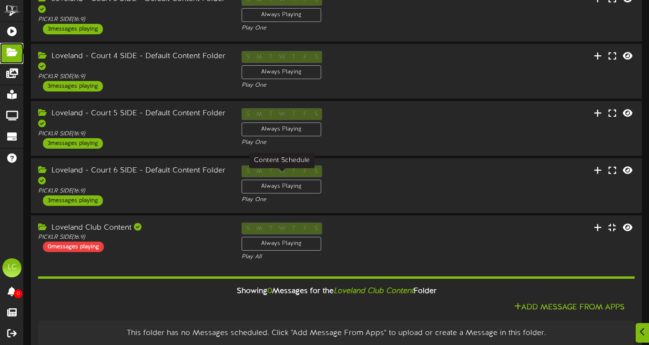
scroll to position [468, 0]
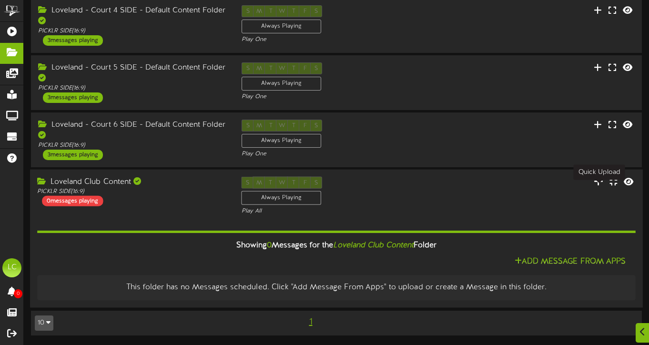
click at [598, 181] on icon at bounding box center [599, 181] width 10 height 10
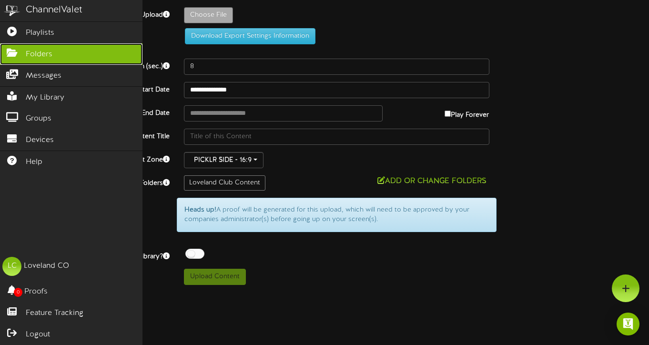
click at [65, 57] on link "Folders" at bounding box center [71, 53] width 142 height 21
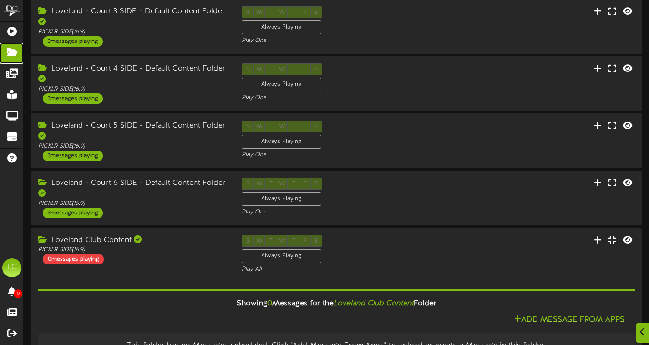
scroll to position [468, 0]
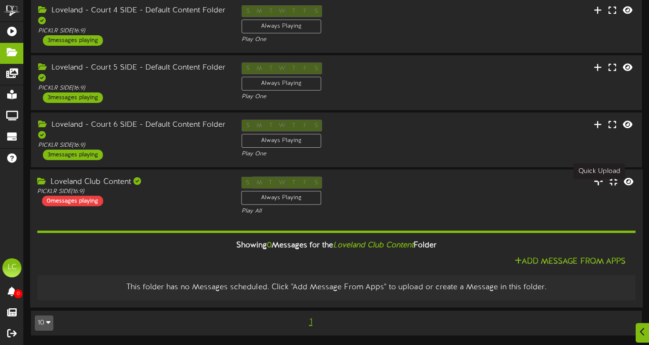
click at [598, 182] on icon at bounding box center [599, 181] width 10 height 10
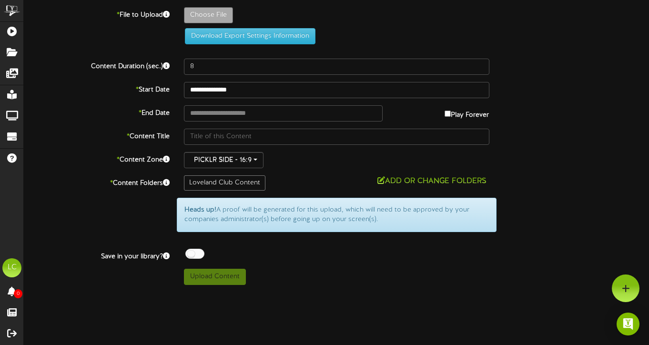
click at [239, 183] on div "Loveland Club Content" at bounding box center [224, 182] width 81 height 15
type input "**********"
type input "Martin"
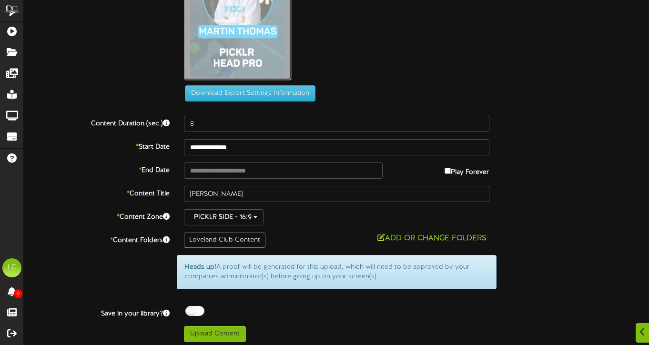
scroll to position [106, 0]
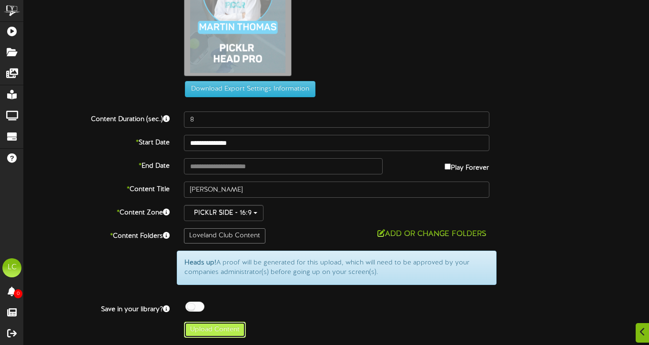
click at [232, 334] on button "Upload Content" at bounding box center [215, 330] width 62 height 16
type input "**********"
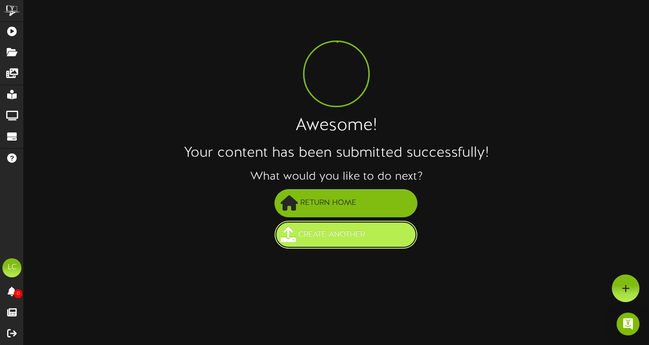
click at [328, 240] on span "Create Another" at bounding box center [331, 235] width 71 height 16
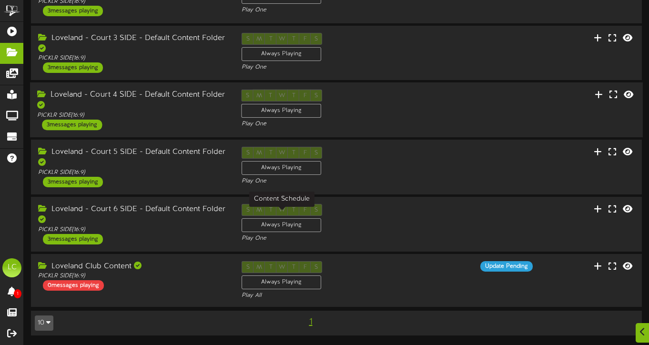
scroll to position [139, 0]
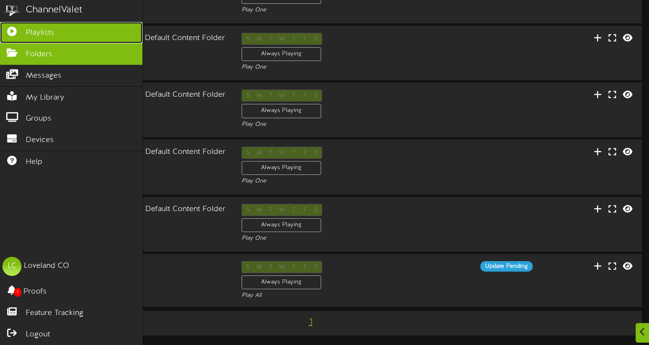
click at [42, 32] on span "Playlists" at bounding box center [40, 33] width 29 height 11
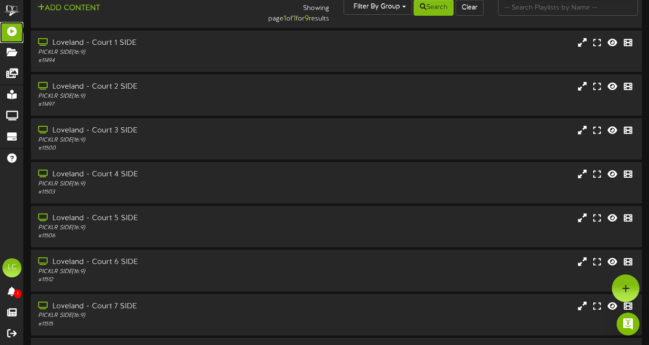
scroll to position [8, 0]
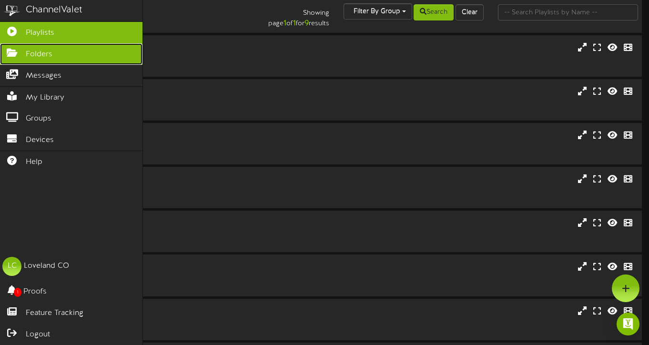
click at [15, 54] on icon at bounding box center [12, 51] width 24 height 7
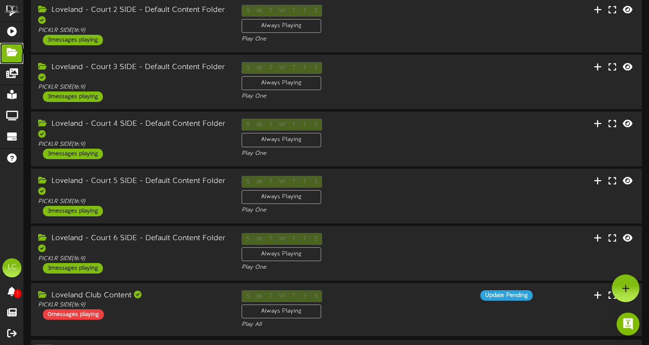
scroll to position [139, 0]
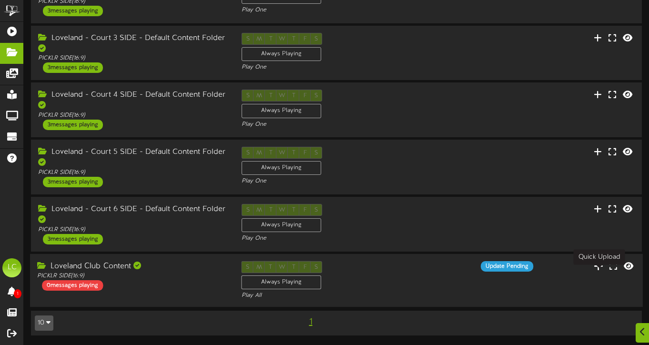
click at [599, 261] on icon at bounding box center [599, 265] width 10 height 10
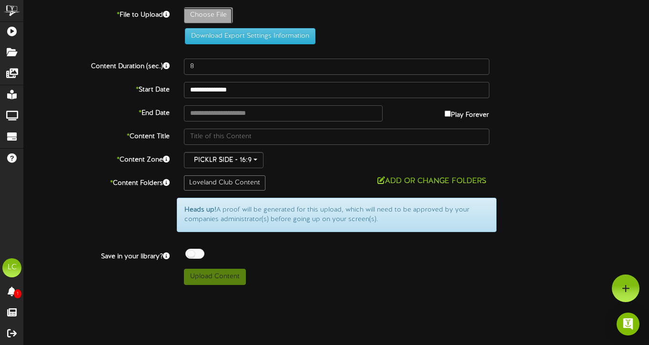
type input "**********"
type input "Martin2"
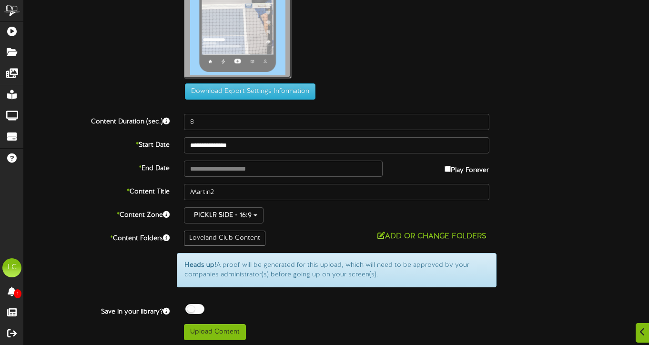
scroll to position [106, 0]
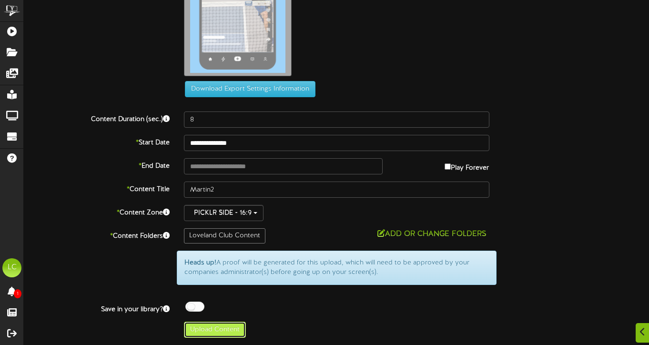
click at [223, 330] on button "Upload Content" at bounding box center [215, 330] width 62 height 16
type input "**********"
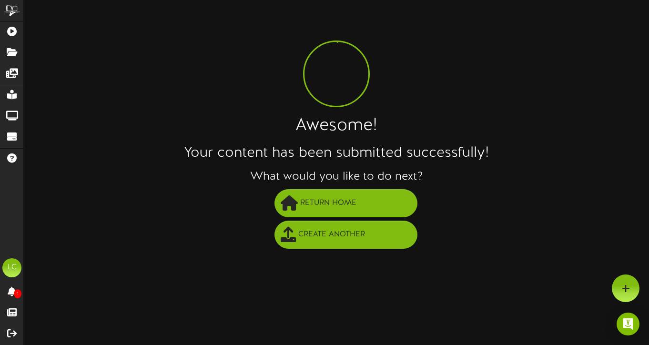
scroll to position [0, 0]
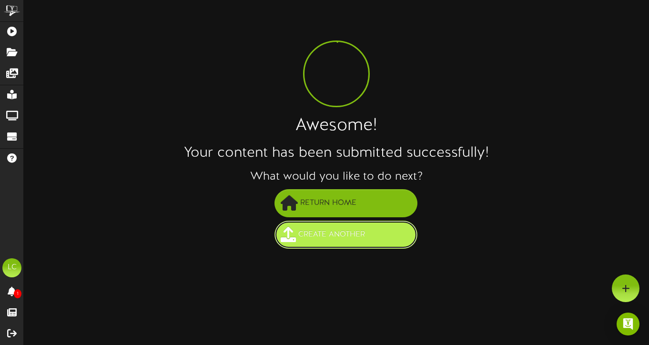
click at [344, 237] on span "Create Another" at bounding box center [331, 235] width 71 height 16
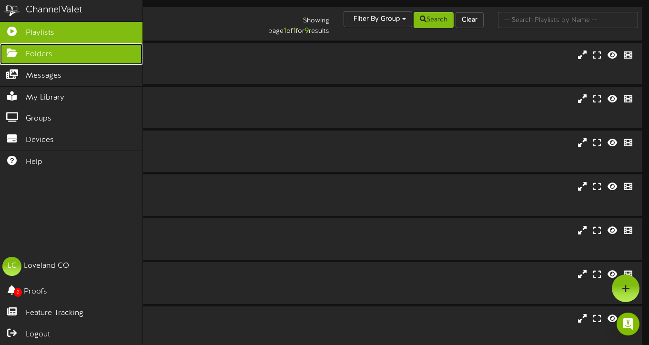
click at [18, 52] on icon at bounding box center [12, 51] width 24 height 7
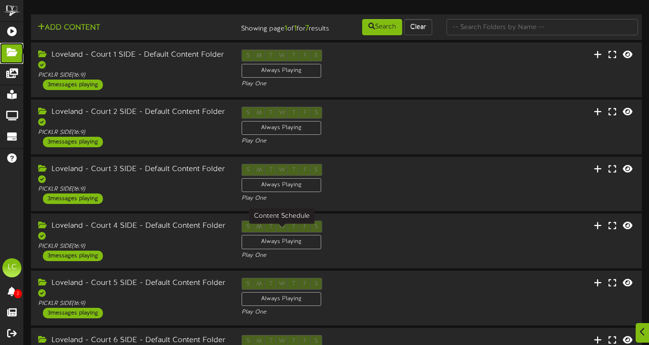
scroll to position [139, 0]
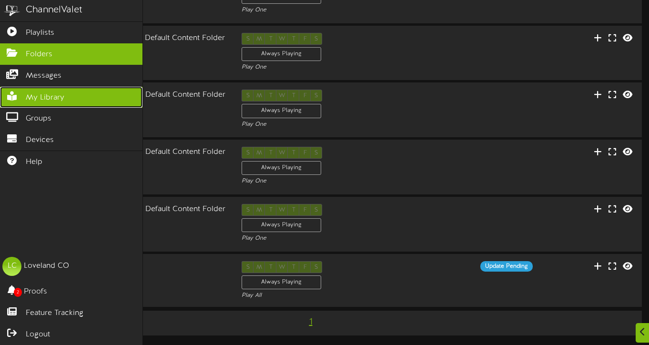
click at [47, 97] on span "My Library" at bounding box center [45, 97] width 39 height 11
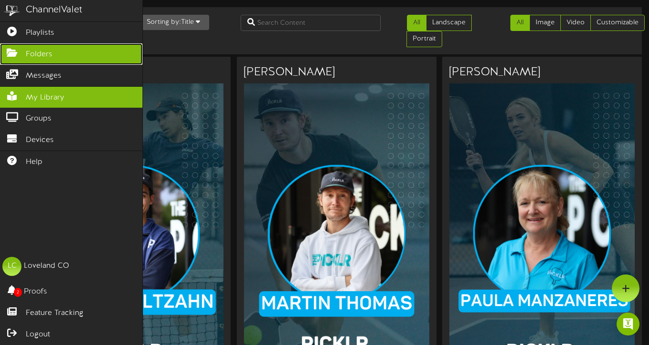
click at [43, 54] on span "Folders" at bounding box center [39, 54] width 27 height 11
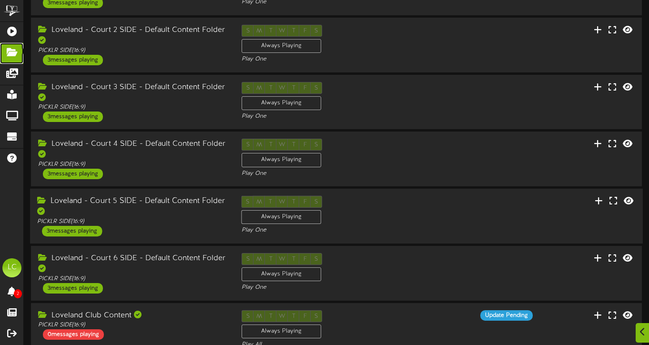
scroll to position [139, 0]
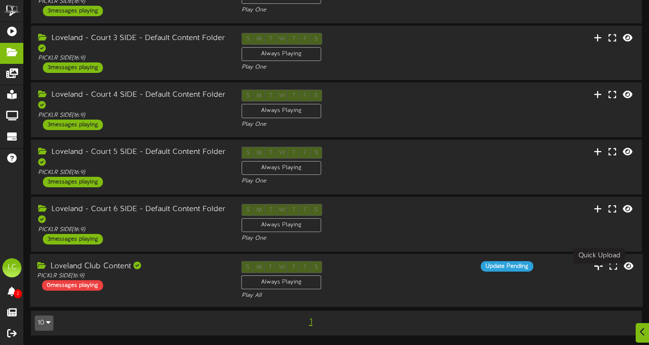
click at [602, 264] on icon at bounding box center [599, 265] width 10 height 10
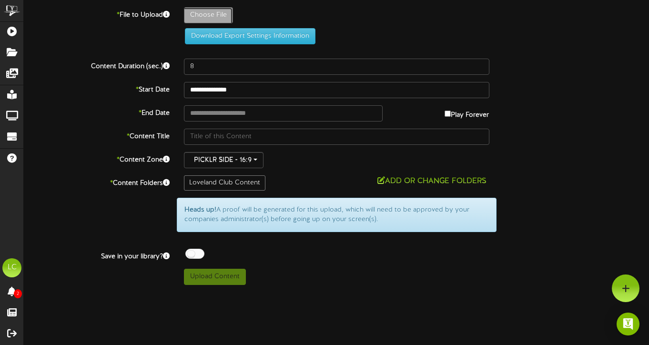
type input "**********"
type input "Martin3"
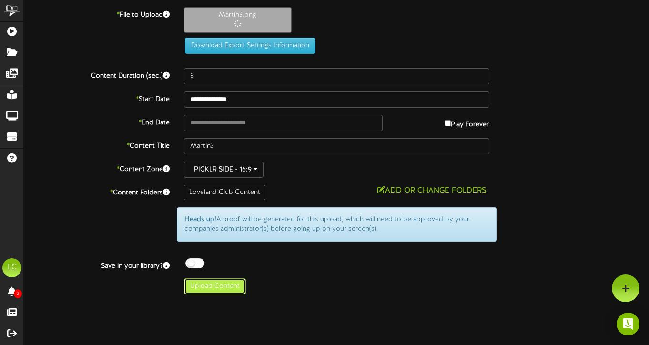
click at [233, 287] on button "Upload Content" at bounding box center [215, 286] width 62 height 16
type input "**********"
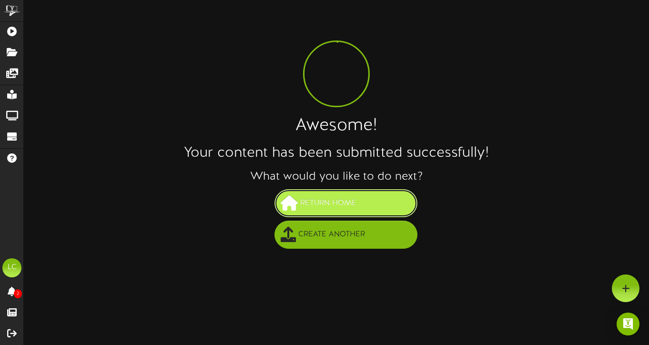
click at [367, 195] on button "Return Home" at bounding box center [345, 203] width 143 height 28
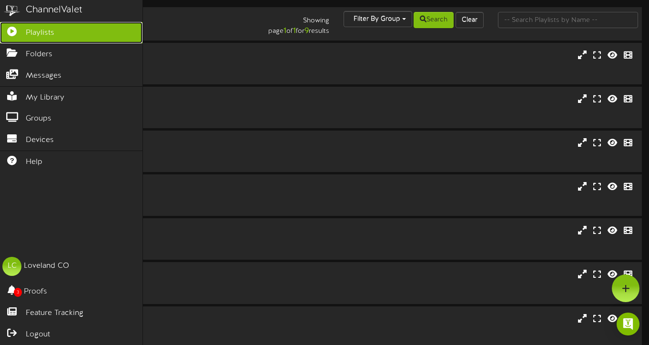
click at [38, 31] on span "Playlists" at bounding box center [40, 33] width 29 height 11
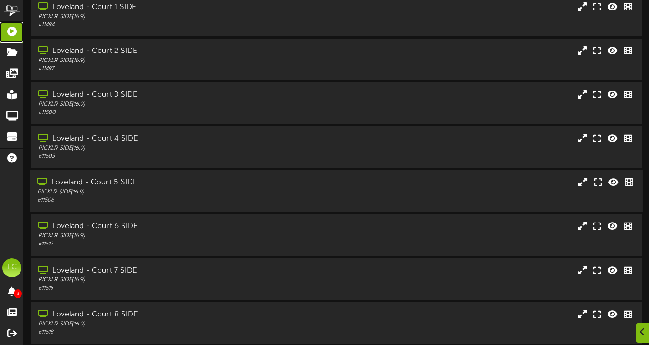
scroll to position [129, 0]
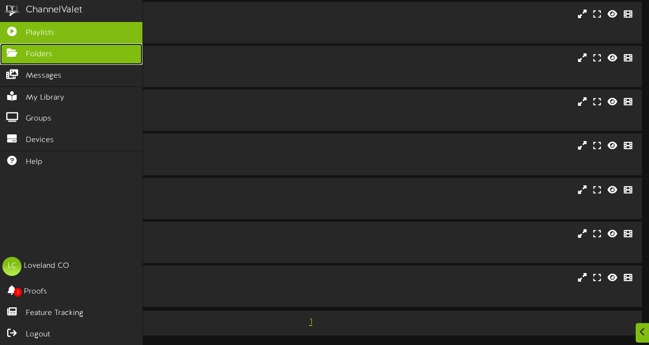
click at [12, 48] on icon at bounding box center [12, 51] width 24 height 7
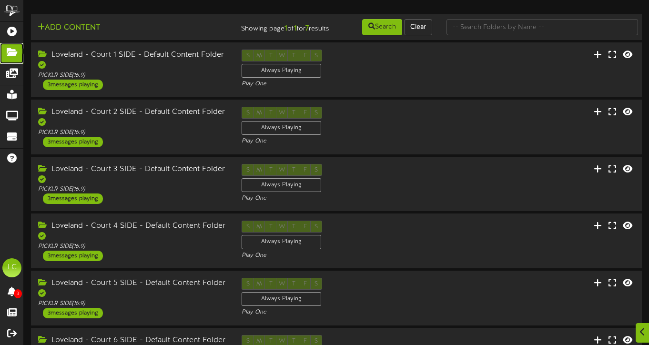
scroll to position [139, 0]
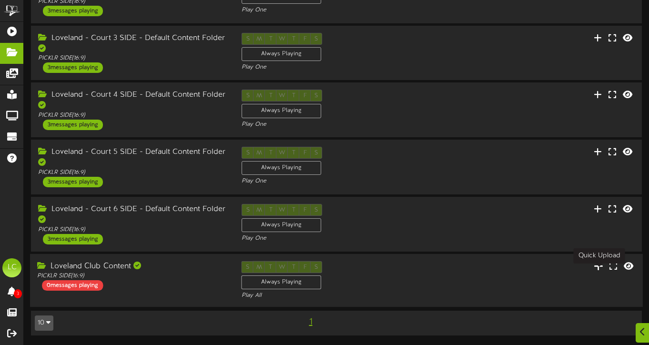
click at [599, 264] on icon at bounding box center [599, 265] width 10 height 10
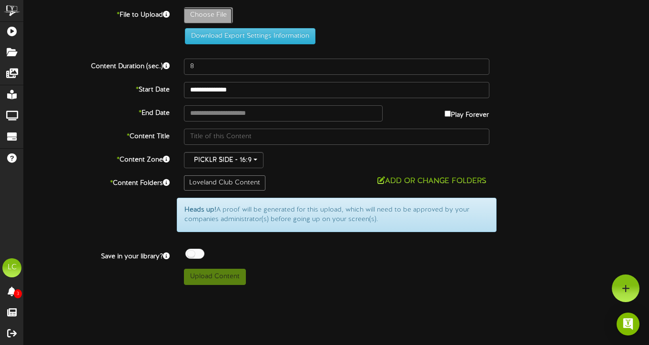
type input "**********"
type input "Martin4"
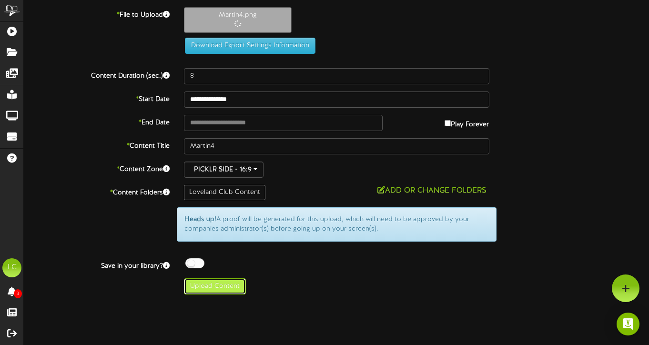
click at [229, 288] on button "Upload Content" at bounding box center [215, 286] width 62 height 16
type input "**********"
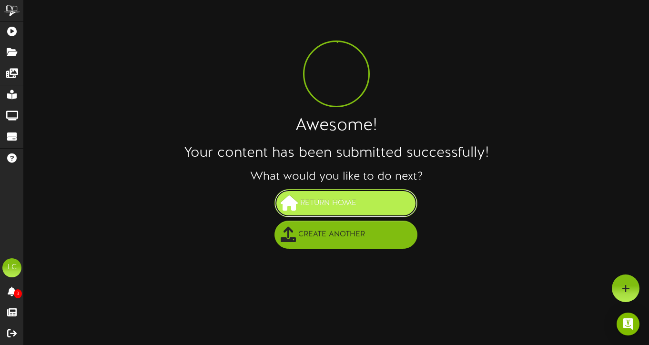
click at [356, 195] on span "Return Home" at bounding box center [328, 203] width 61 height 16
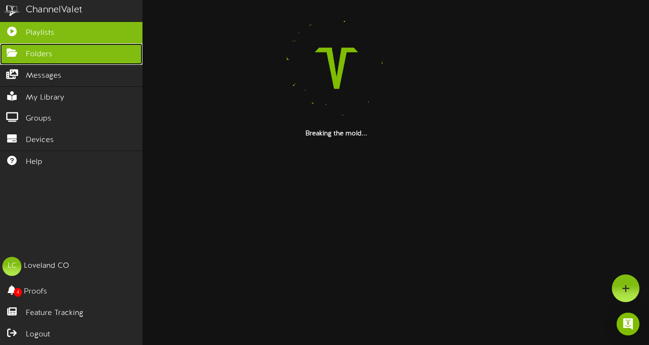
click at [40, 53] on span "Folders" at bounding box center [39, 54] width 27 height 11
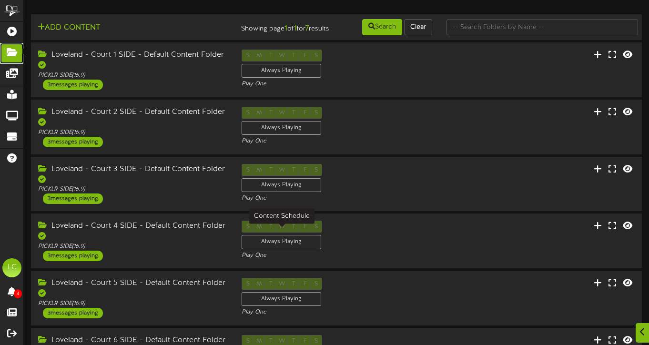
scroll to position [139, 0]
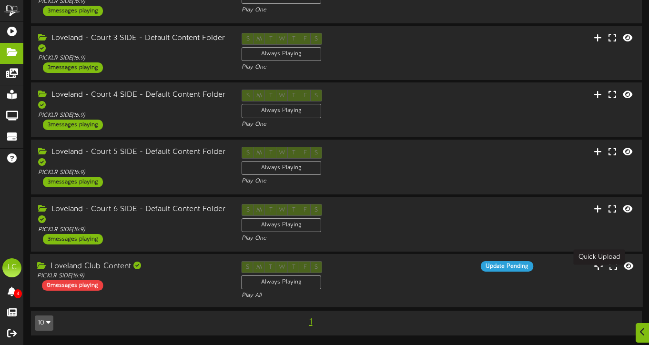
click at [598, 264] on icon at bounding box center [599, 265] width 10 height 10
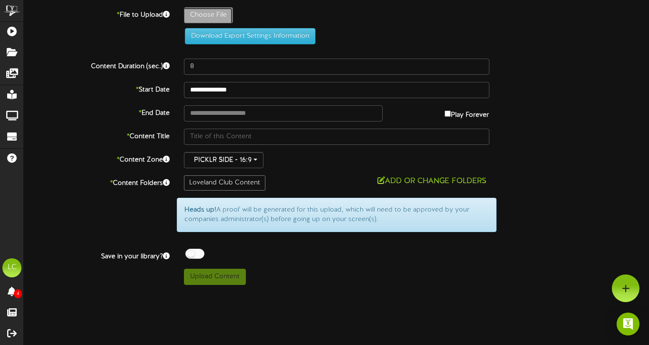
type input "**********"
type input "ANDRE"
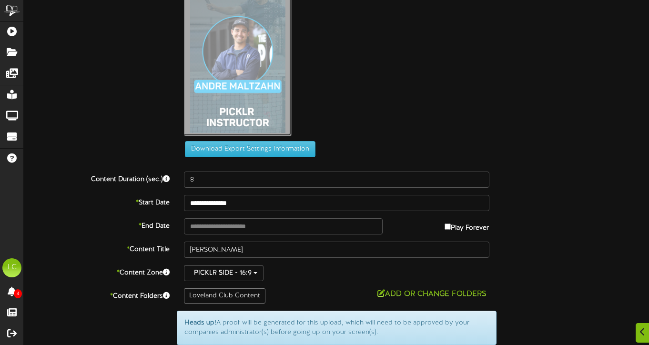
scroll to position [106, 0]
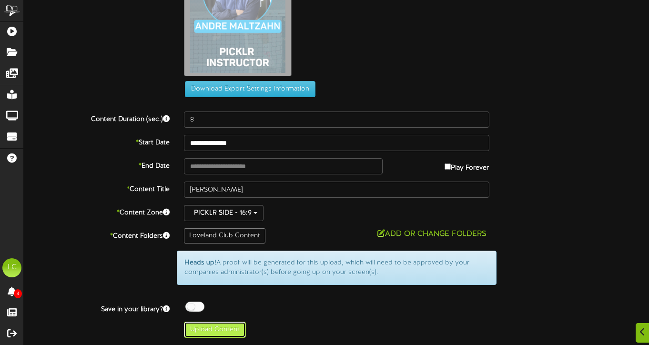
click at [205, 332] on button "Upload Content" at bounding box center [215, 330] width 62 height 16
type input "**********"
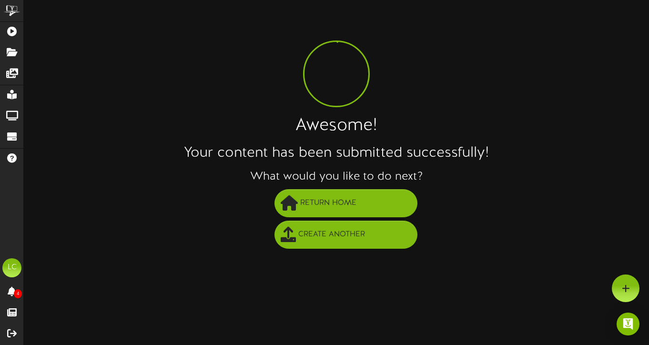
scroll to position [0, 0]
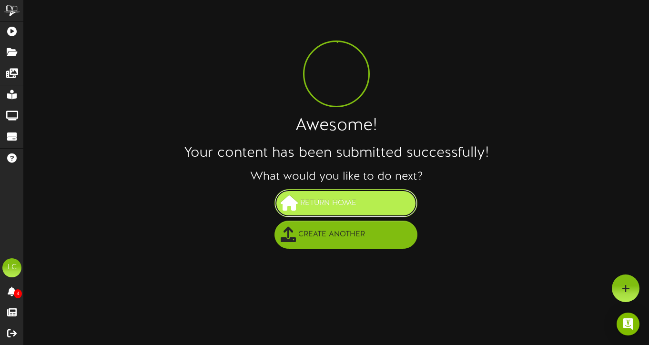
click at [394, 205] on button "Return Home" at bounding box center [345, 203] width 143 height 28
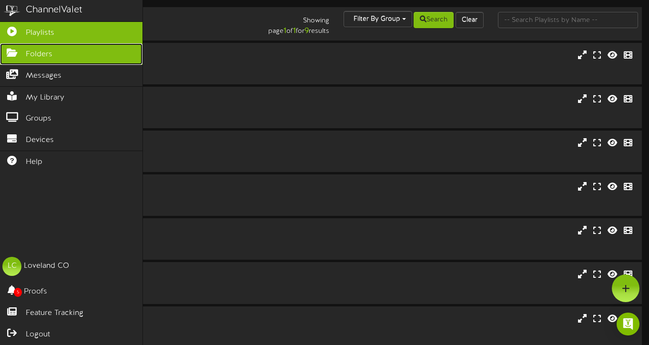
click at [45, 57] on span "Folders" at bounding box center [39, 54] width 27 height 11
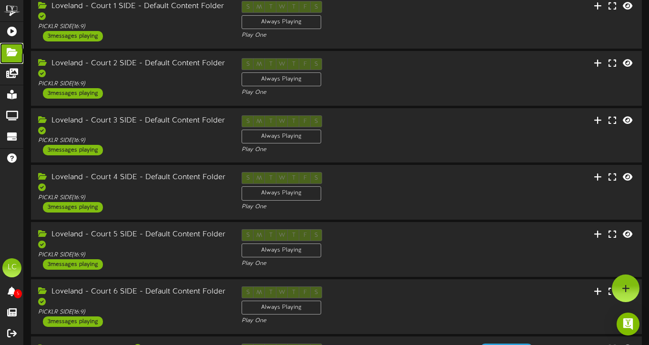
scroll to position [139, 0]
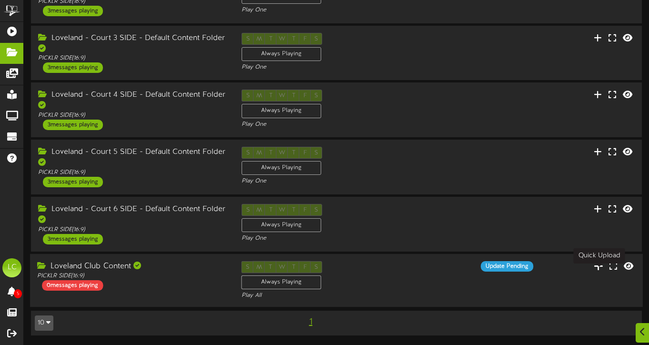
click at [598, 266] on icon at bounding box center [599, 265] width 10 height 10
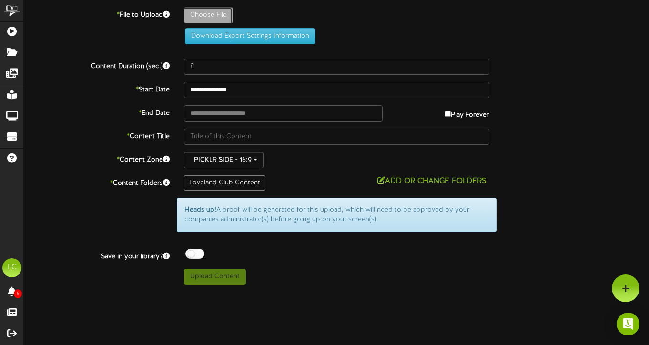
type input "**********"
type input "Andre1"
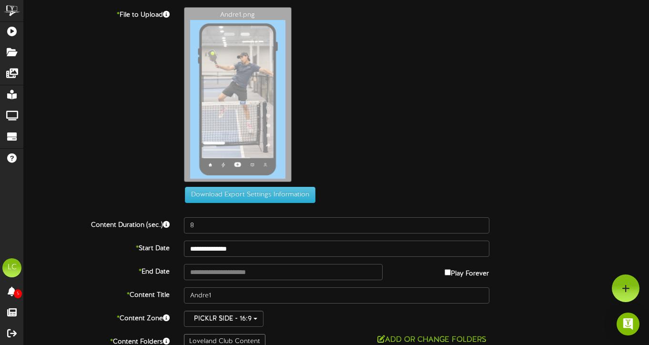
type input "**********"
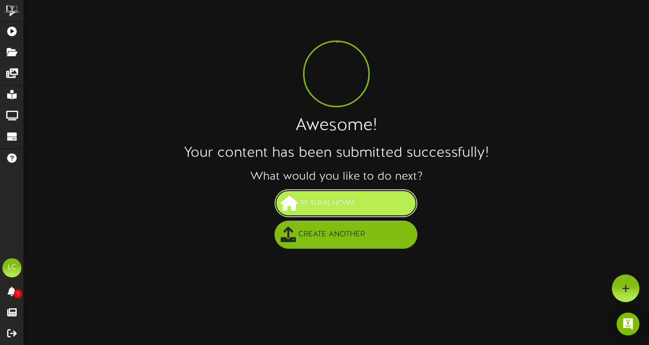
click at [333, 208] on span "Return Home" at bounding box center [328, 203] width 61 height 16
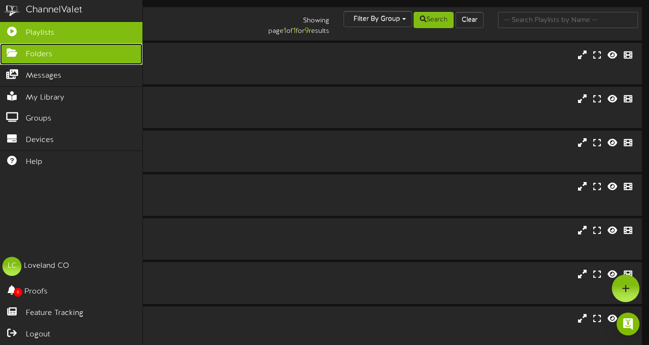
click at [22, 55] on link "Folders" at bounding box center [71, 53] width 142 height 21
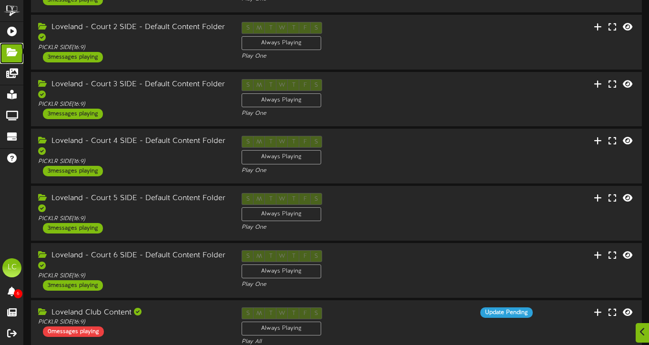
scroll to position [139, 0]
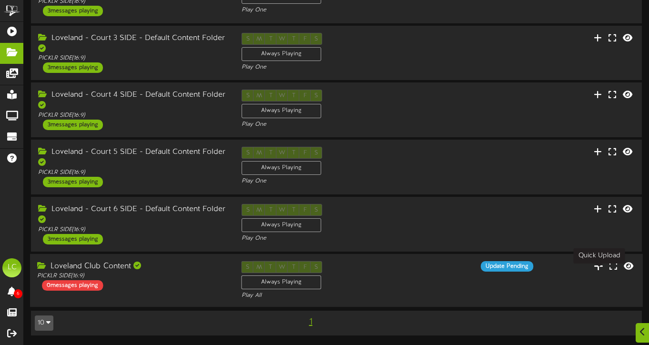
click at [600, 266] on icon at bounding box center [599, 265] width 10 height 10
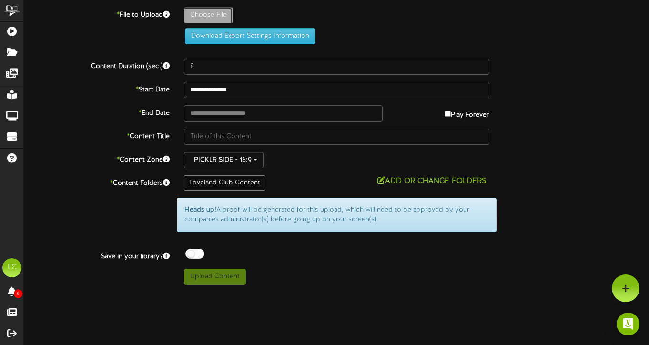
type input "**********"
type input "Andre2"
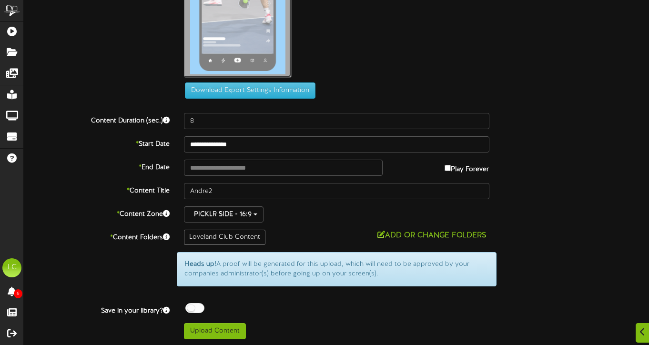
scroll to position [106, 0]
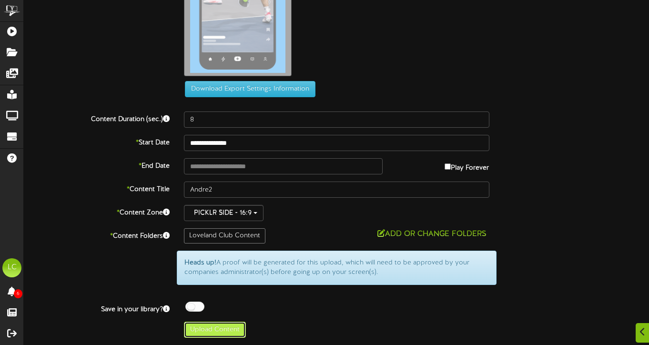
click at [218, 335] on button "Upload Content" at bounding box center [215, 330] width 62 height 16
type input "**********"
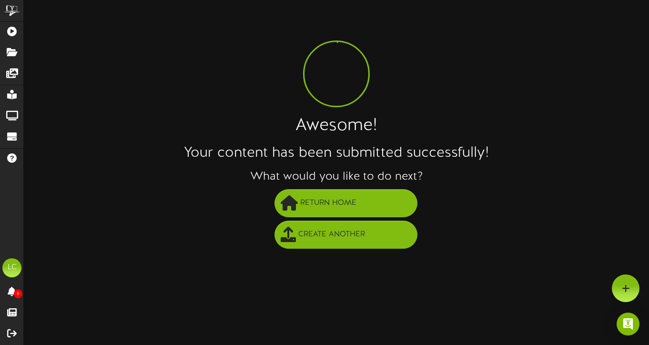
scroll to position [0, 0]
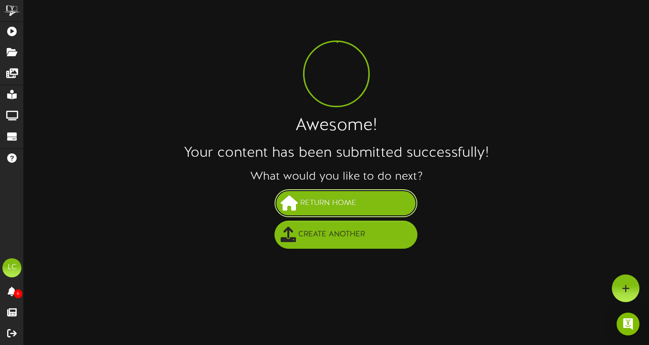
click at [307, 201] on span "Return Home" at bounding box center [328, 203] width 61 height 16
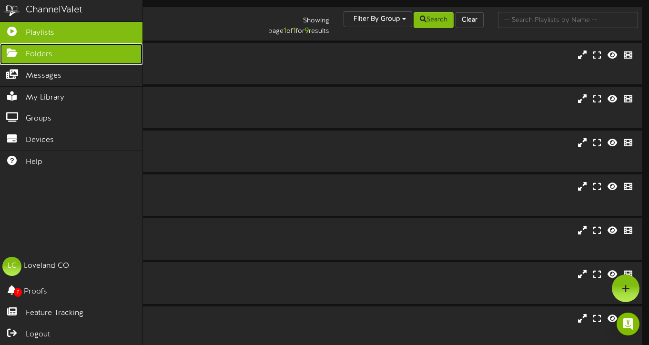
click at [38, 55] on span "Folders" at bounding box center [39, 54] width 27 height 11
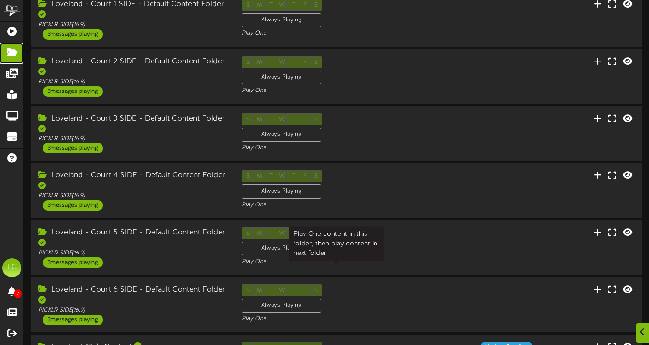
scroll to position [139, 0]
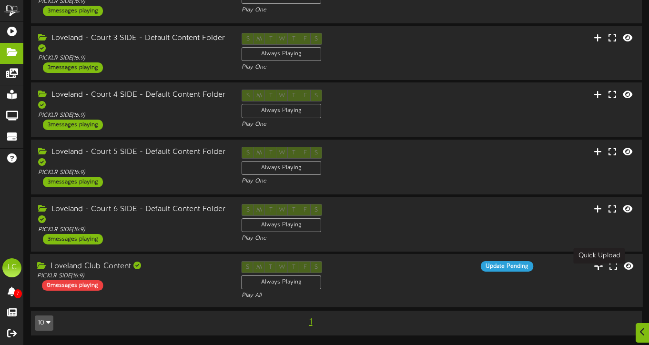
click at [596, 266] on icon at bounding box center [599, 265] width 10 height 10
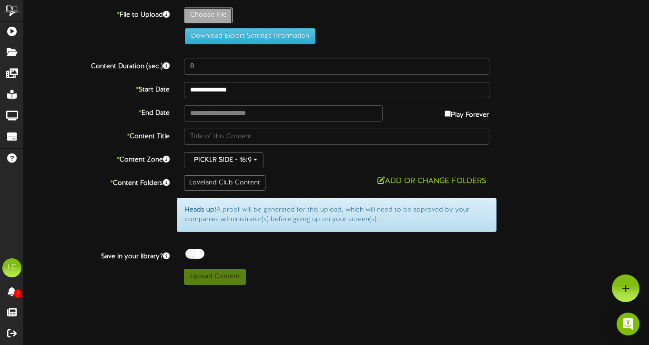
type input "**********"
type input "Nathan"
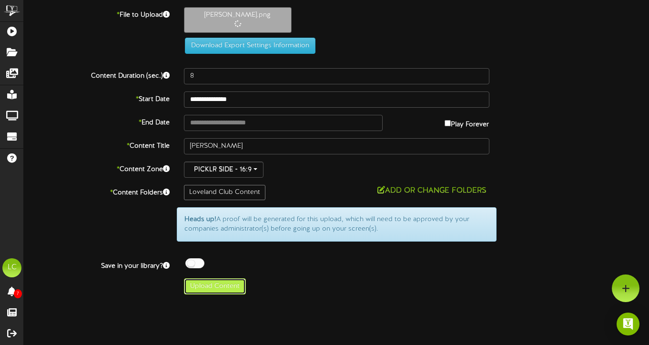
click at [225, 287] on button "Upload Content" at bounding box center [215, 286] width 62 height 16
type input "**********"
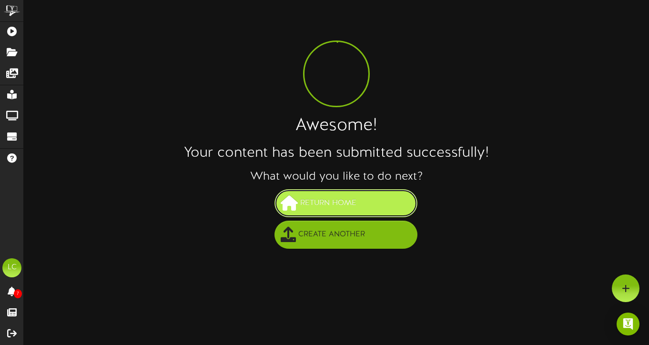
click at [329, 207] on span "Return Home" at bounding box center [328, 203] width 61 height 16
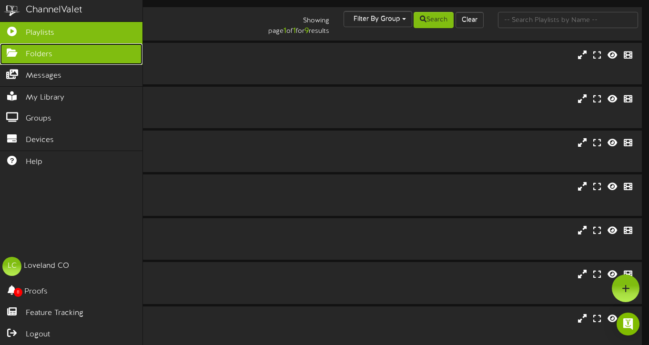
click at [14, 52] on icon at bounding box center [12, 51] width 24 height 7
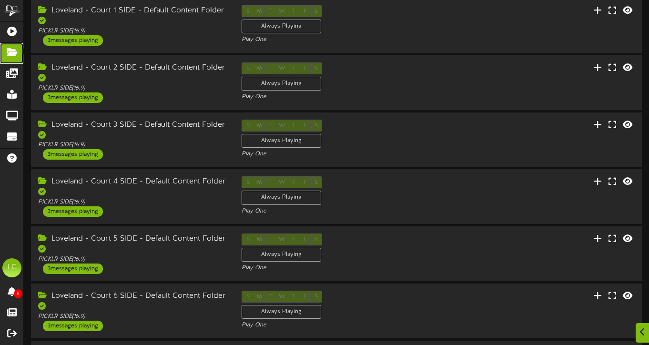
scroll to position [139, 0]
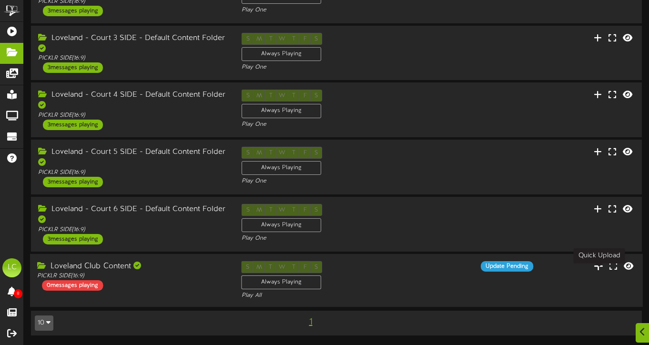
click at [602, 267] on icon at bounding box center [599, 265] width 10 height 10
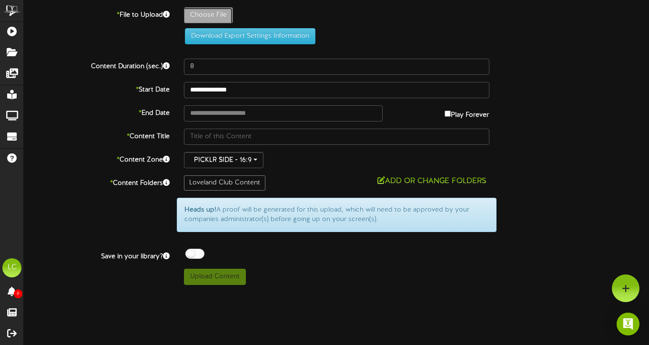
type input "**********"
type input "Nathan1"
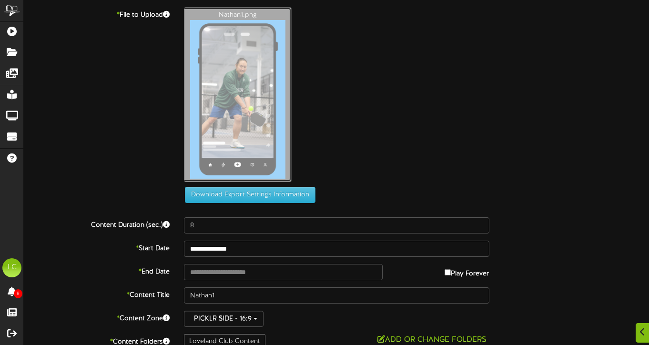
scroll to position [106, 0]
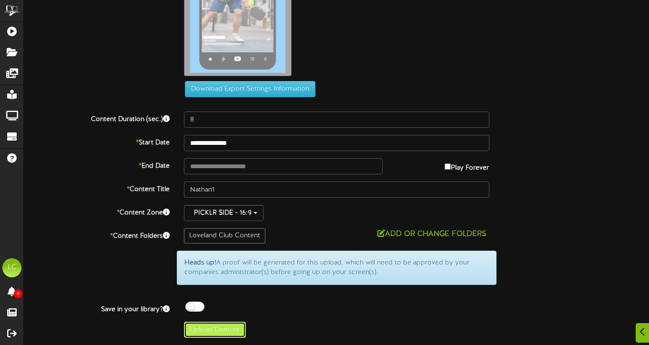
click at [223, 332] on button "Upload Content" at bounding box center [215, 330] width 62 height 16
type input "**********"
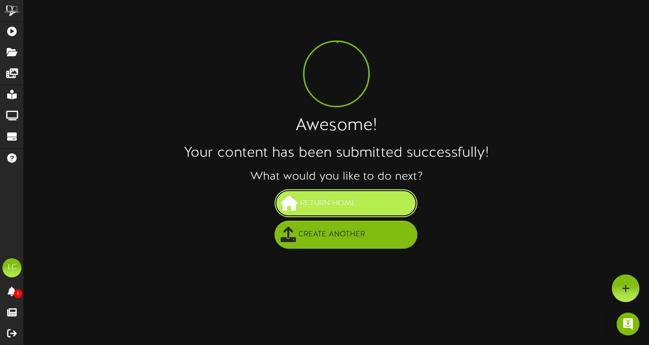
click at [360, 201] on button "Return Home" at bounding box center [345, 203] width 143 height 28
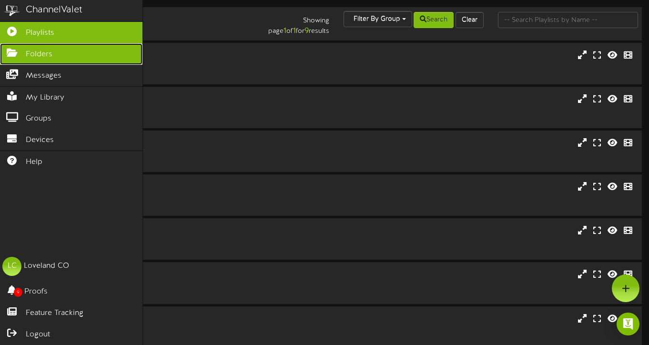
click at [15, 51] on icon at bounding box center [12, 51] width 24 height 7
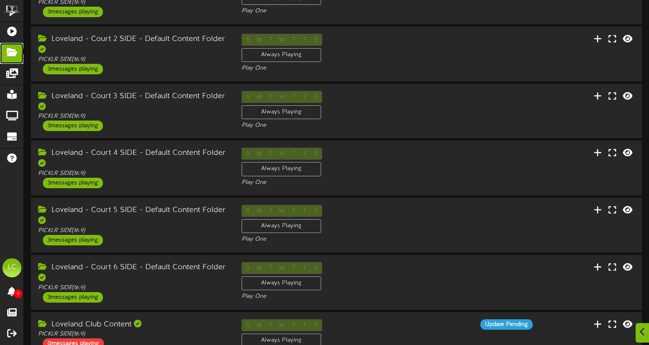
scroll to position [139, 0]
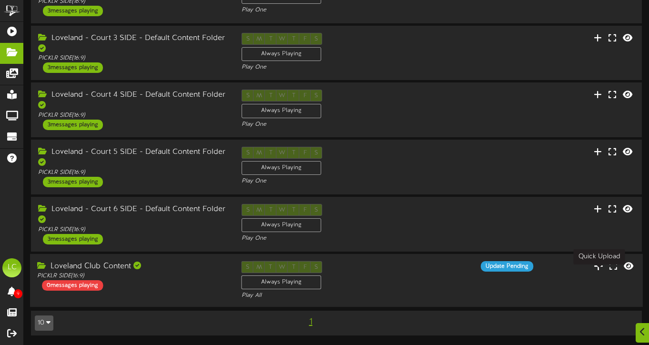
click at [600, 264] on icon at bounding box center [599, 265] width 10 height 10
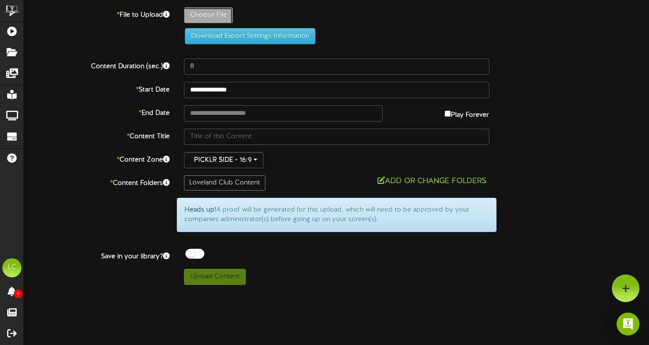
type input "**********"
type input "Nathan2"
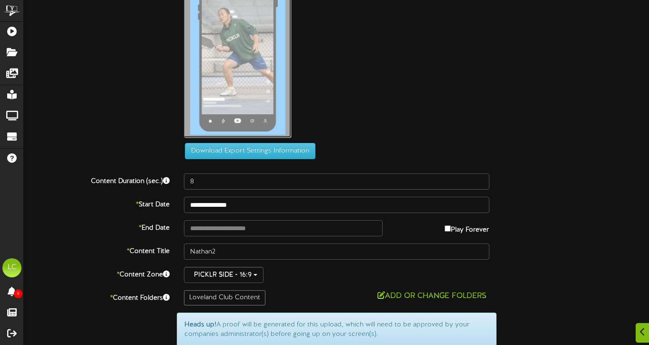
scroll to position [106, 0]
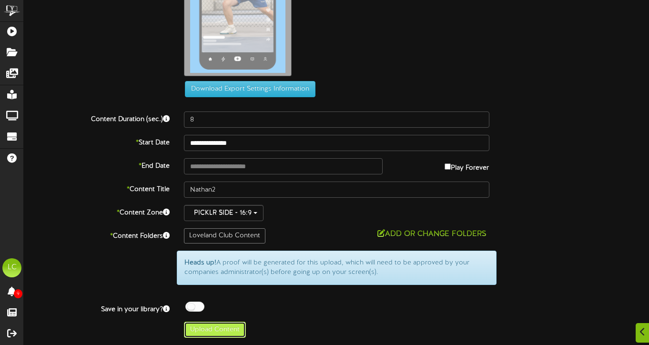
click at [215, 327] on button "Upload Content" at bounding box center [215, 330] width 62 height 16
type input "**********"
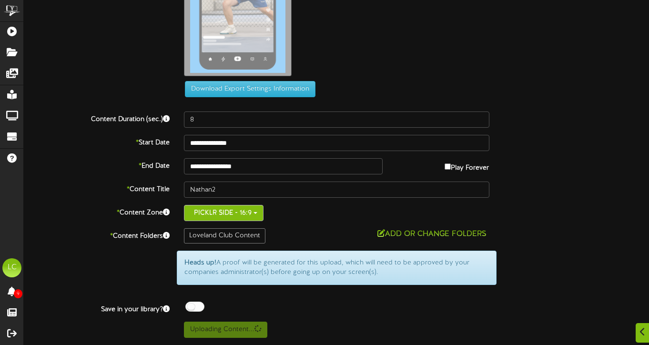
scroll to position [0, 0]
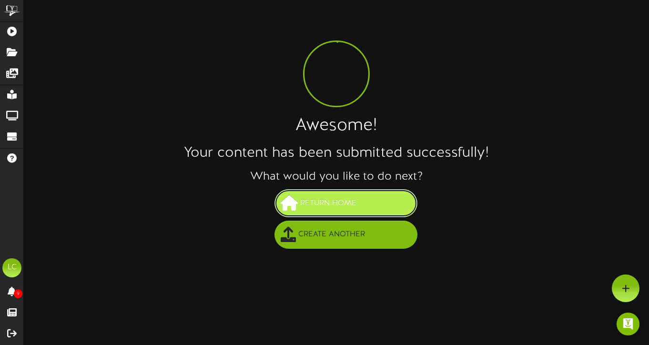
click at [338, 212] on button "Return Home" at bounding box center [345, 203] width 143 height 28
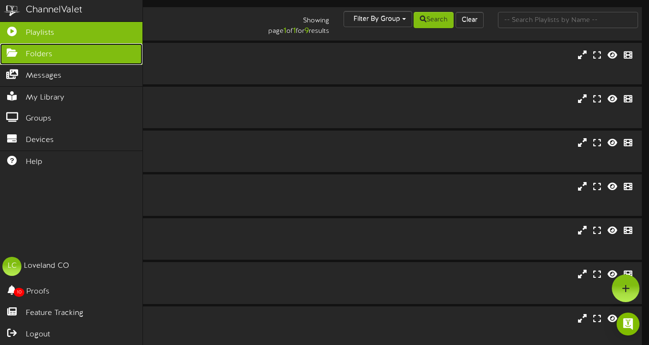
click at [26, 53] on span "Folders" at bounding box center [39, 54] width 27 height 11
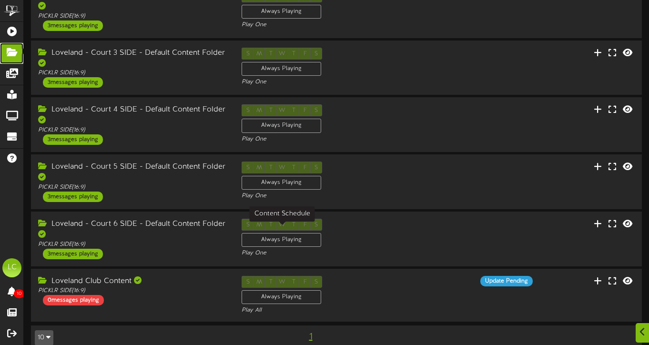
scroll to position [139, 0]
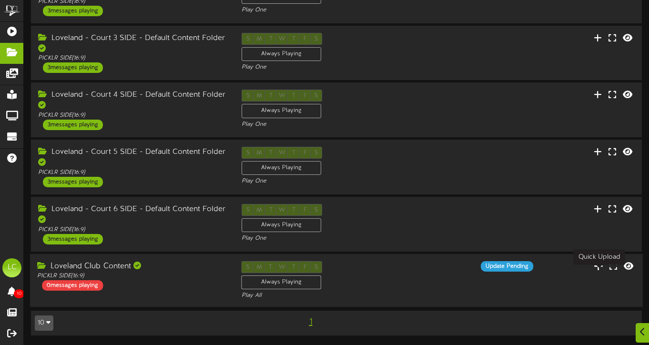
click at [602, 265] on icon at bounding box center [599, 265] width 10 height 10
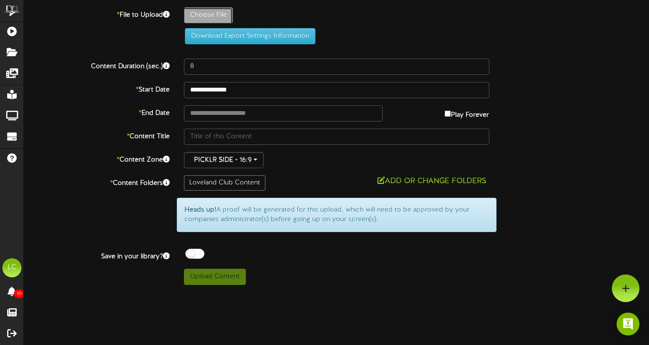
type input "**********"
type input "Paula"
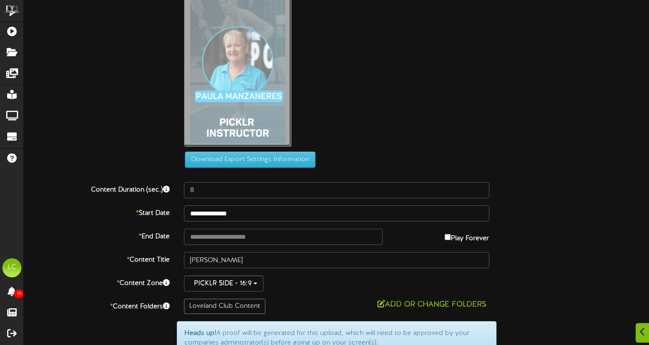
scroll to position [106, 0]
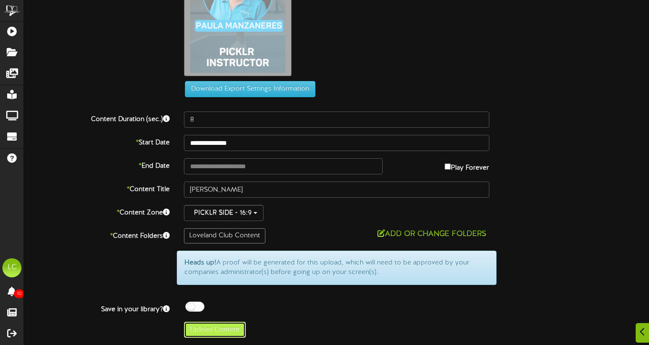
click at [230, 330] on button "Upload Content" at bounding box center [215, 330] width 62 height 16
type input "**********"
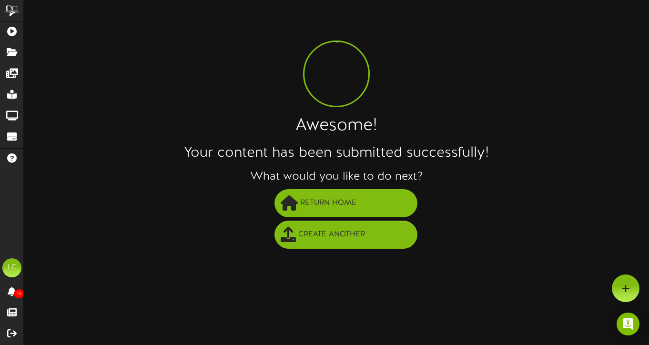
scroll to position [0, 0]
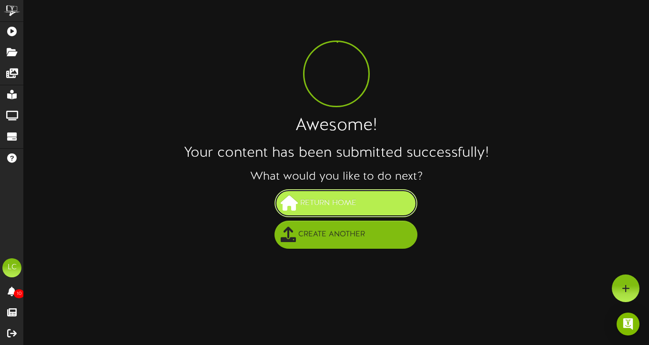
click at [312, 205] on span "Return Home" at bounding box center [328, 203] width 61 height 16
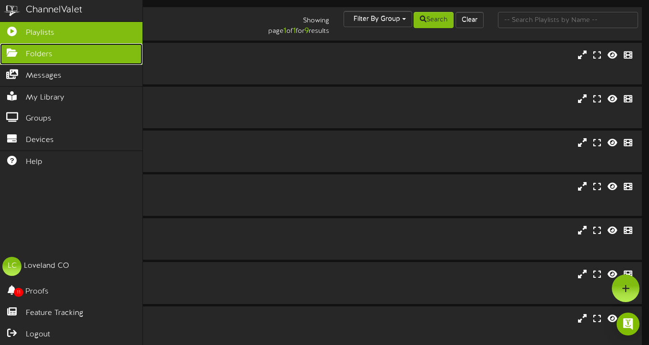
click at [14, 52] on icon at bounding box center [12, 51] width 24 height 7
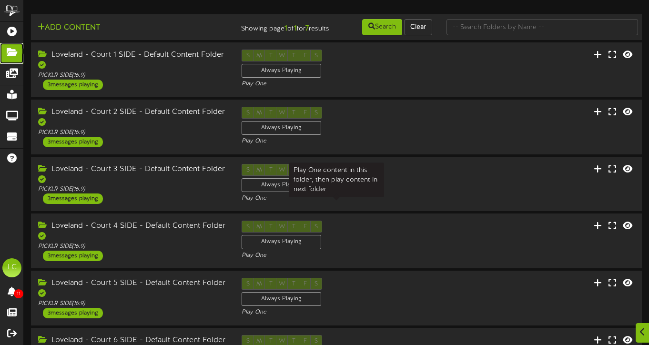
scroll to position [139, 0]
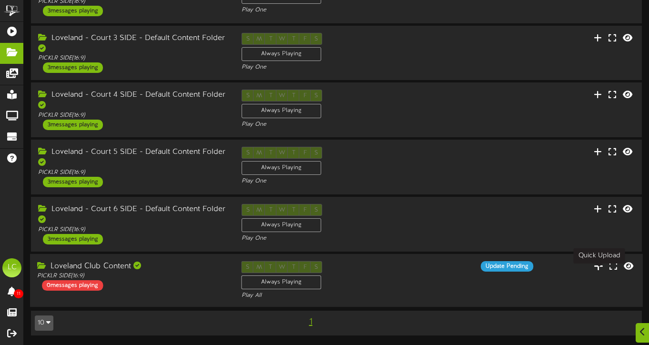
click at [600, 264] on icon at bounding box center [599, 265] width 10 height 10
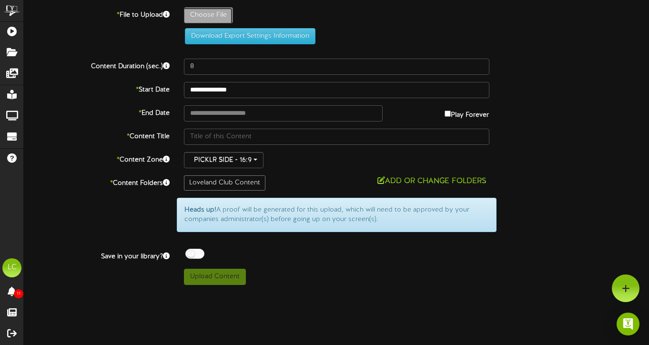
type input "**********"
type input "[PERSON_NAME]"
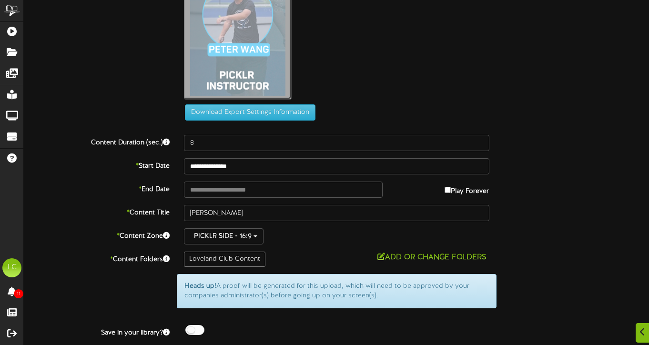
scroll to position [106, 0]
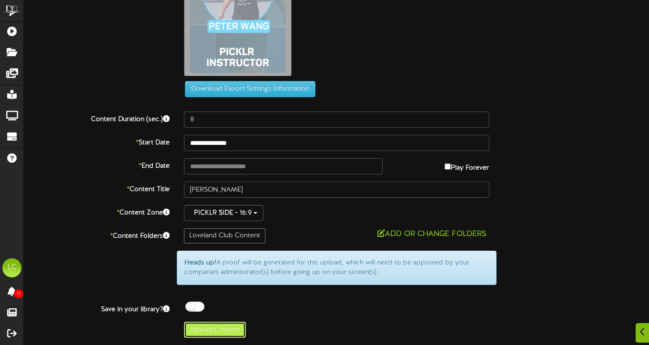
click at [235, 327] on button "Upload Content" at bounding box center [215, 330] width 62 height 16
type input "**********"
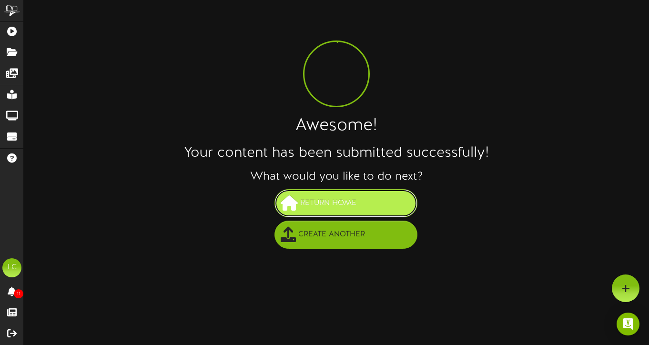
click at [325, 201] on span "Return Home" at bounding box center [328, 203] width 61 height 16
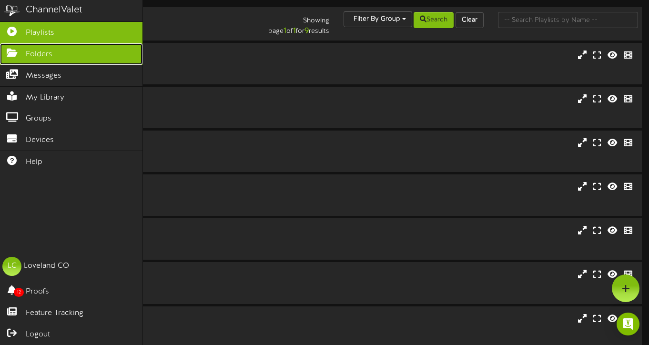
click at [34, 55] on span "Folders" at bounding box center [39, 54] width 27 height 11
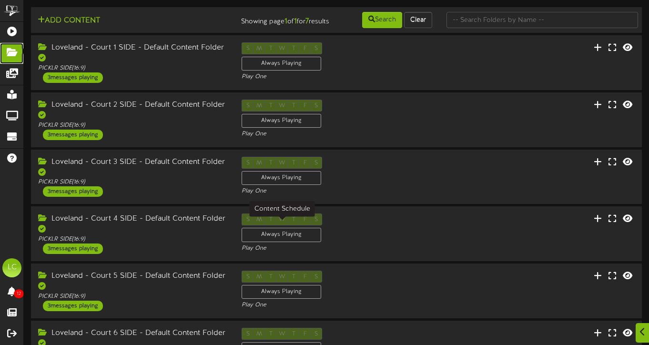
scroll to position [139, 0]
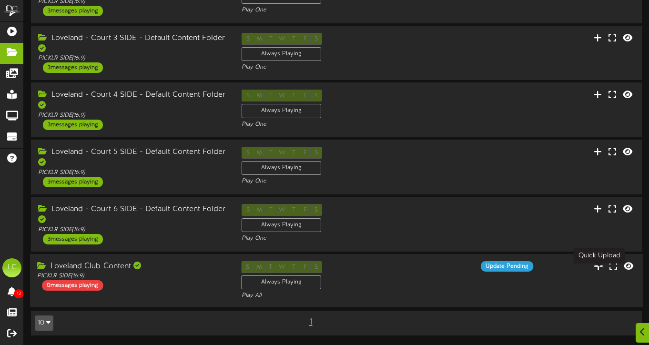
click at [602, 265] on icon at bounding box center [599, 265] width 10 height 10
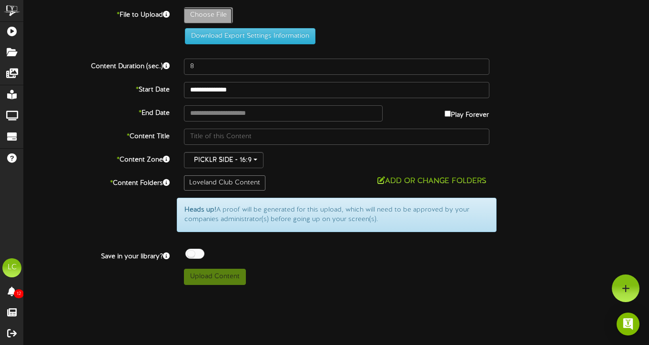
type input "**********"
type input "[PERSON_NAME]"
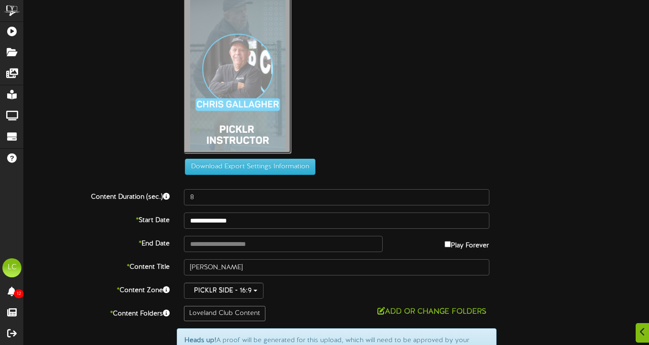
scroll to position [106, 0]
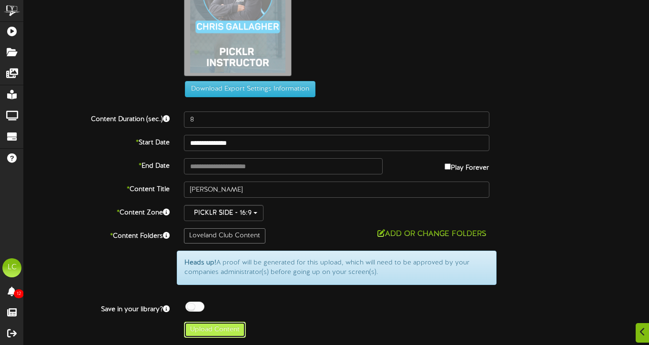
click at [223, 333] on button "Upload Content" at bounding box center [215, 330] width 62 height 16
type input "**********"
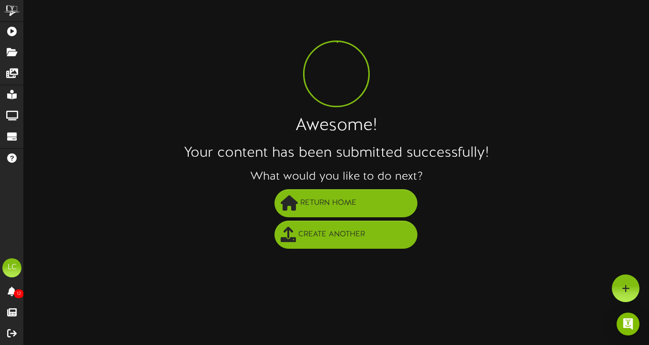
scroll to position [0, 0]
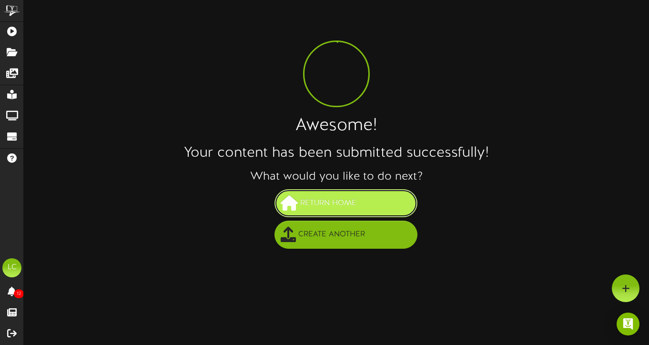
click at [313, 202] on span "Return Home" at bounding box center [328, 203] width 61 height 16
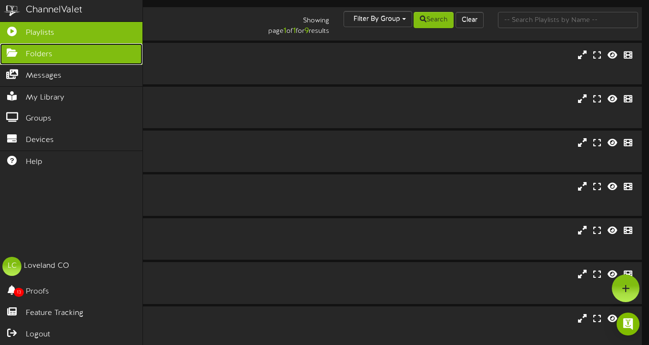
click at [16, 52] on icon at bounding box center [12, 51] width 24 height 7
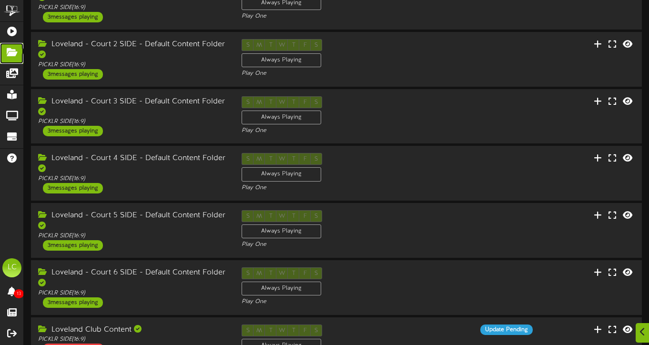
scroll to position [139, 0]
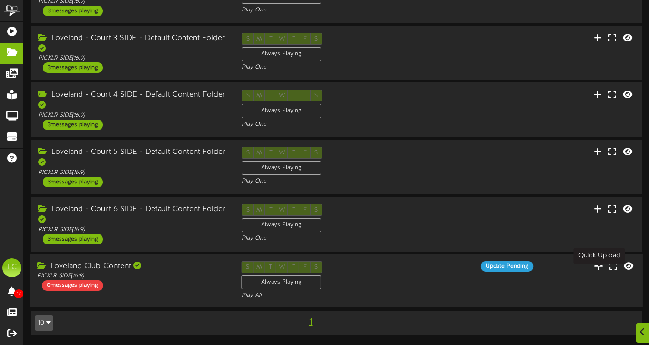
click at [599, 265] on icon at bounding box center [599, 265] width 10 height 10
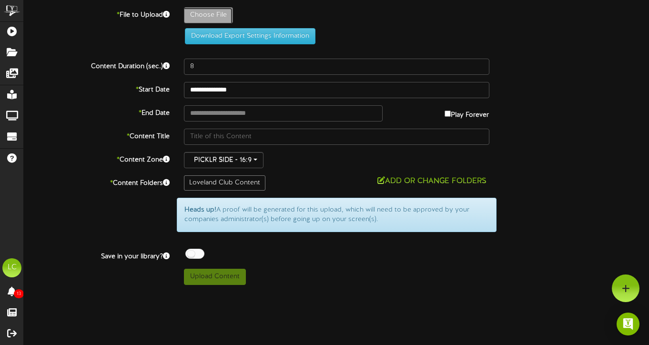
type input "**********"
type input "Chris1"
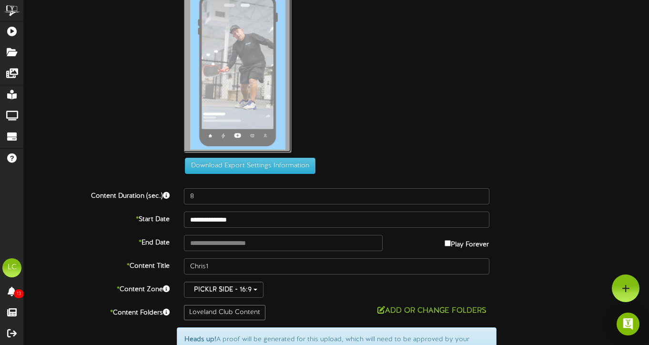
scroll to position [106, 0]
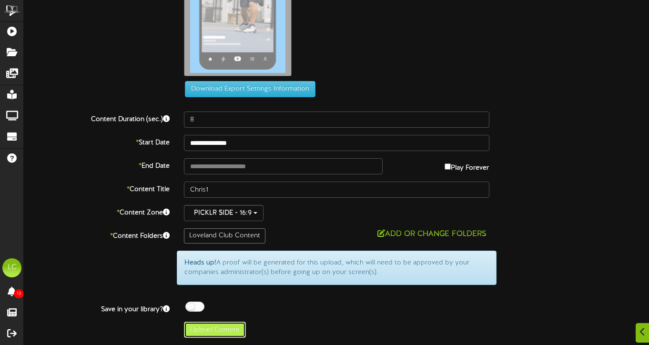
click at [226, 331] on button "Upload Content" at bounding box center [215, 330] width 62 height 16
type input "**********"
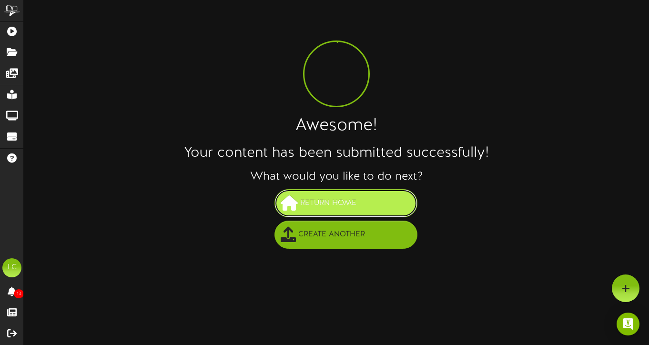
click at [344, 206] on span "Return Home" at bounding box center [328, 203] width 61 height 16
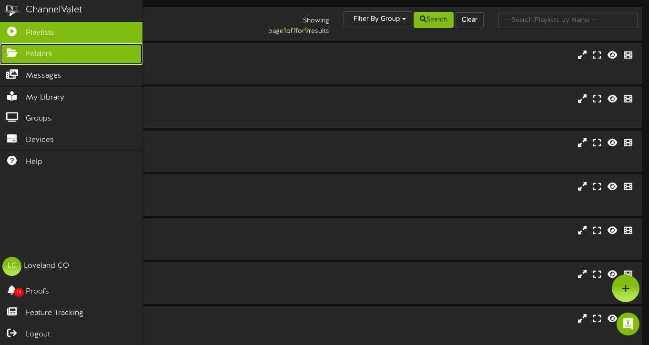
click at [49, 52] on span "Folders" at bounding box center [39, 54] width 27 height 11
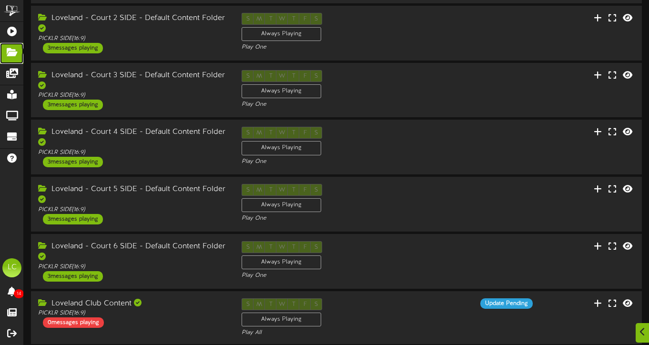
scroll to position [139, 0]
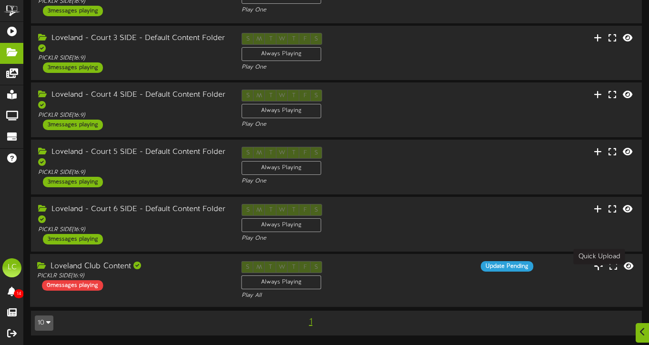
click at [599, 264] on icon at bounding box center [599, 265] width 10 height 10
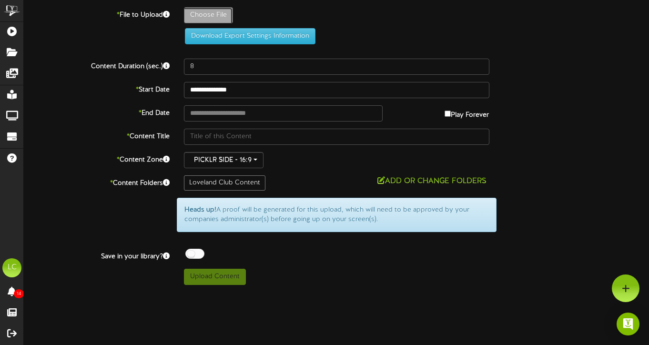
type input "**********"
type input "Chris2"
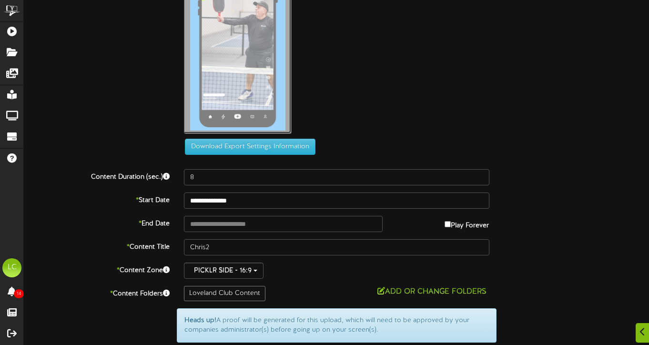
scroll to position [106, 0]
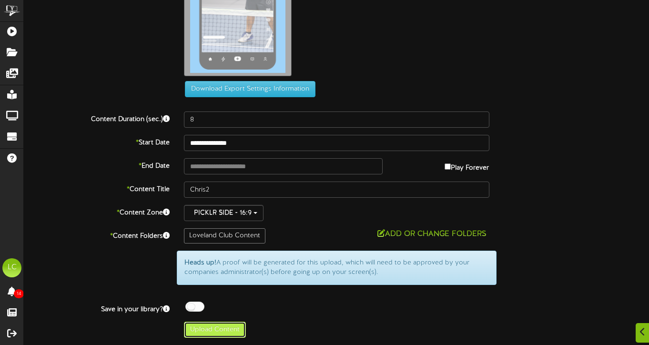
click at [230, 326] on button "Upload Content" at bounding box center [215, 330] width 62 height 16
type input "**********"
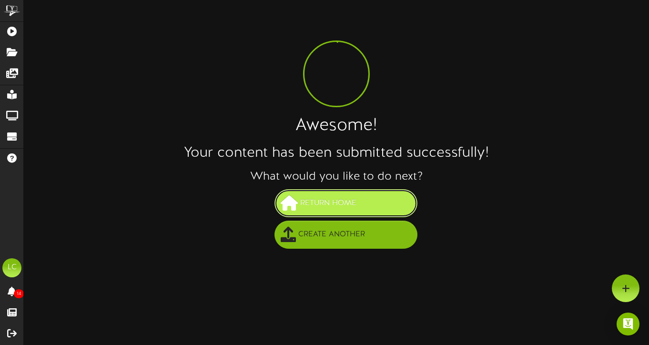
click at [334, 203] on span "Return Home" at bounding box center [328, 203] width 61 height 16
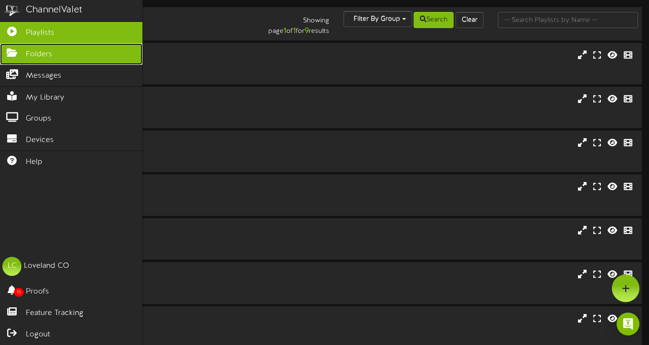
click at [46, 61] on link "Folders" at bounding box center [71, 53] width 142 height 21
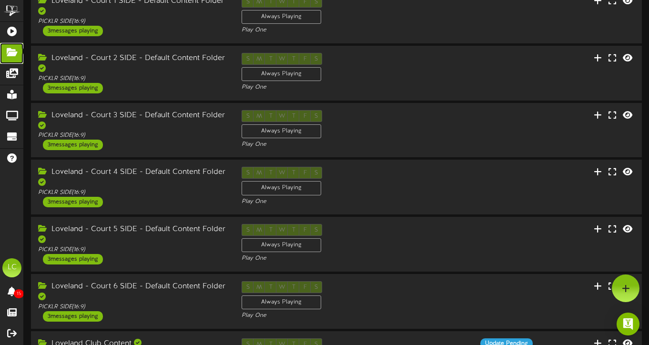
scroll to position [139, 0]
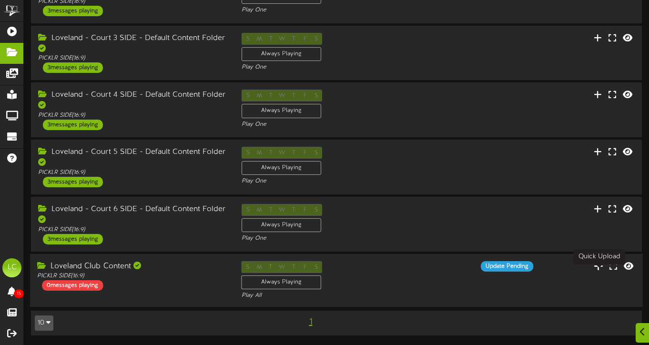
click at [600, 266] on icon at bounding box center [599, 265] width 10 height 10
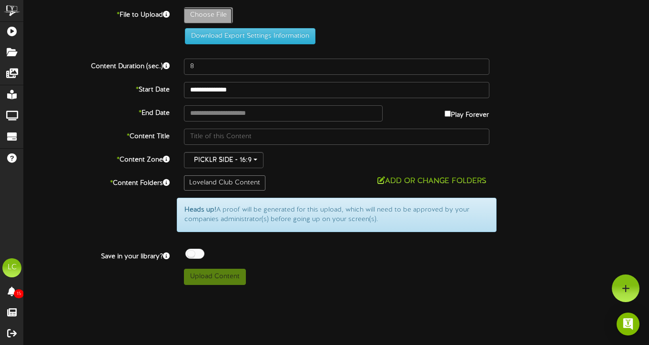
type input "**********"
type input "Rex"
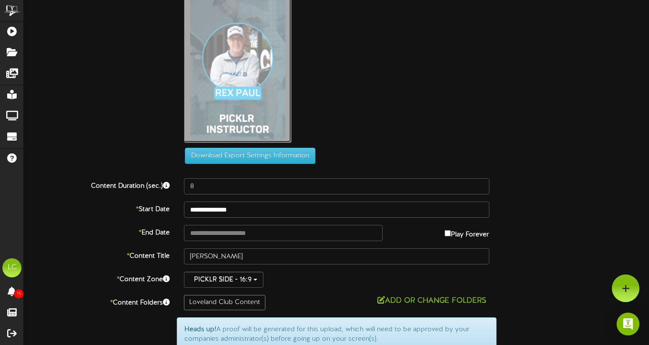
scroll to position [106, 0]
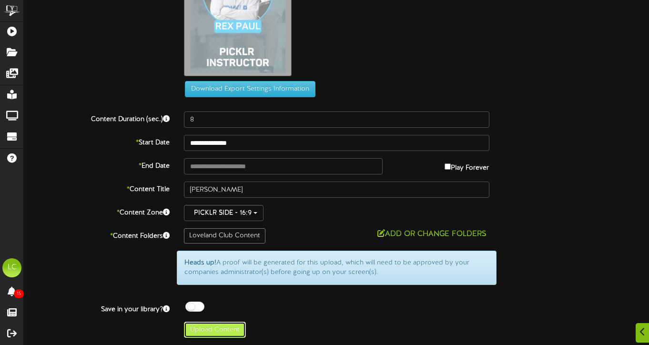
click at [224, 330] on button "Upload Content" at bounding box center [215, 330] width 62 height 16
type input "**********"
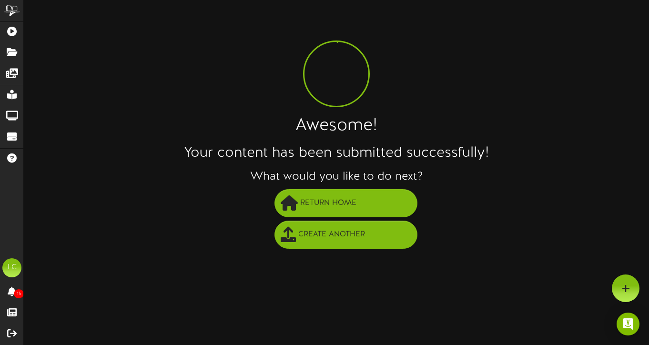
scroll to position [0, 0]
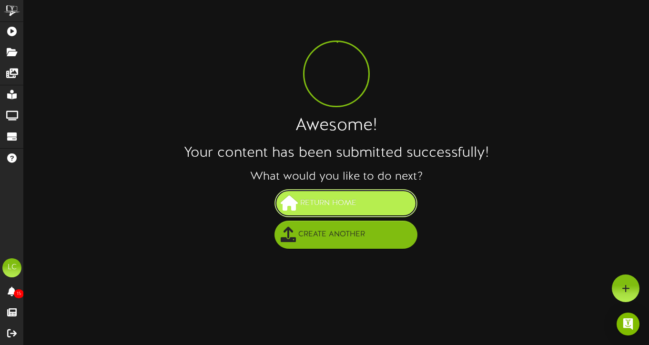
click at [358, 211] on span "Return Home" at bounding box center [328, 203] width 61 height 16
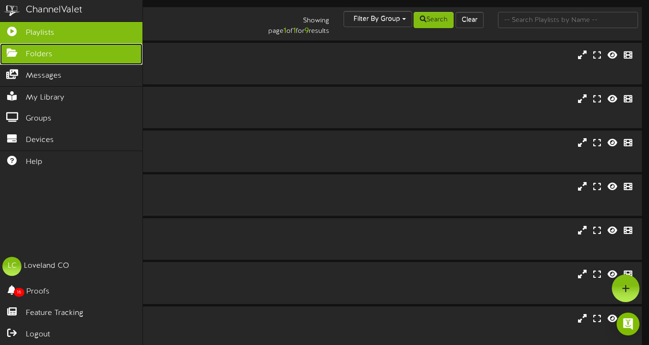
click at [11, 53] on icon at bounding box center [12, 51] width 24 height 7
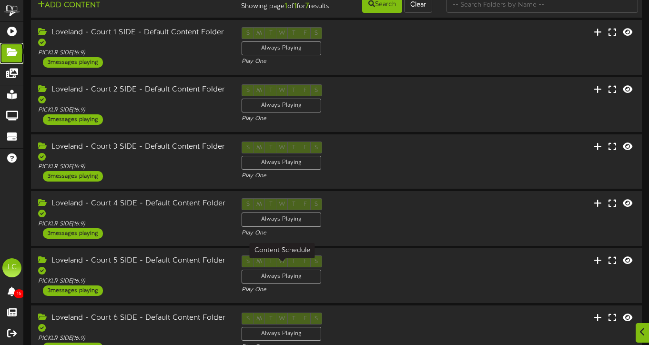
scroll to position [139, 0]
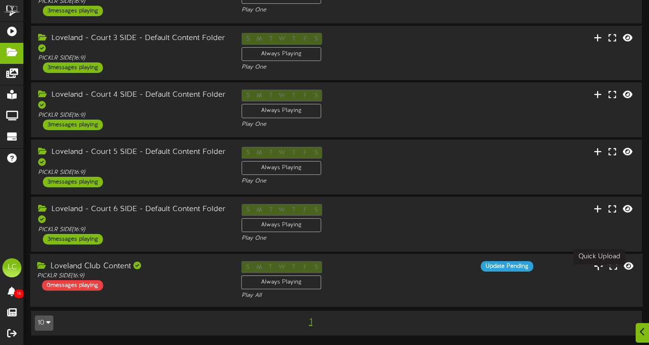
click at [596, 265] on icon at bounding box center [599, 265] width 10 height 10
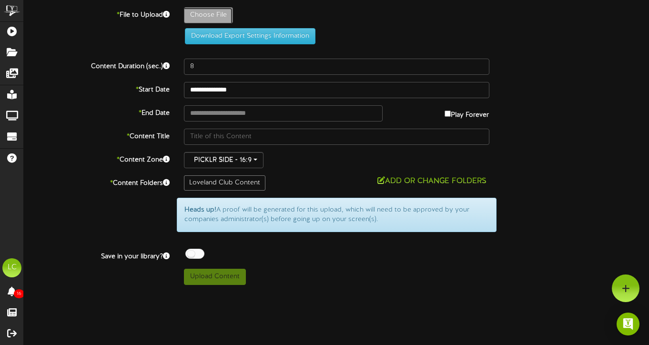
type input "**********"
type input "Rex1"
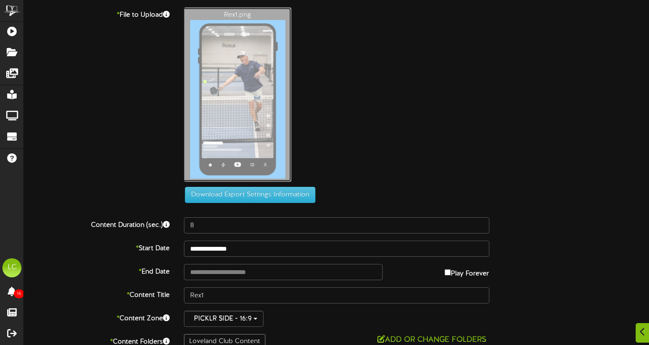
scroll to position [106, 0]
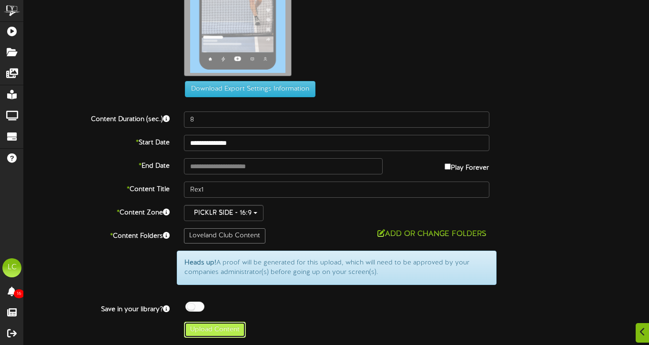
click at [230, 329] on button "Upload Content" at bounding box center [215, 330] width 62 height 16
type input "**********"
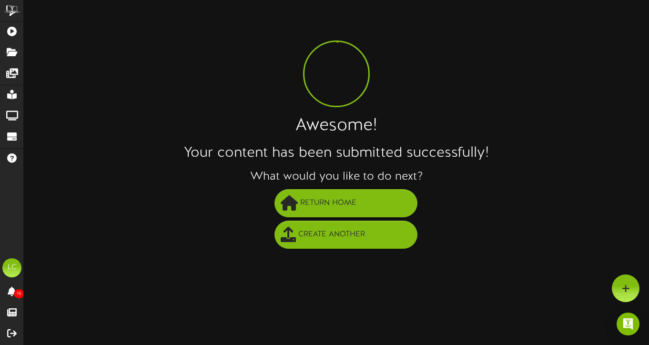
scroll to position [0, 0]
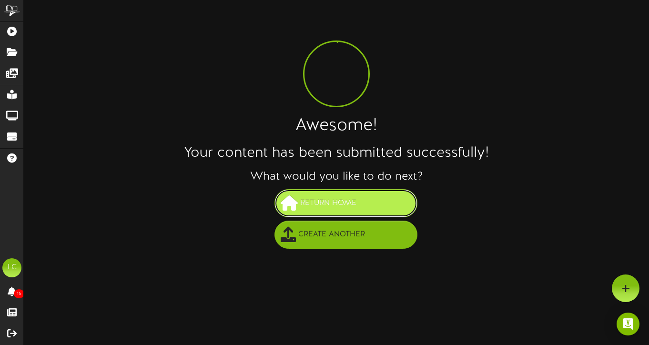
click at [328, 198] on span "Return Home" at bounding box center [328, 203] width 61 height 16
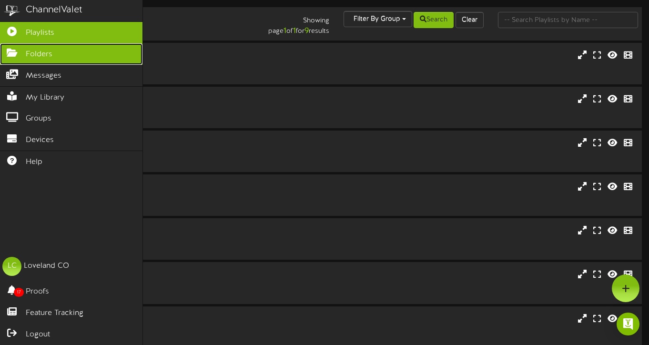
click at [13, 55] on icon at bounding box center [12, 51] width 24 height 7
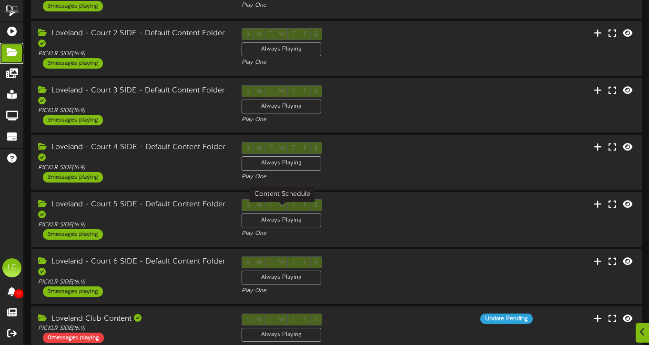
scroll to position [139, 0]
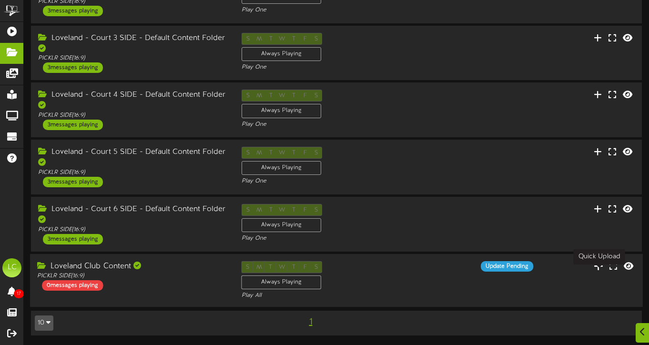
click at [601, 267] on icon at bounding box center [599, 265] width 10 height 10
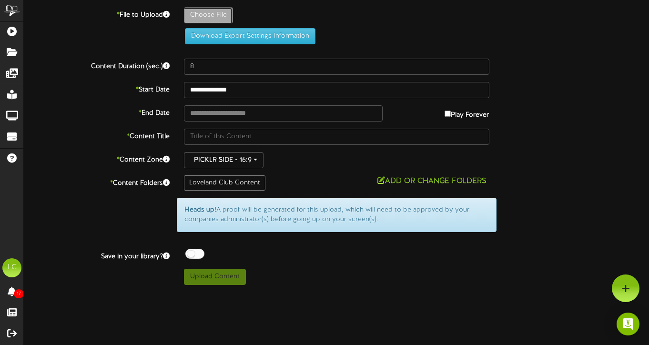
type input "**********"
type input "Rex2"
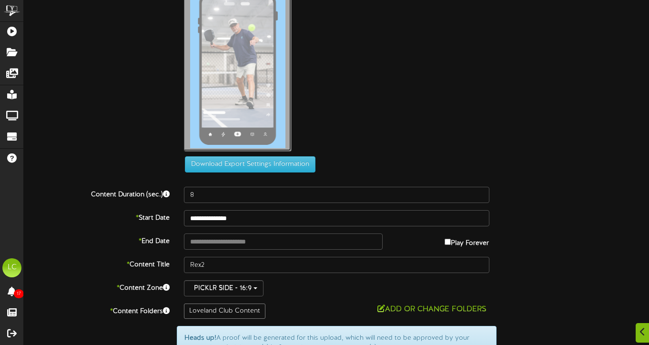
scroll to position [106, 0]
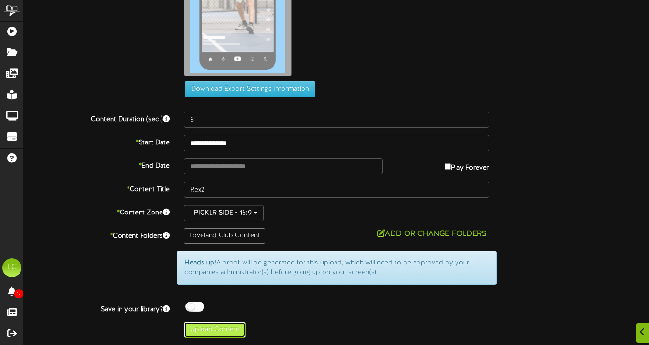
click at [226, 330] on button "Upload Content" at bounding box center [215, 330] width 62 height 16
type input "**********"
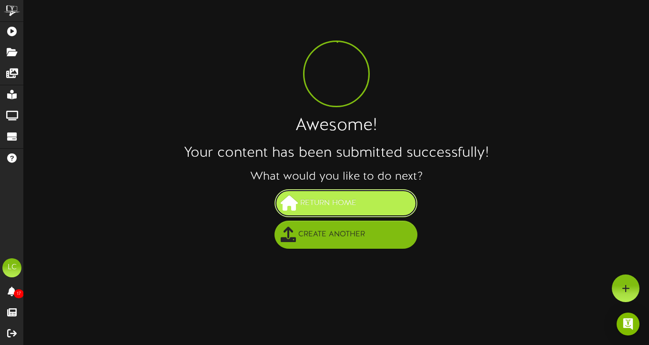
click at [356, 207] on span "Return Home" at bounding box center [328, 203] width 61 height 16
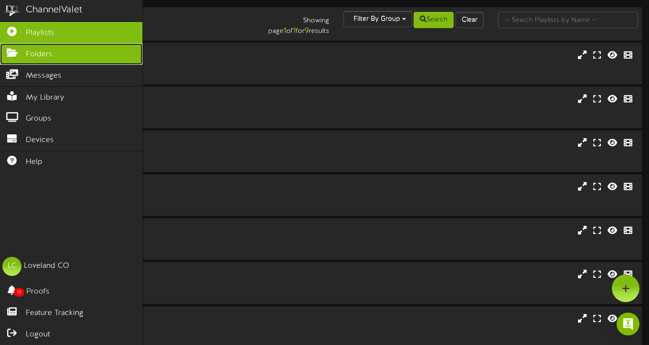
click at [14, 55] on icon at bounding box center [12, 51] width 24 height 7
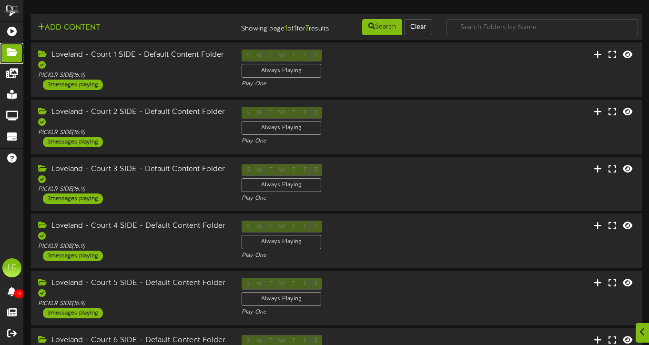
scroll to position [139, 0]
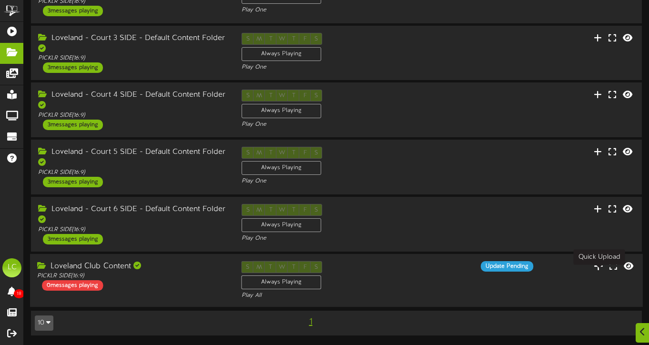
click at [596, 266] on icon at bounding box center [599, 265] width 10 height 10
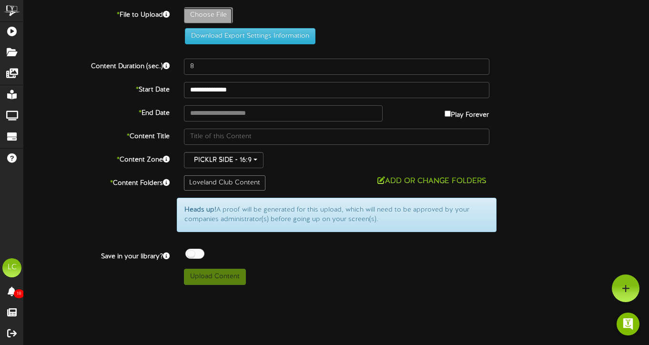
type input "**********"
type input "Jesse"
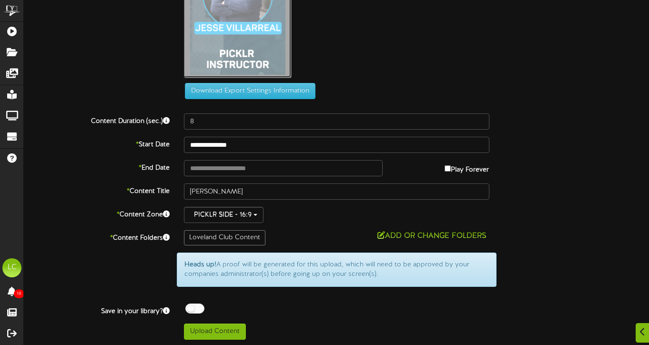
scroll to position [106, 0]
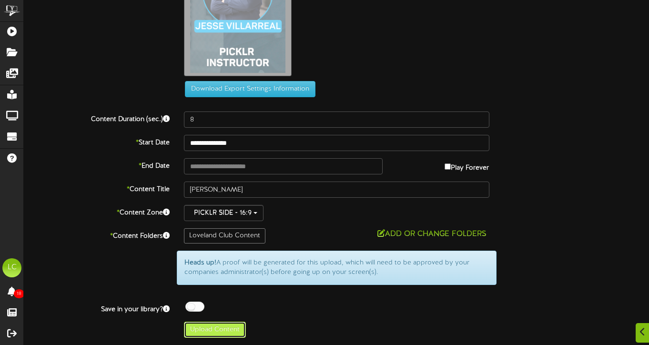
click at [221, 336] on button "Upload Content" at bounding box center [215, 330] width 62 height 16
type input "**********"
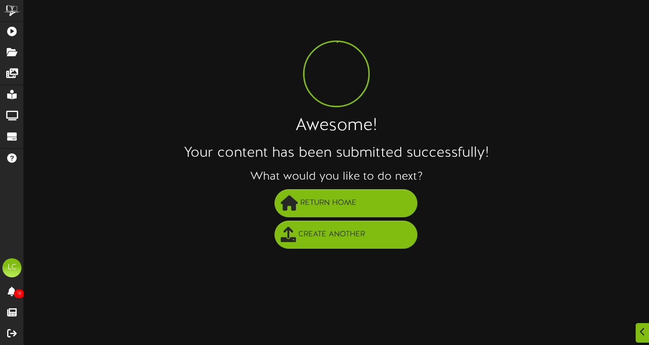
scroll to position [0, 0]
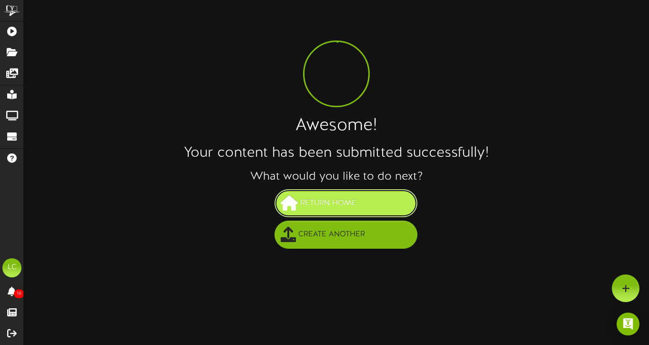
click at [345, 195] on button "Return Home" at bounding box center [345, 203] width 143 height 28
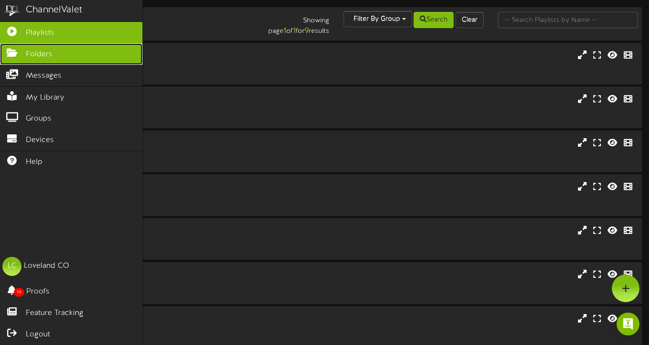
click at [29, 58] on span "Folders" at bounding box center [39, 54] width 27 height 11
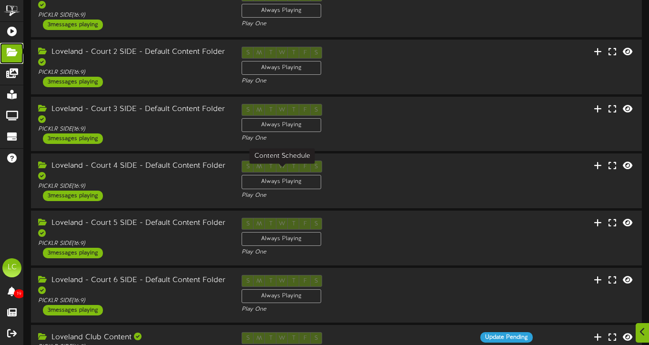
scroll to position [139, 0]
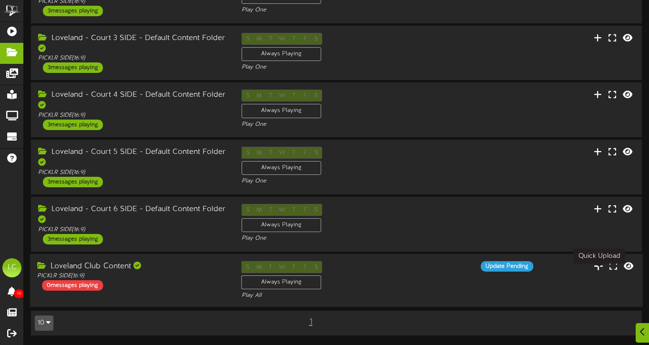
click at [598, 265] on icon at bounding box center [599, 265] width 10 height 10
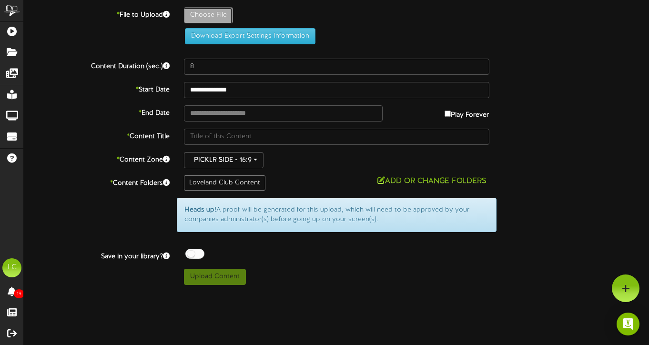
type input "**********"
type input "Jesse1"
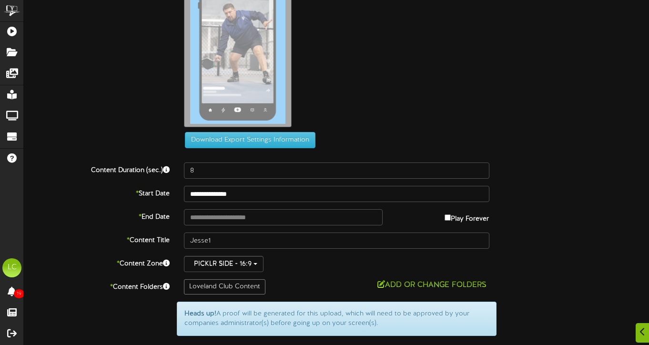
scroll to position [106, 0]
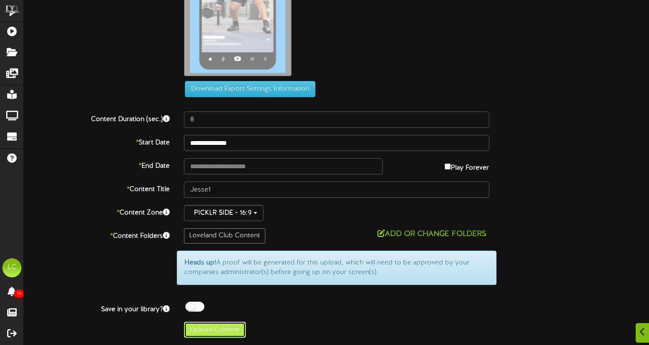
click at [234, 330] on button "Upload Content" at bounding box center [215, 330] width 62 height 16
type input "**********"
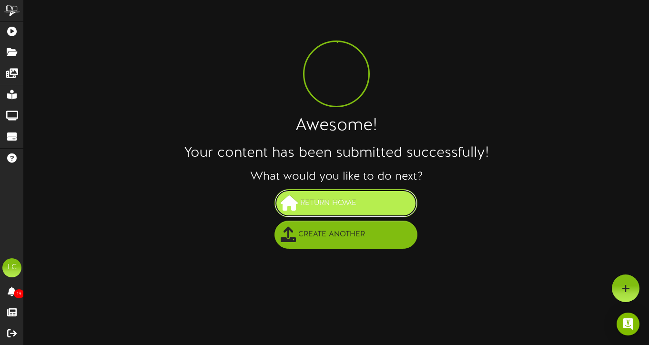
click at [325, 202] on span "Return Home" at bounding box center [328, 203] width 61 height 16
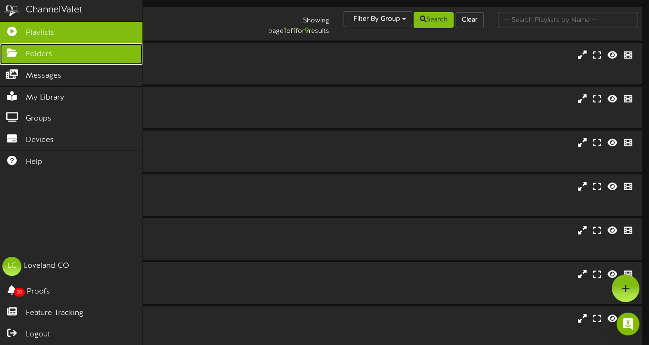
click at [31, 52] on span "Folders" at bounding box center [39, 54] width 27 height 11
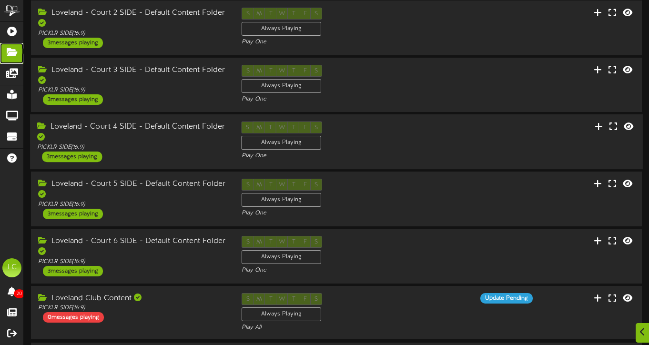
scroll to position [139, 0]
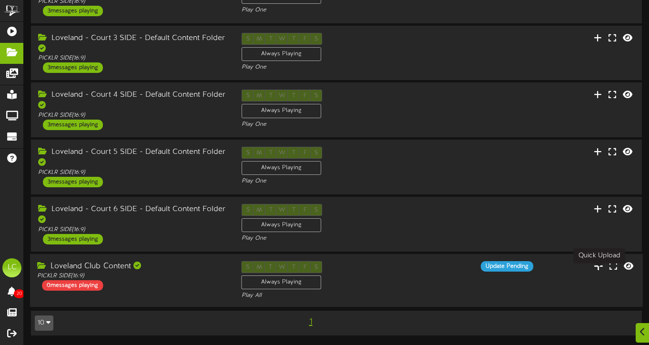
click at [598, 267] on icon at bounding box center [599, 265] width 10 height 10
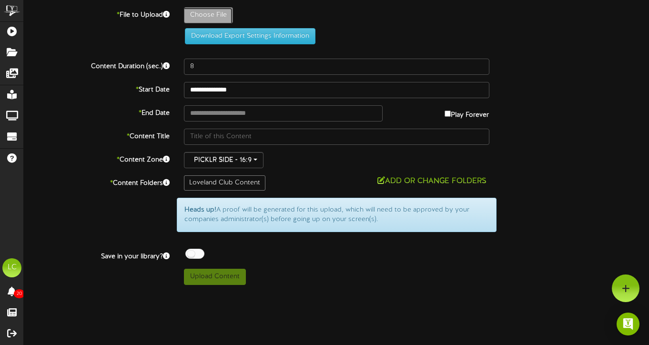
type input "**********"
type input "Jesse2"
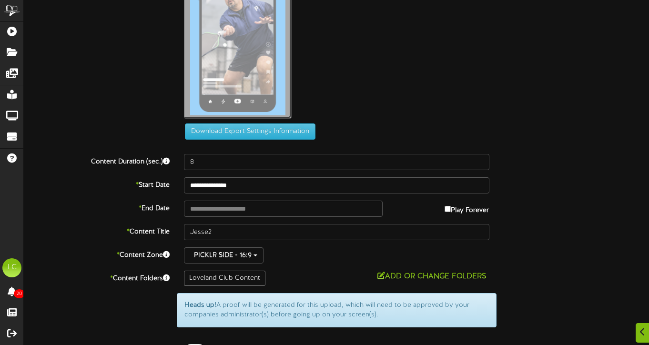
scroll to position [106, 0]
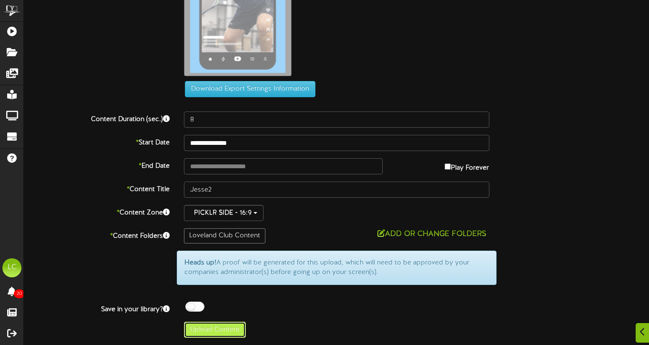
click at [234, 330] on button "Upload Content" at bounding box center [215, 330] width 62 height 16
type input "**********"
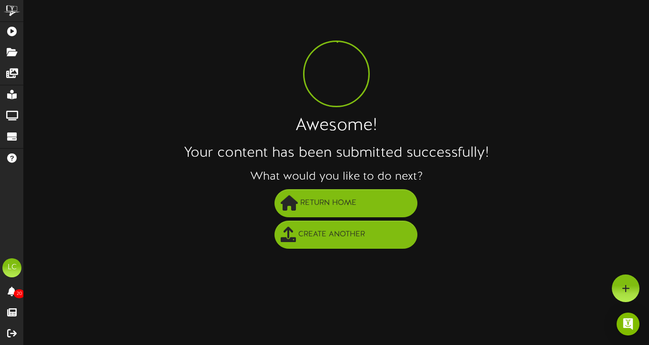
scroll to position [0, 0]
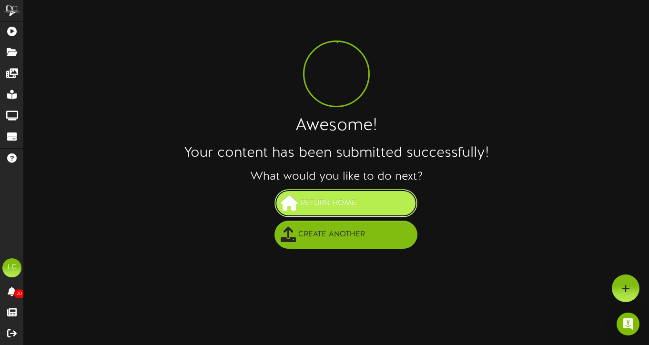
click at [329, 208] on span "Return Home" at bounding box center [328, 203] width 61 height 16
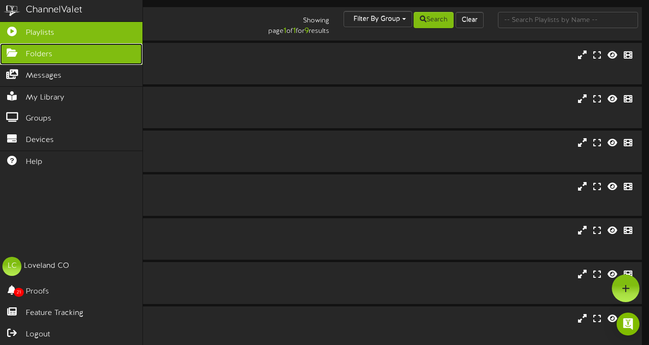
click at [44, 55] on span "Folders" at bounding box center [39, 54] width 27 height 11
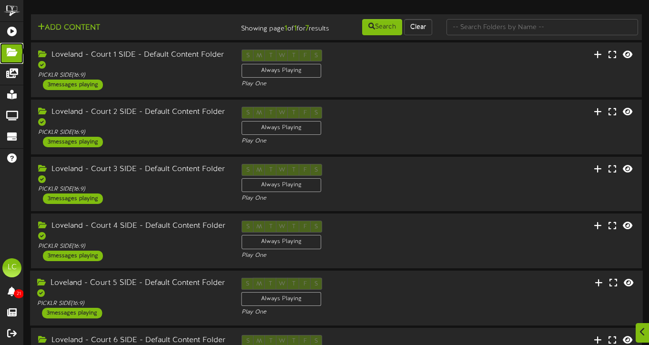
scroll to position [139, 0]
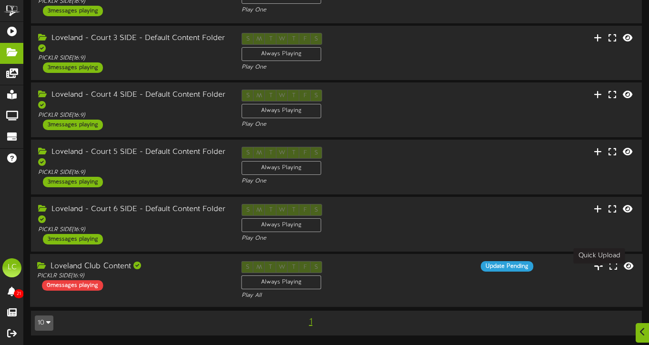
click at [600, 264] on icon at bounding box center [599, 265] width 10 height 10
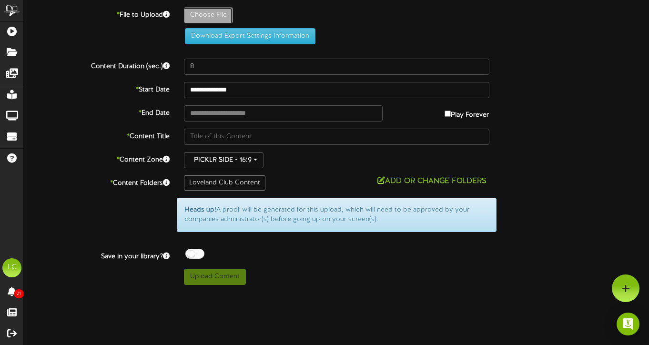
type input "**********"
type input "Vern"
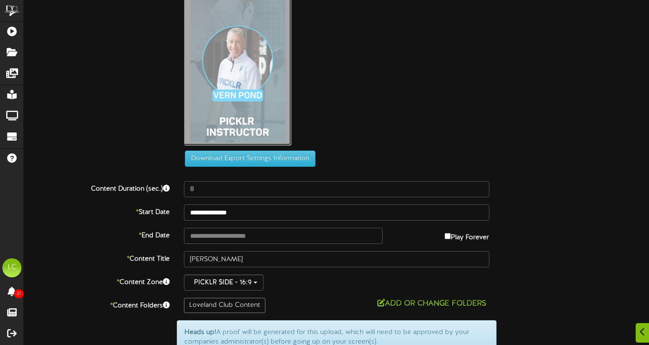
scroll to position [106, 0]
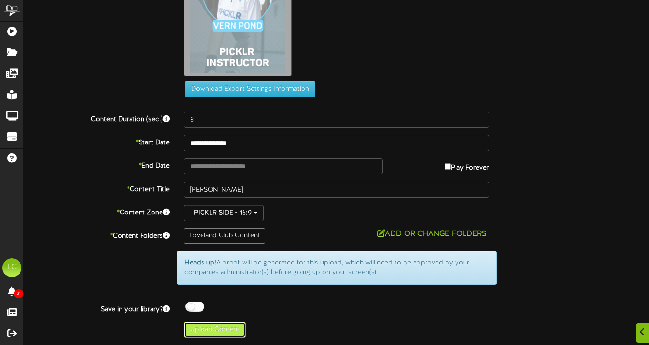
click at [234, 329] on button "Upload Content" at bounding box center [215, 330] width 62 height 16
type input "**********"
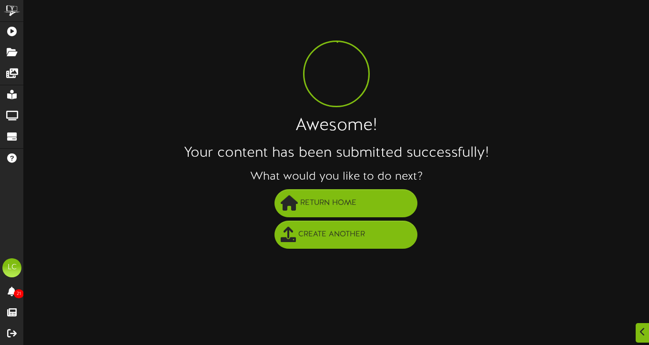
scroll to position [0, 0]
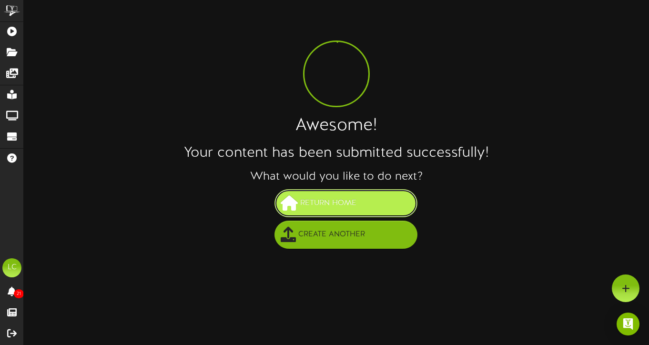
click at [333, 208] on span "Return Home" at bounding box center [328, 203] width 61 height 16
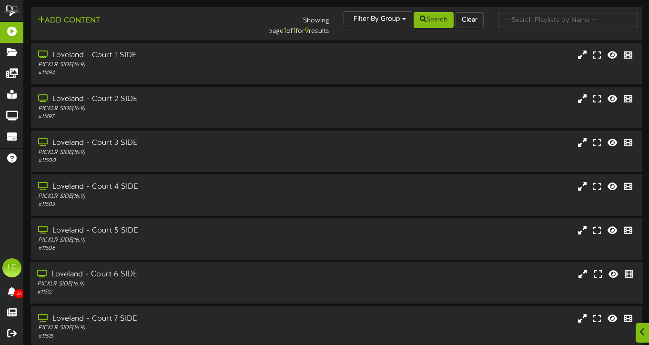
scroll to position [129, 0]
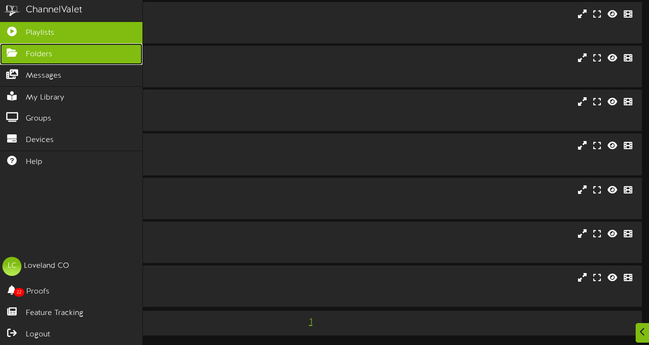
click at [12, 54] on icon at bounding box center [12, 51] width 24 height 7
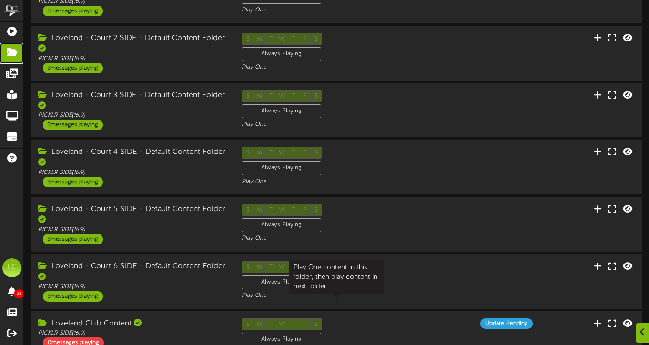
scroll to position [139, 0]
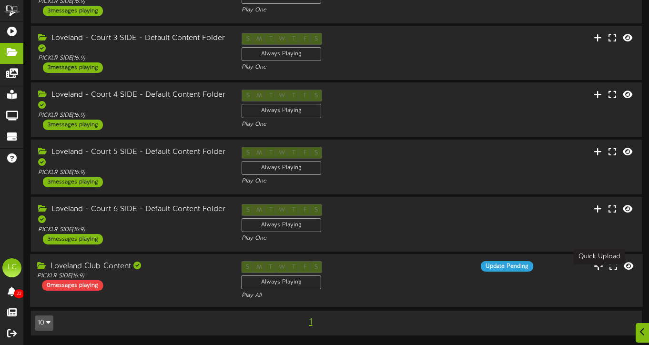
click at [599, 265] on icon at bounding box center [599, 265] width 10 height 10
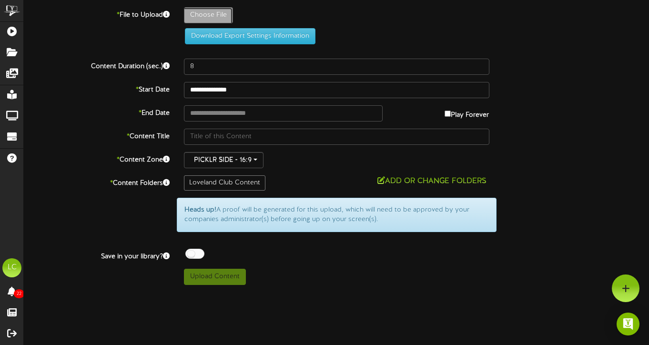
type input "**********"
type input "Vern1"
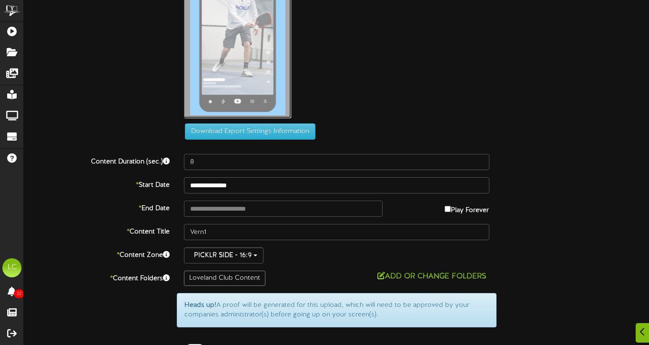
scroll to position [106, 0]
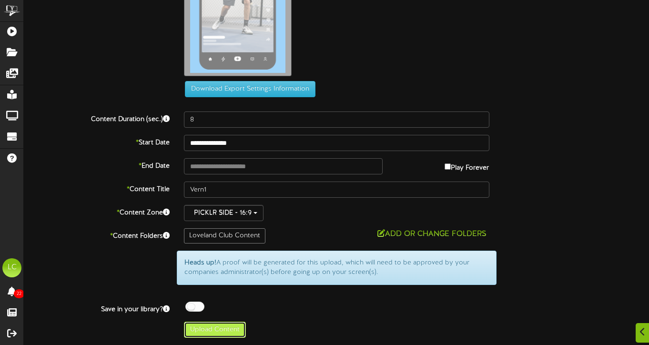
click at [230, 332] on button "Upload Content" at bounding box center [215, 330] width 62 height 16
type input "**********"
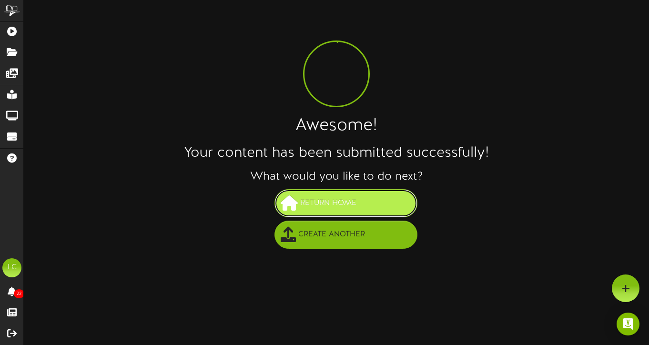
click at [326, 203] on span "Return Home" at bounding box center [328, 203] width 61 height 16
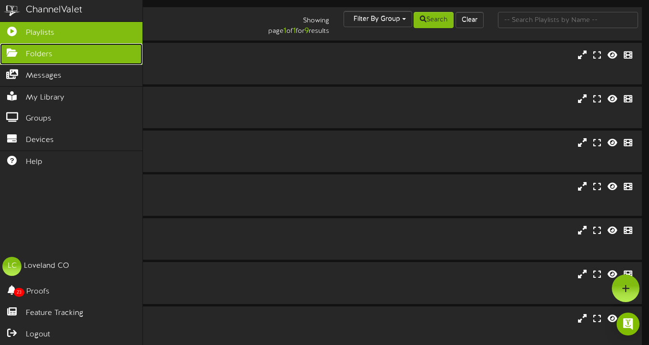
click at [39, 58] on span "Folders" at bounding box center [39, 54] width 27 height 11
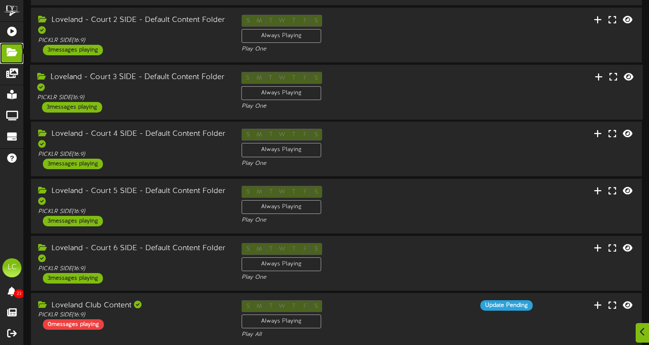
scroll to position [139, 0]
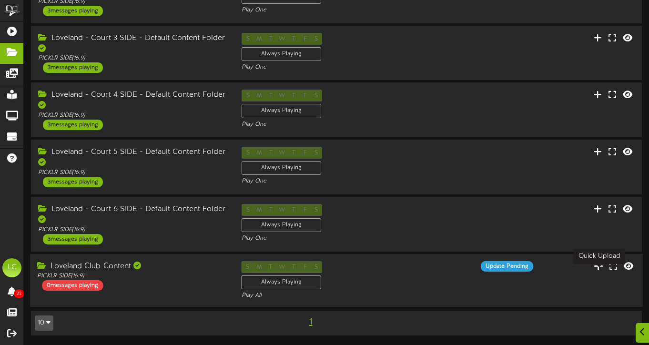
click at [599, 265] on icon at bounding box center [599, 265] width 10 height 10
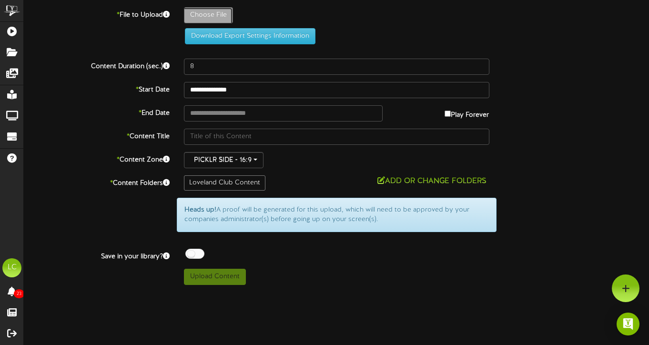
type input "**********"
type input "Vern2"
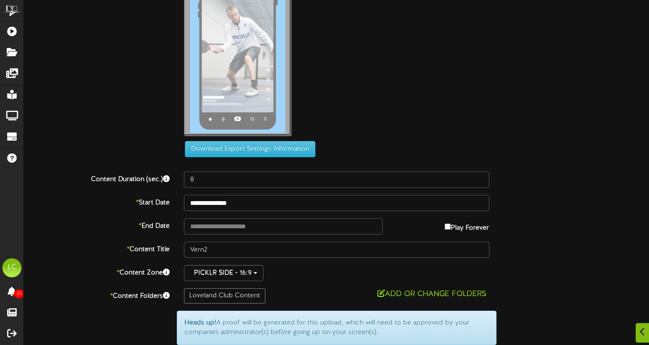
scroll to position [106, 0]
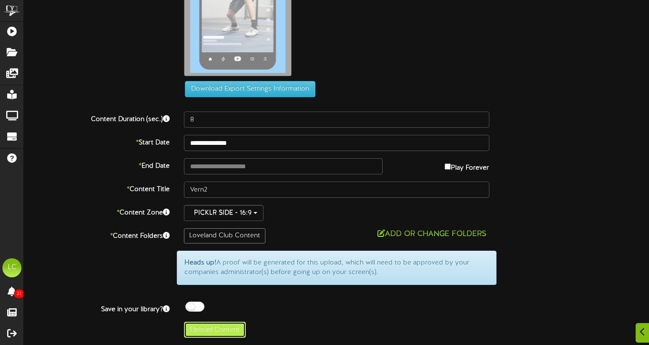
click at [220, 329] on button "Upload Content" at bounding box center [215, 330] width 62 height 16
type input "**********"
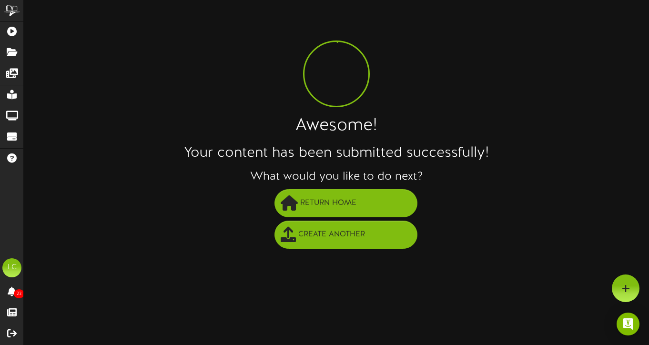
scroll to position [0, 0]
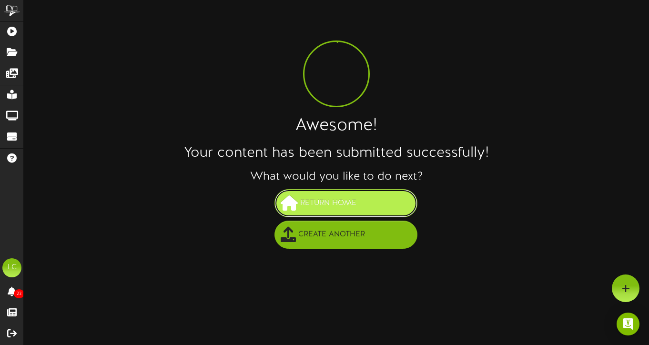
click at [339, 200] on span "Return Home" at bounding box center [328, 203] width 61 height 16
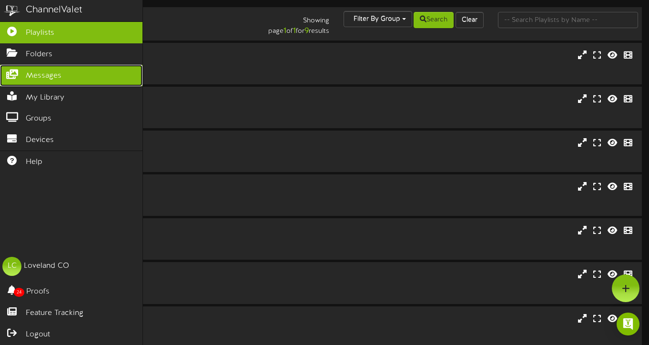
click at [30, 78] on span "Messages" at bounding box center [44, 76] width 36 height 11
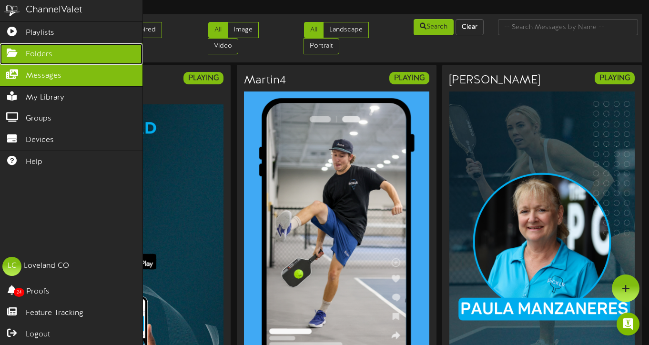
click at [6, 51] on icon at bounding box center [12, 51] width 24 height 7
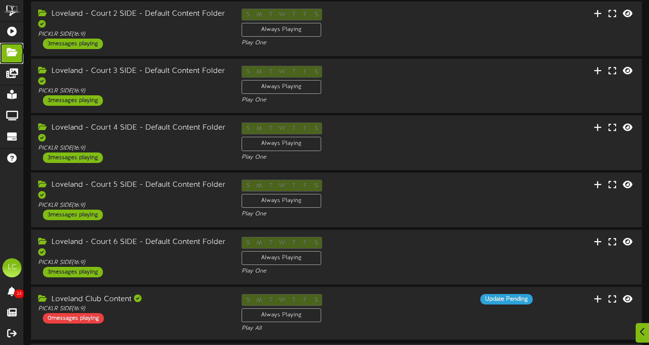
scroll to position [139, 0]
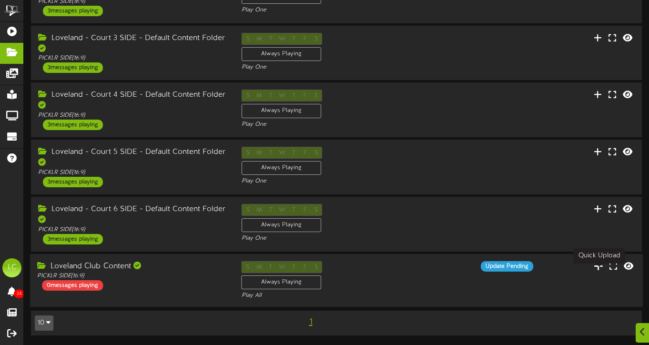
click at [600, 265] on icon at bounding box center [599, 265] width 10 height 10
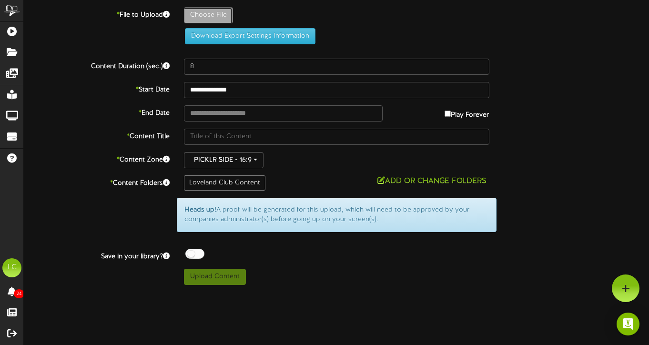
type input "**********"
type input "VernAndre"
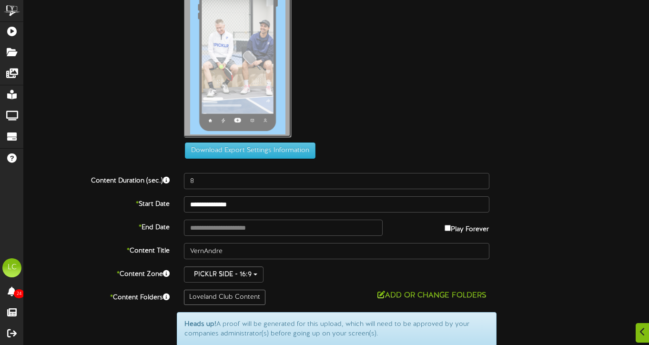
scroll to position [106, 0]
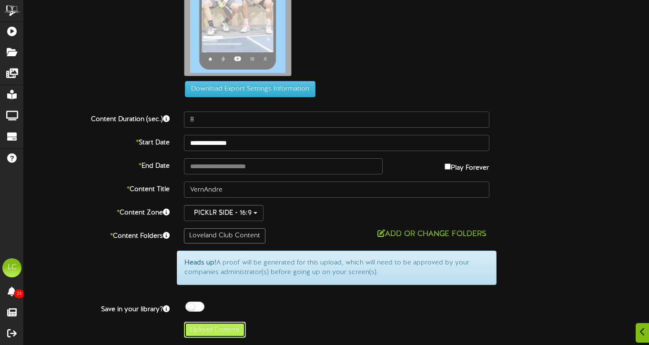
click at [223, 333] on button "Upload Content" at bounding box center [215, 330] width 62 height 16
type input "**********"
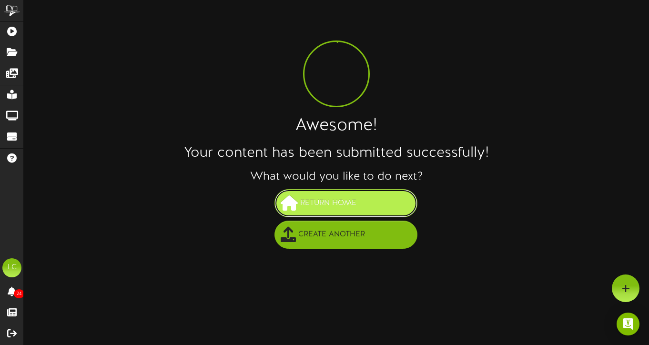
click at [319, 192] on button "Return Home" at bounding box center [345, 203] width 143 height 28
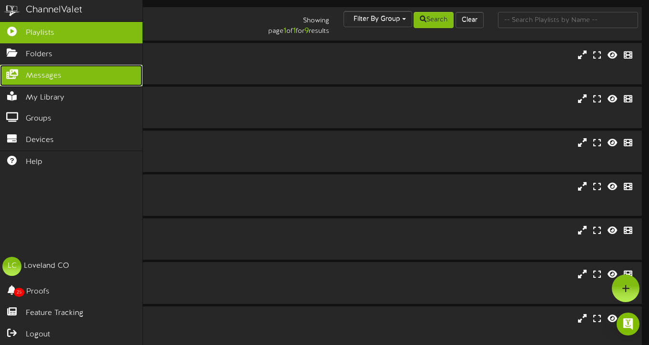
click at [49, 80] on span "Messages" at bounding box center [44, 76] width 36 height 11
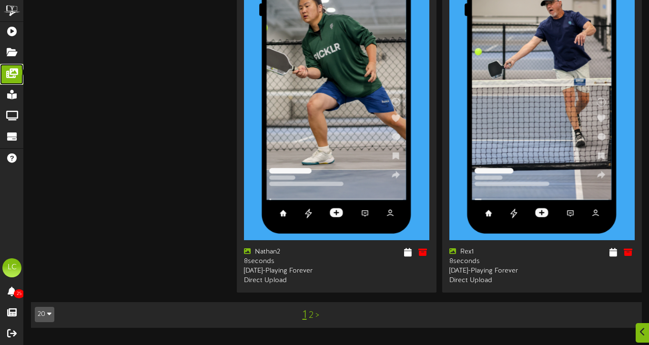
scroll to position [2589, 0]
click at [310, 321] on link "2" at bounding box center [311, 315] width 5 height 10
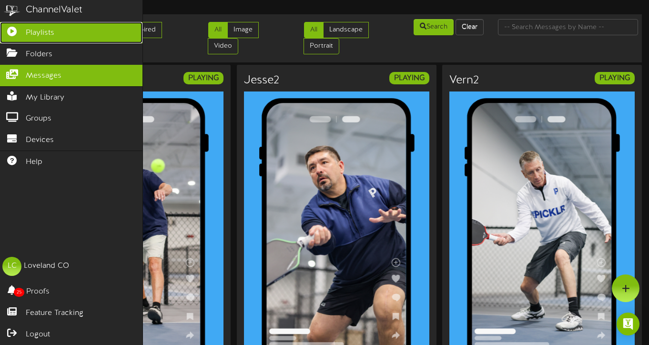
click at [45, 35] on span "Playlists" at bounding box center [40, 33] width 29 height 11
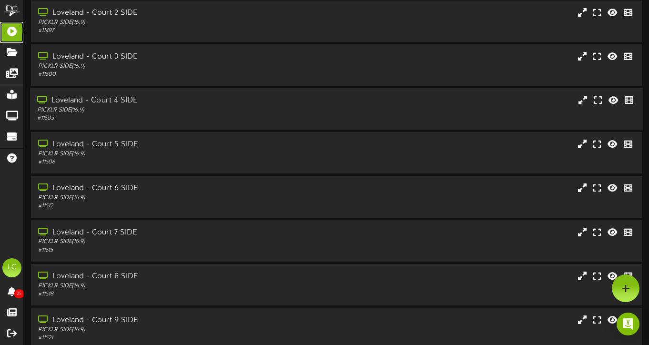
scroll to position [129, 0]
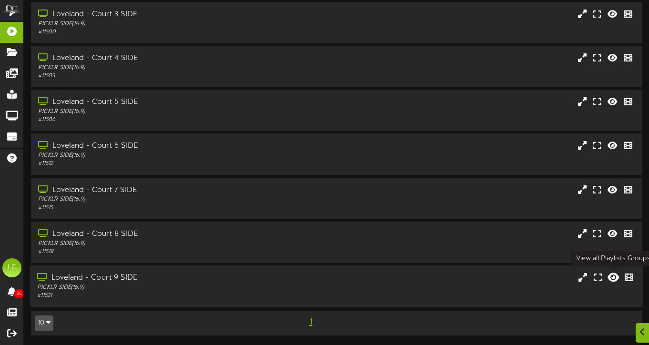
click at [614, 276] on icon at bounding box center [613, 277] width 11 height 10
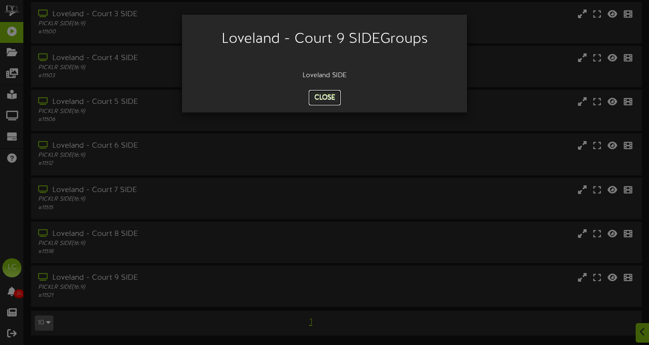
click at [322, 99] on button "Close" at bounding box center [325, 97] width 32 height 15
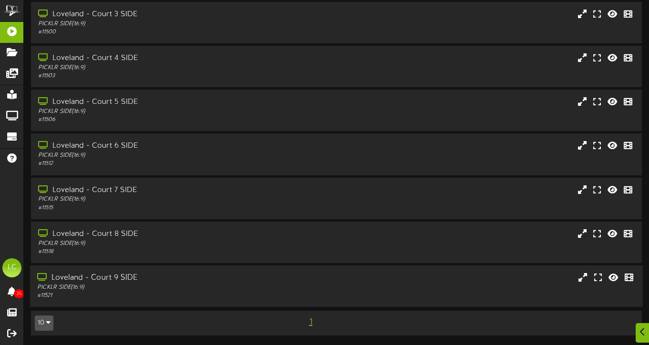
click at [129, 275] on div "Loveland - Court 9 SIDE" at bounding box center [157, 278] width 241 height 11
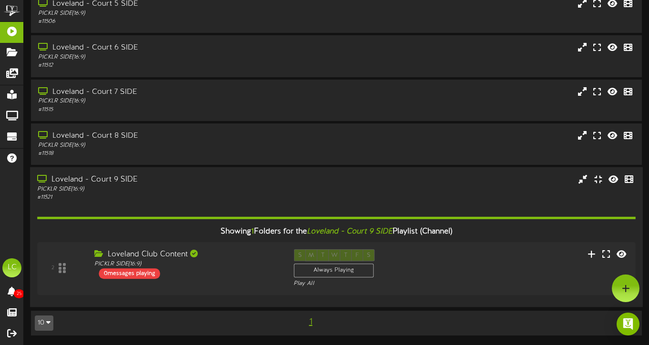
scroll to position [227, 0]
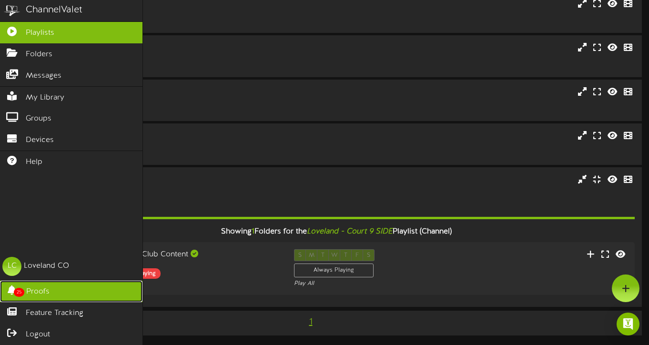
click at [53, 288] on link "25 Proofs" at bounding box center [71, 291] width 142 height 21
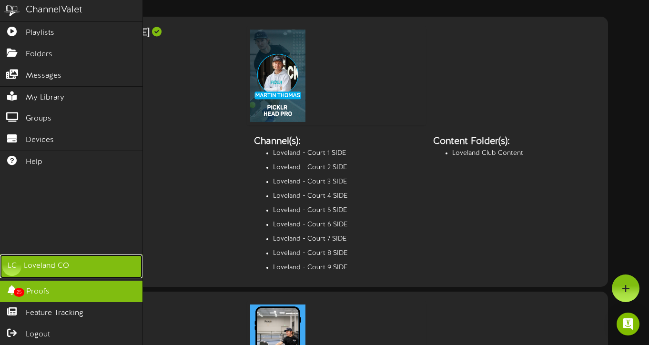
click at [51, 267] on div "Loveland CO" at bounding box center [46, 266] width 45 height 11
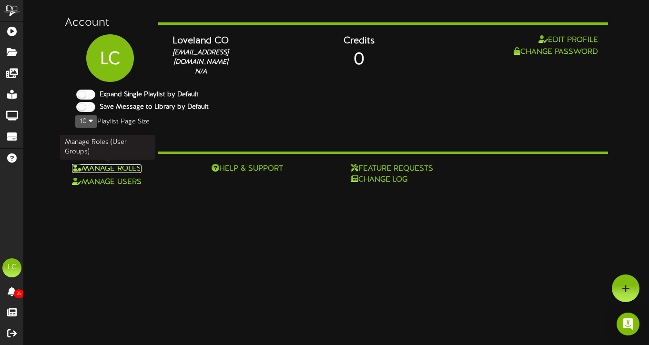
click at [104, 169] on link "Manage Roles" at bounding box center [107, 168] width 70 height 9
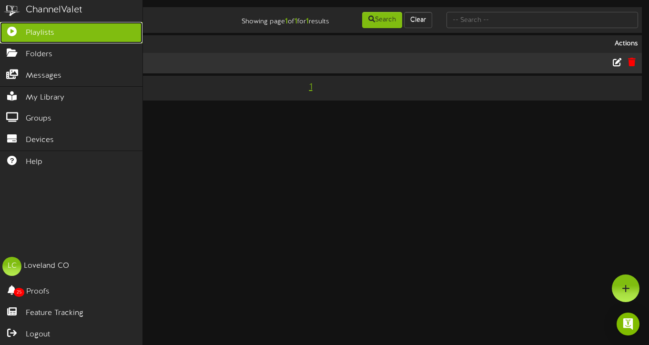
click at [41, 31] on span "Playlists" at bounding box center [40, 33] width 29 height 11
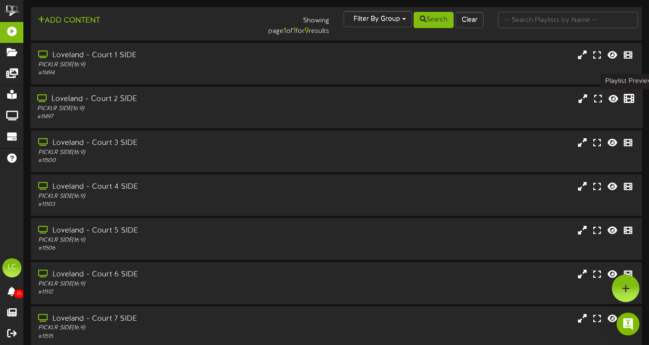
click at [626, 100] on icon at bounding box center [629, 98] width 10 height 10
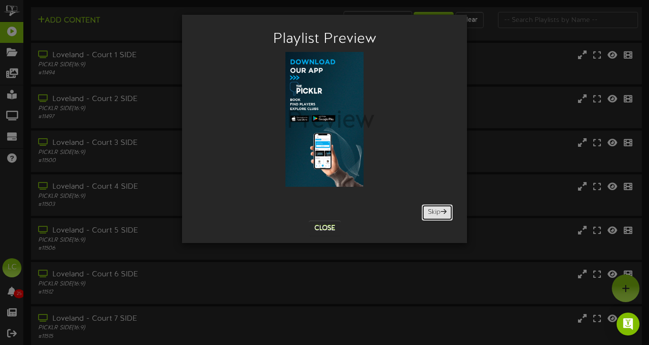
click at [438, 211] on button "Skip" at bounding box center [437, 212] width 31 height 16
click at [435, 213] on button "Skip" at bounding box center [437, 212] width 31 height 16
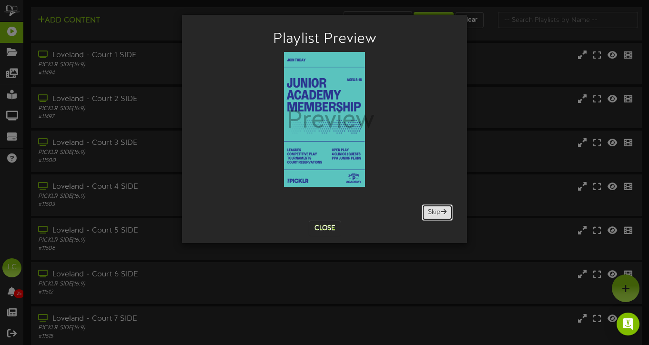
click at [435, 213] on button "Skip" at bounding box center [437, 212] width 31 height 16
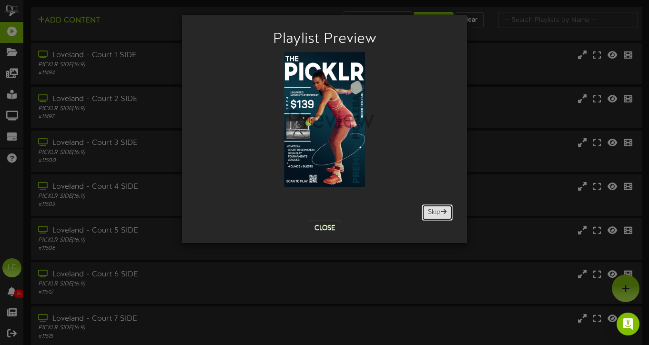
click at [435, 213] on button "Skip" at bounding box center [437, 212] width 31 height 16
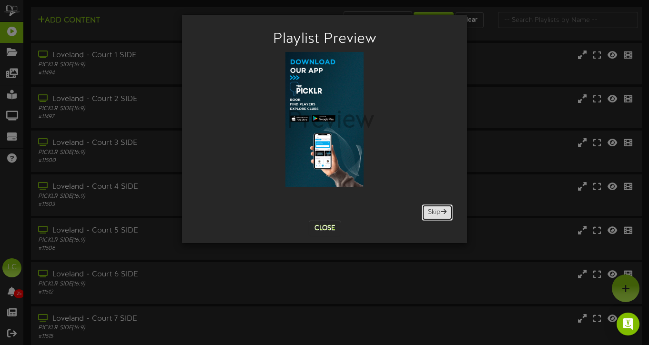
click at [435, 213] on button "Skip" at bounding box center [437, 212] width 31 height 16
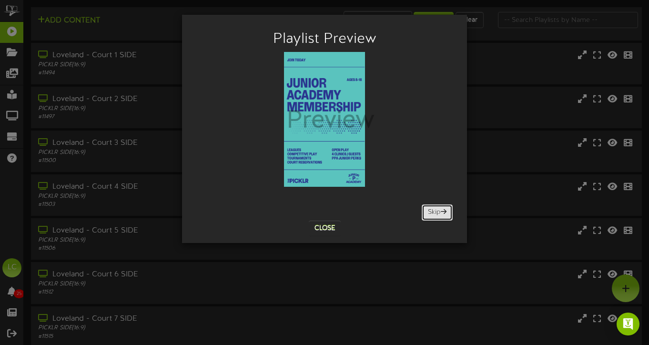
click at [435, 213] on button "Skip" at bounding box center [437, 212] width 31 height 16
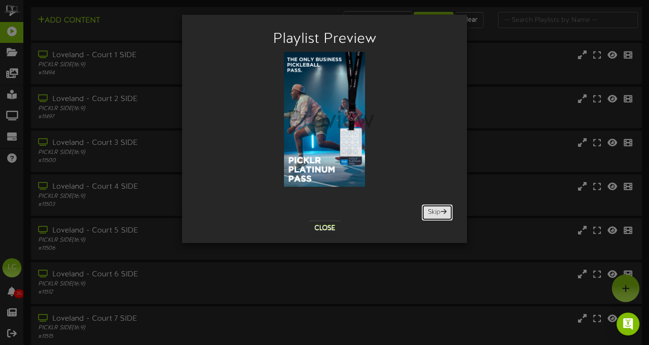
click at [435, 213] on button "Skip" at bounding box center [437, 212] width 31 height 16
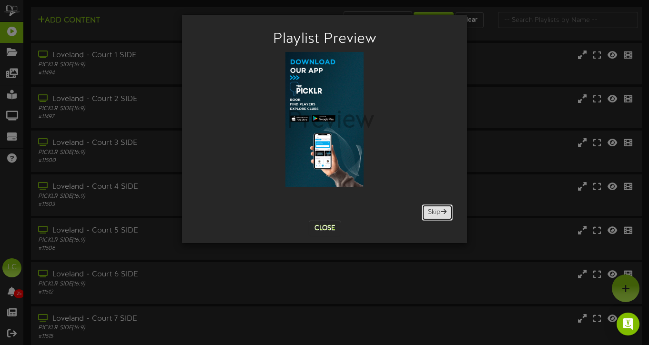
click at [435, 213] on button "Skip" at bounding box center [437, 212] width 31 height 16
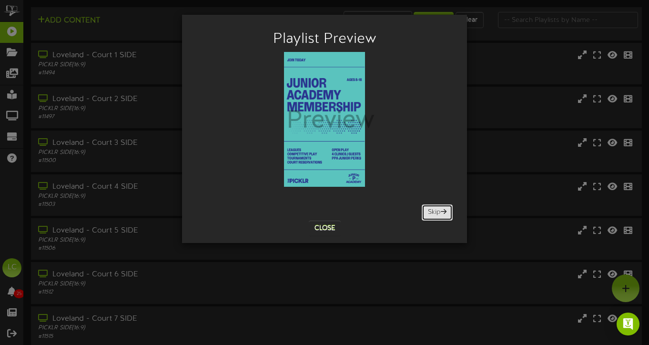
click at [435, 213] on button "Skip" at bounding box center [437, 212] width 31 height 16
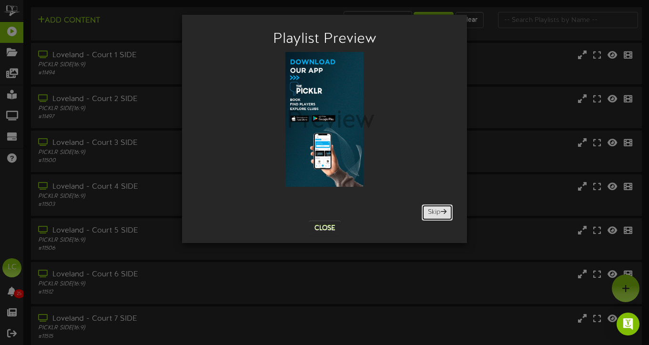
click at [435, 213] on button "Skip" at bounding box center [437, 212] width 31 height 16
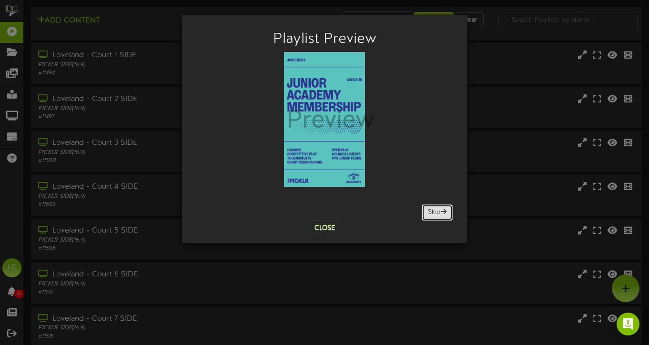
click at [435, 213] on button "Skip" at bounding box center [437, 212] width 31 height 16
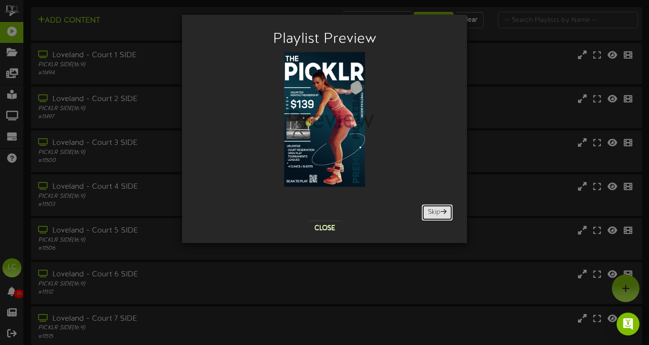
click at [435, 213] on button "Skip" at bounding box center [437, 212] width 31 height 16
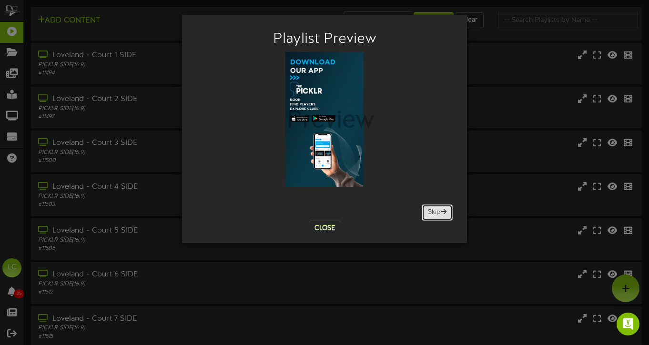
click at [435, 213] on button "Skip" at bounding box center [437, 212] width 31 height 16
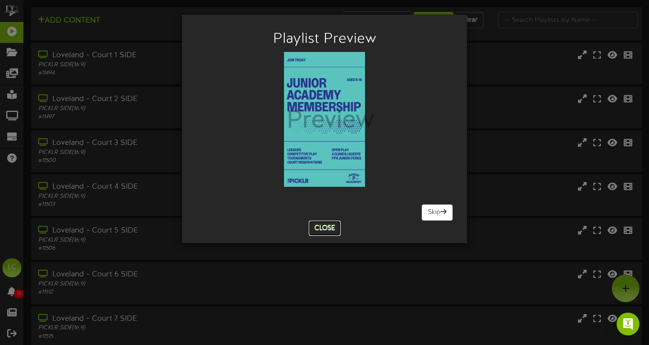
click at [323, 230] on button "Close" at bounding box center [325, 228] width 32 height 15
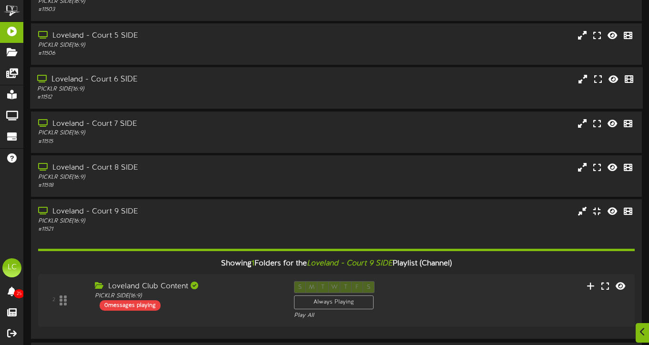
scroll to position [227, 0]
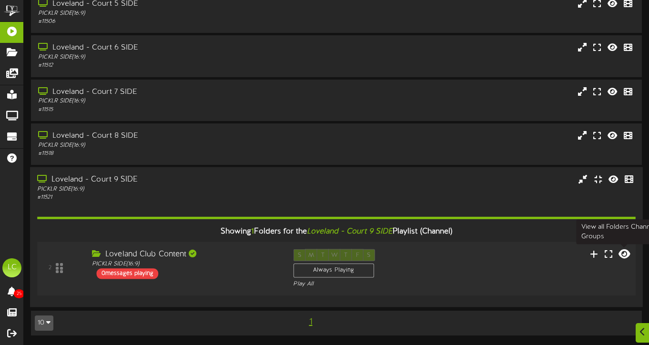
click at [624, 254] on icon at bounding box center [624, 253] width 11 height 10
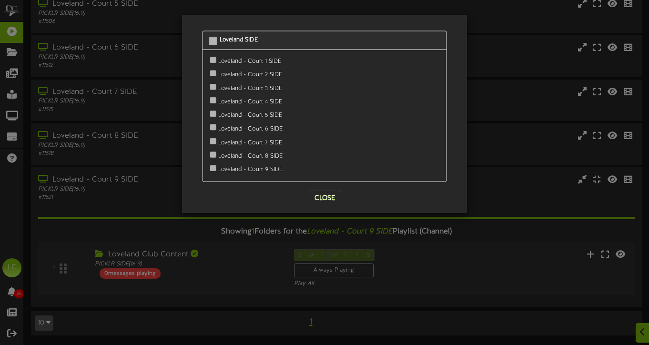
click at [261, 61] on div "Loveland - Court 1 SIDE" at bounding box center [324, 61] width 229 height 13
click at [330, 195] on button "Close" at bounding box center [325, 198] width 32 height 15
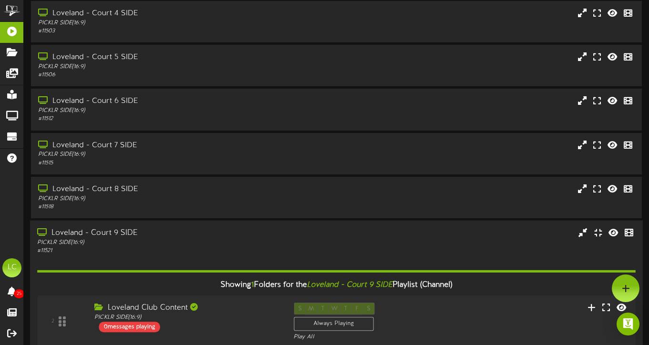
scroll to position [0, 0]
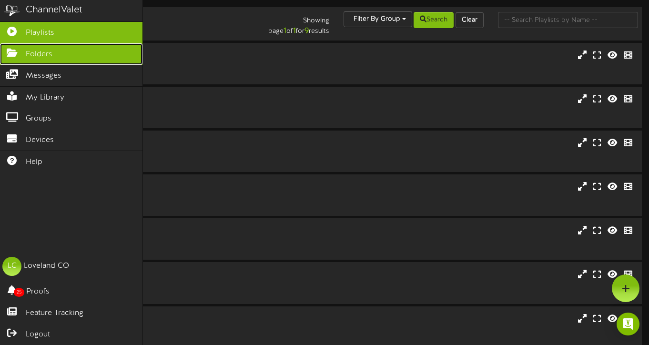
click at [36, 59] on span "Folders" at bounding box center [39, 54] width 27 height 11
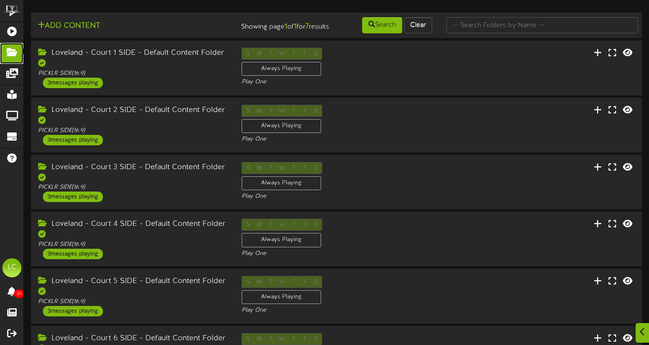
scroll to position [139, 0]
